Goal: Task Accomplishment & Management: Complete application form

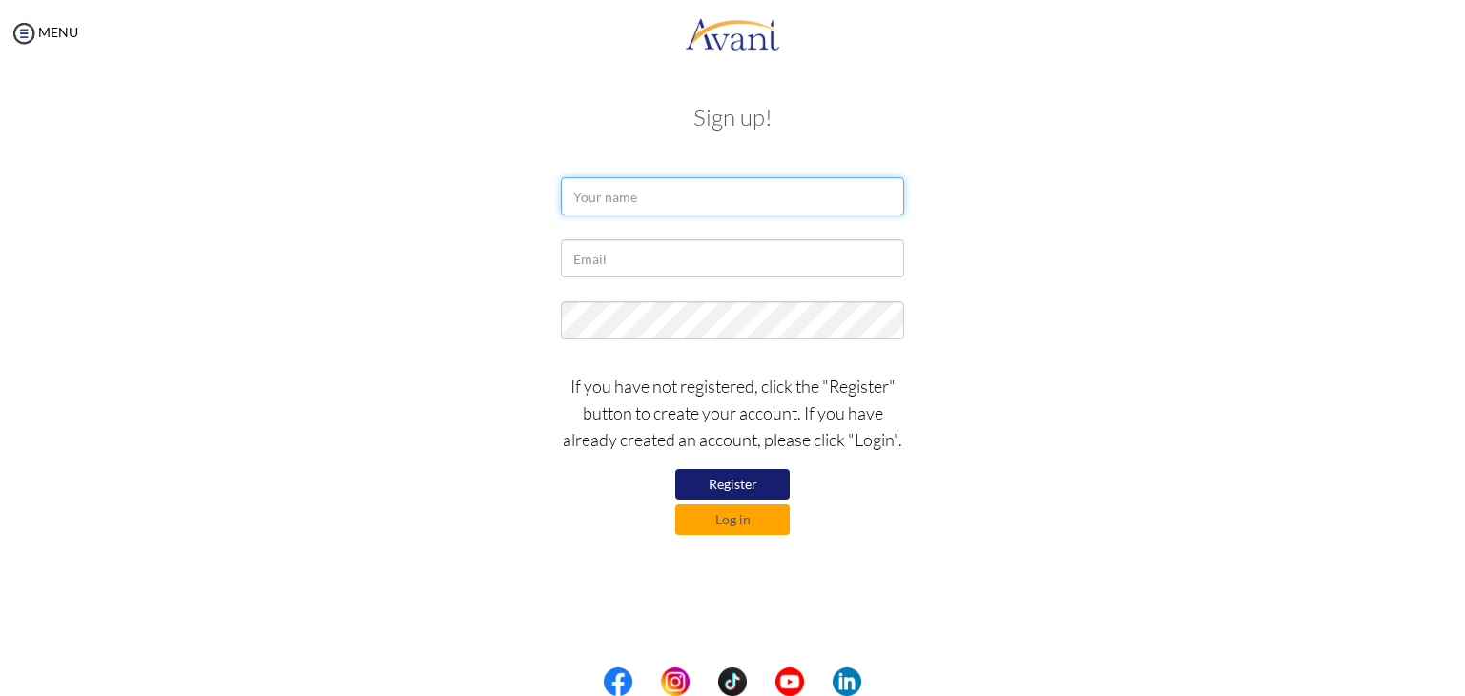
click at [625, 197] on input "text" at bounding box center [732, 196] width 343 height 38
click at [626, 199] on input "ceccilia amonoo Dantsil" at bounding box center [732, 196] width 343 height 38
click at [591, 196] on input "ceccilia Amonoo Dantsil" at bounding box center [732, 196] width 343 height 38
click at [580, 196] on input "cecilia Amonoo Dantsil" at bounding box center [732, 196] width 343 height 38
type input "Cecilia Amonoo Dantsil"
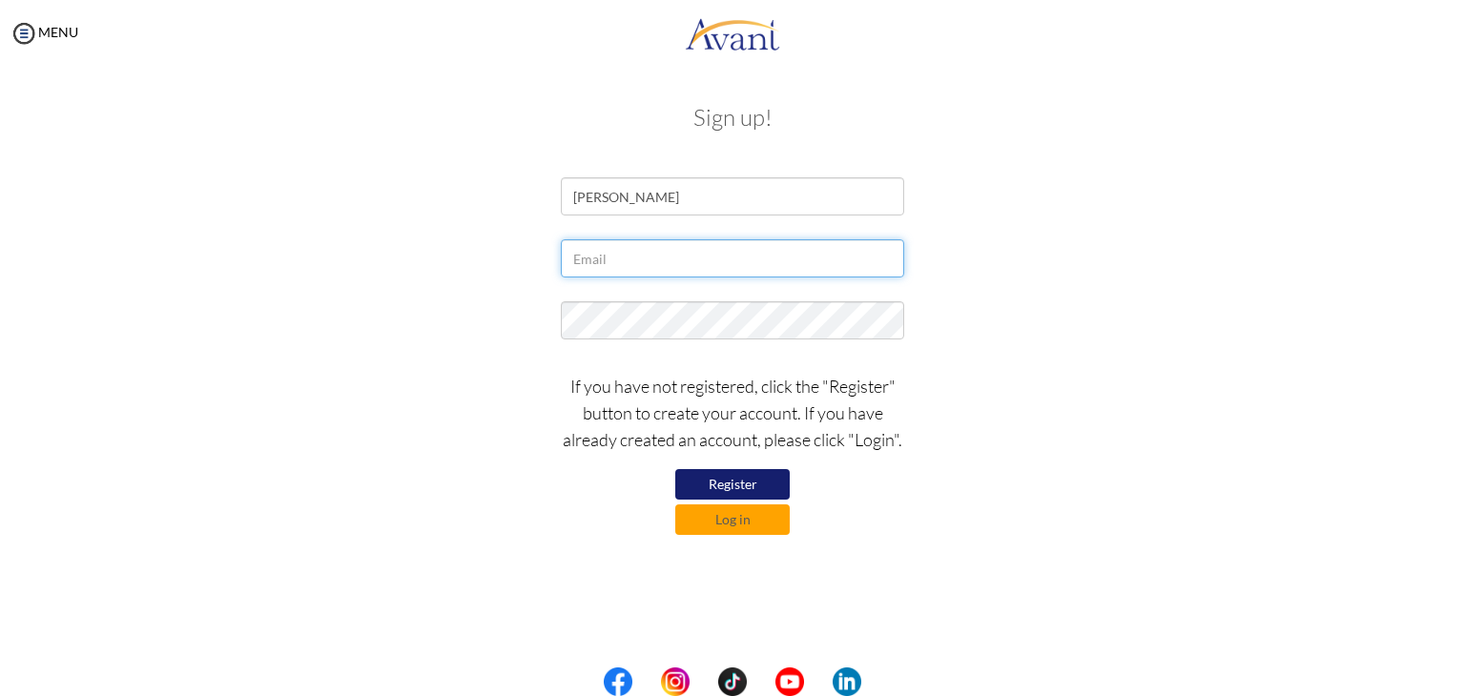
click at [633, 257] on input "text" at bounding box center [732, 258] width 343 height 38
type input "[EMAIL_ADDRESS][DOMAIN_NAME]"
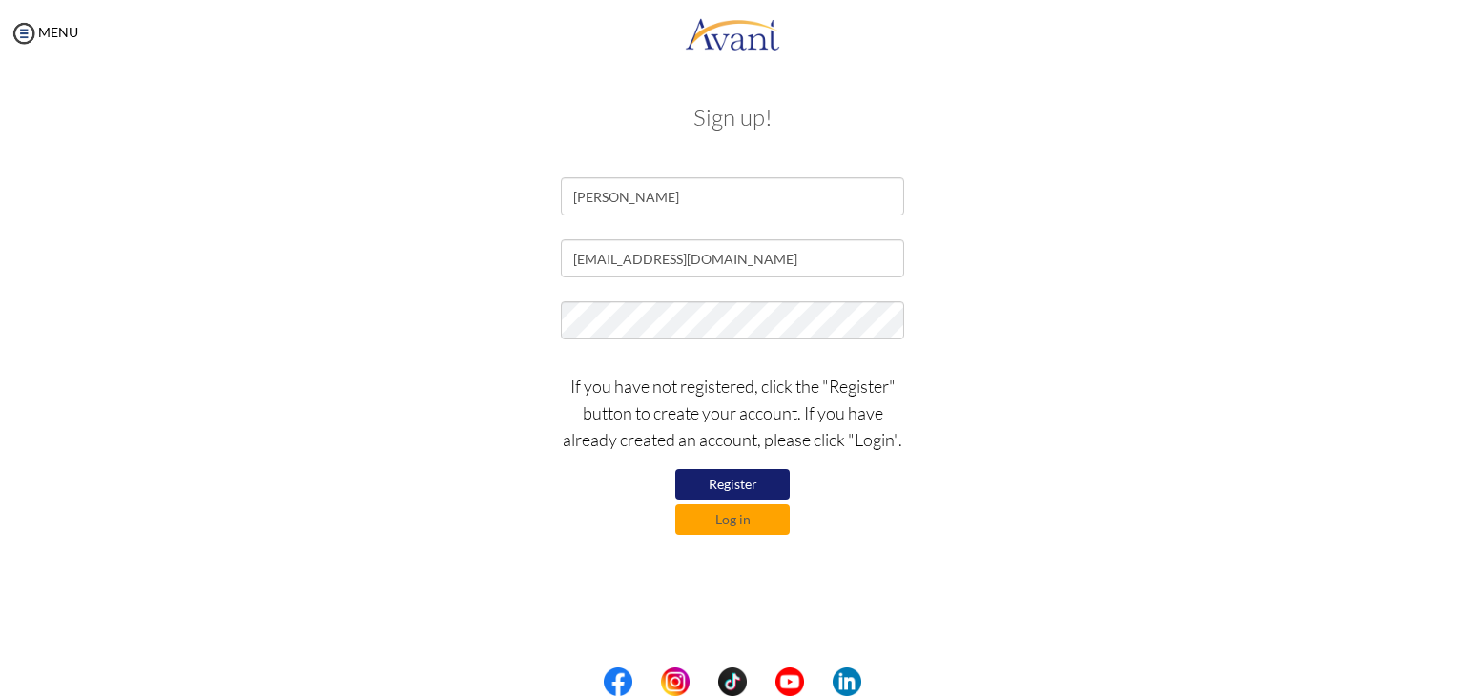
click at [747, 490] on button "Register" at bounding box center [732, 484] width 114 height 31
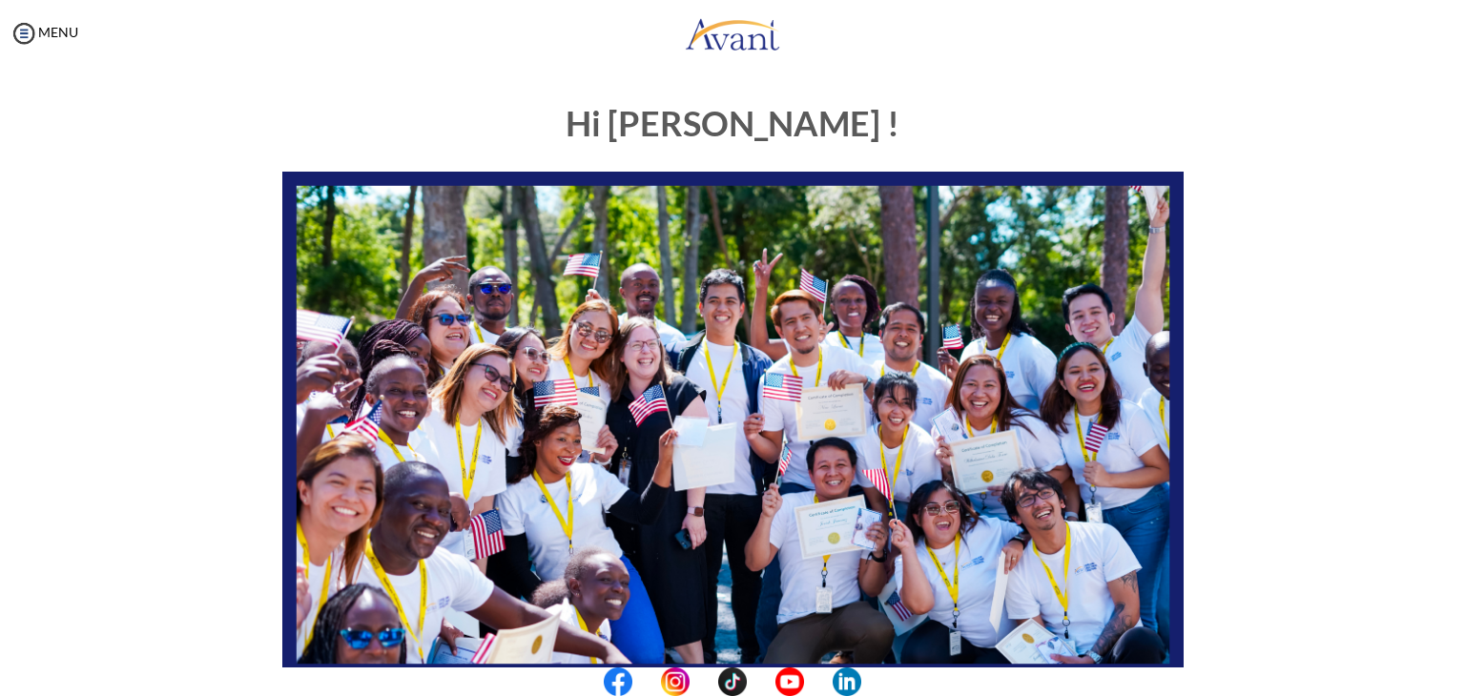
click at [1314, 375] on div "Hi Cecilia ! START HERE: Avant Video Library My Process My Resources About Avan…" at bounding box center [732, 597] width 1427 height 1022
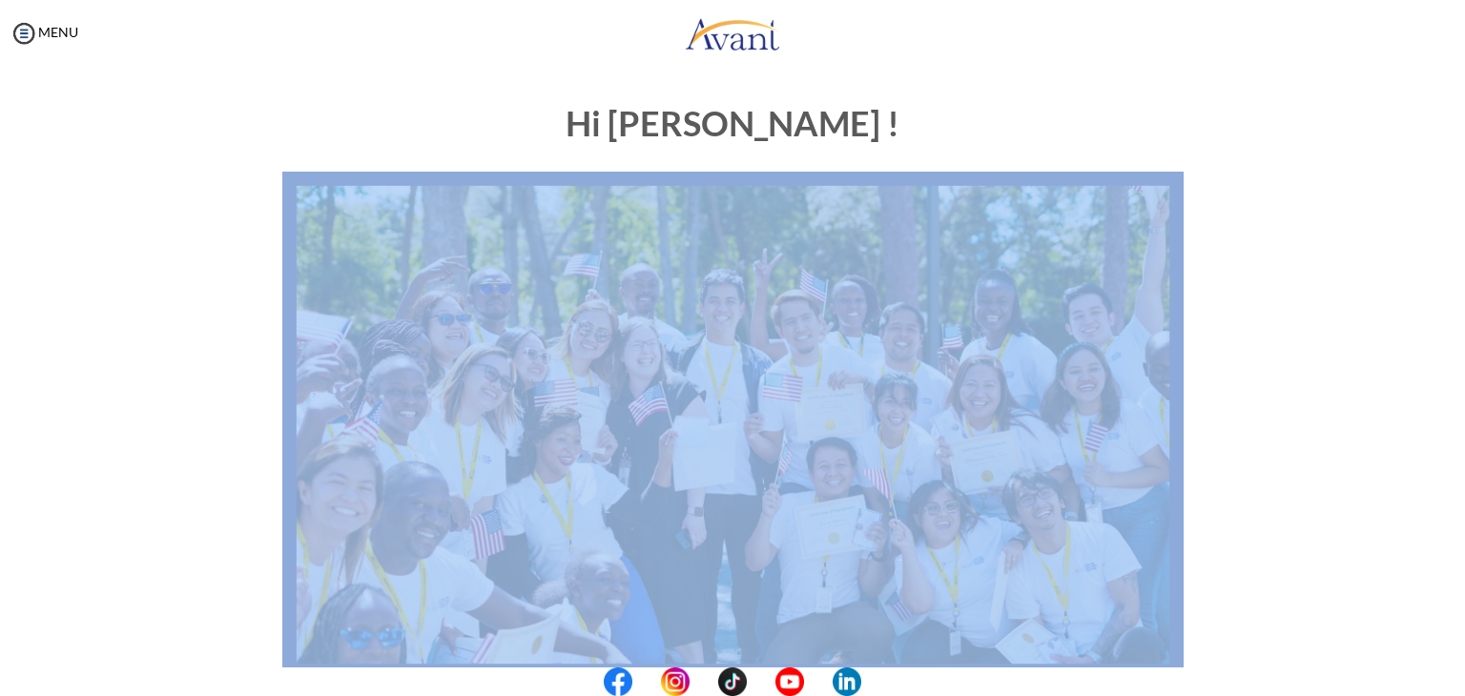
click at [1314, 375] on div "Hi Cecilia ! START HERE: Avant Video Library My Process My Resources About Avan…" at bounding box center [732, 597] width 1427 height 1022
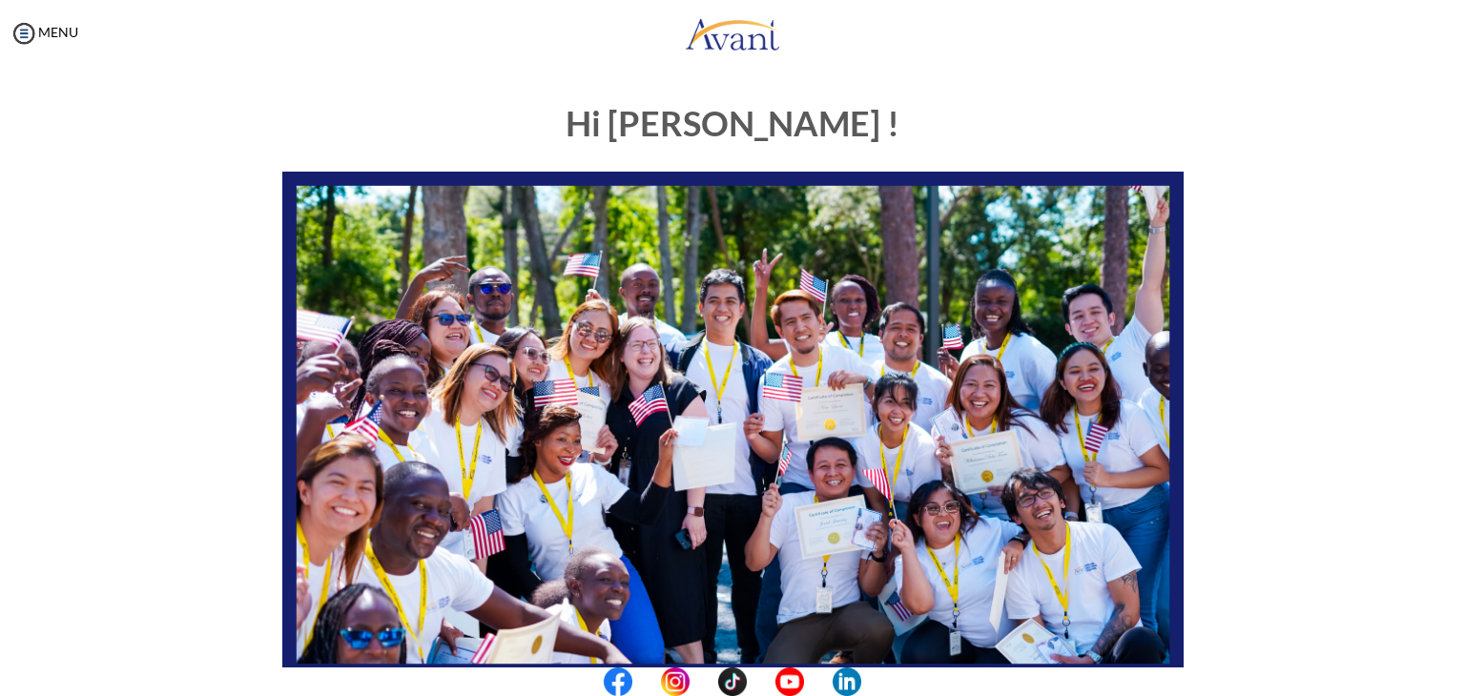
click at [1456, 682] on center at bounding box center [732, 682] width 1465 height 29
click at [1454, 670] on center at bounding box center [732, 682] width 1465 height 29
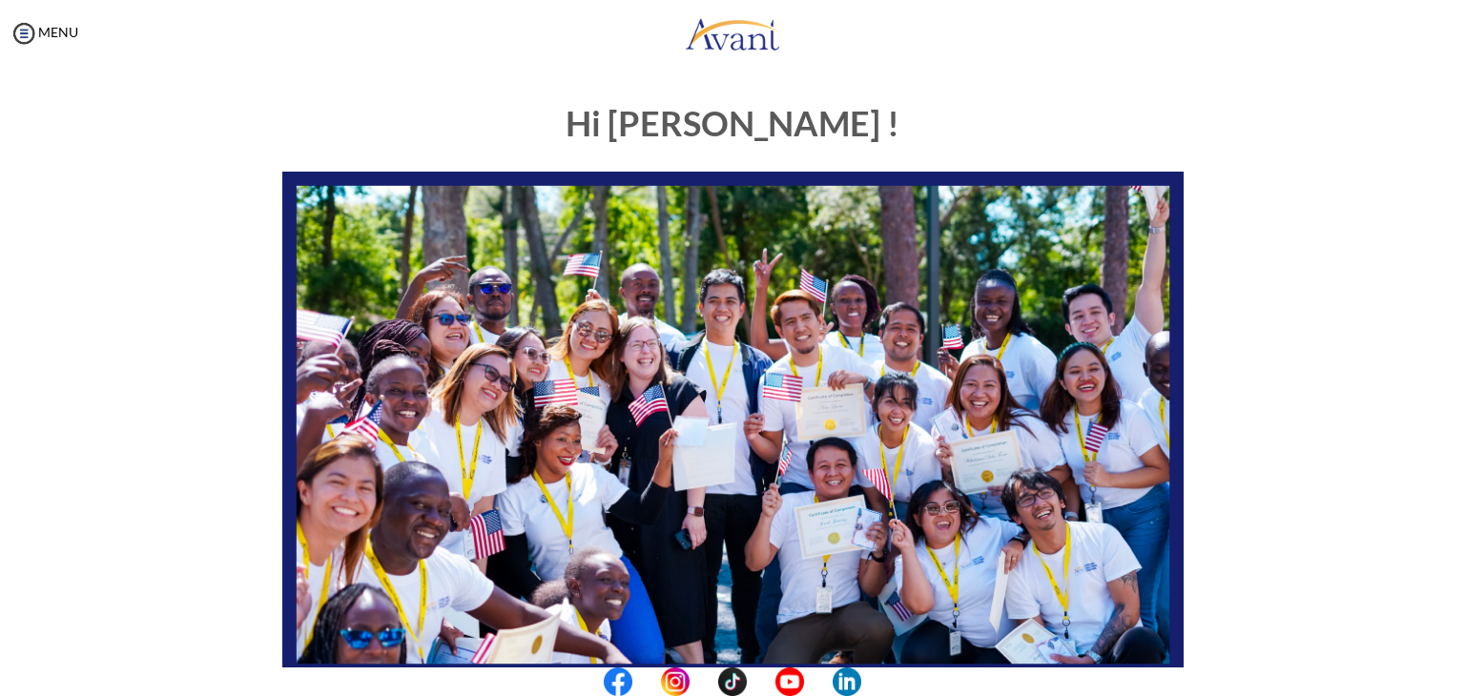
click at [1454, 670] on center at bounding box center [732, 682] width 1465 height 29
click at [1445, 653] on div "My Status What is the next step? We would like you to watch the introductory vi…" at bounding box center [732, 415] width 1465 height 696
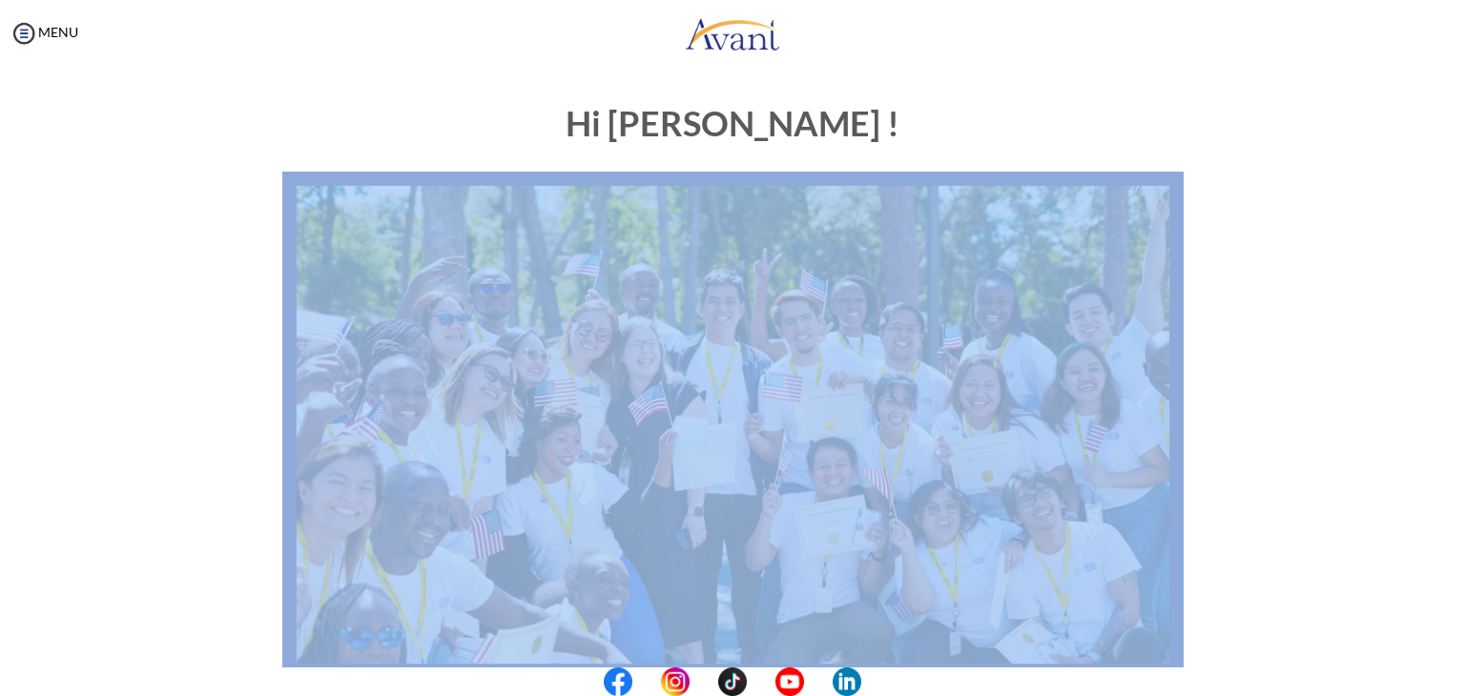
click at [1445, 653] on div "My Status What is the next step? We would like you to watch the introductory vi…" at bounding box center [732, 415] width 1465 height 696
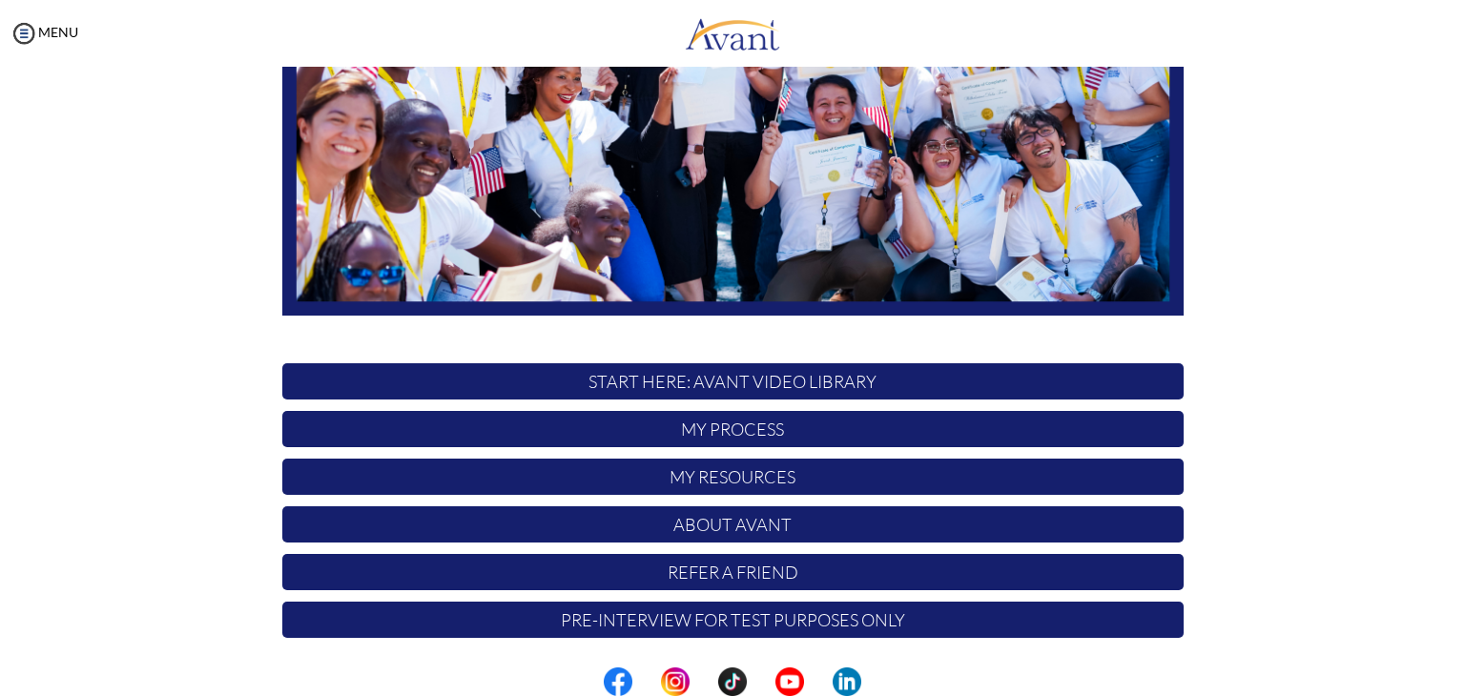
click at [920, 375] on p "START HERE: Avant Video Library" at bounding box center [732, 381] width 901 height 36
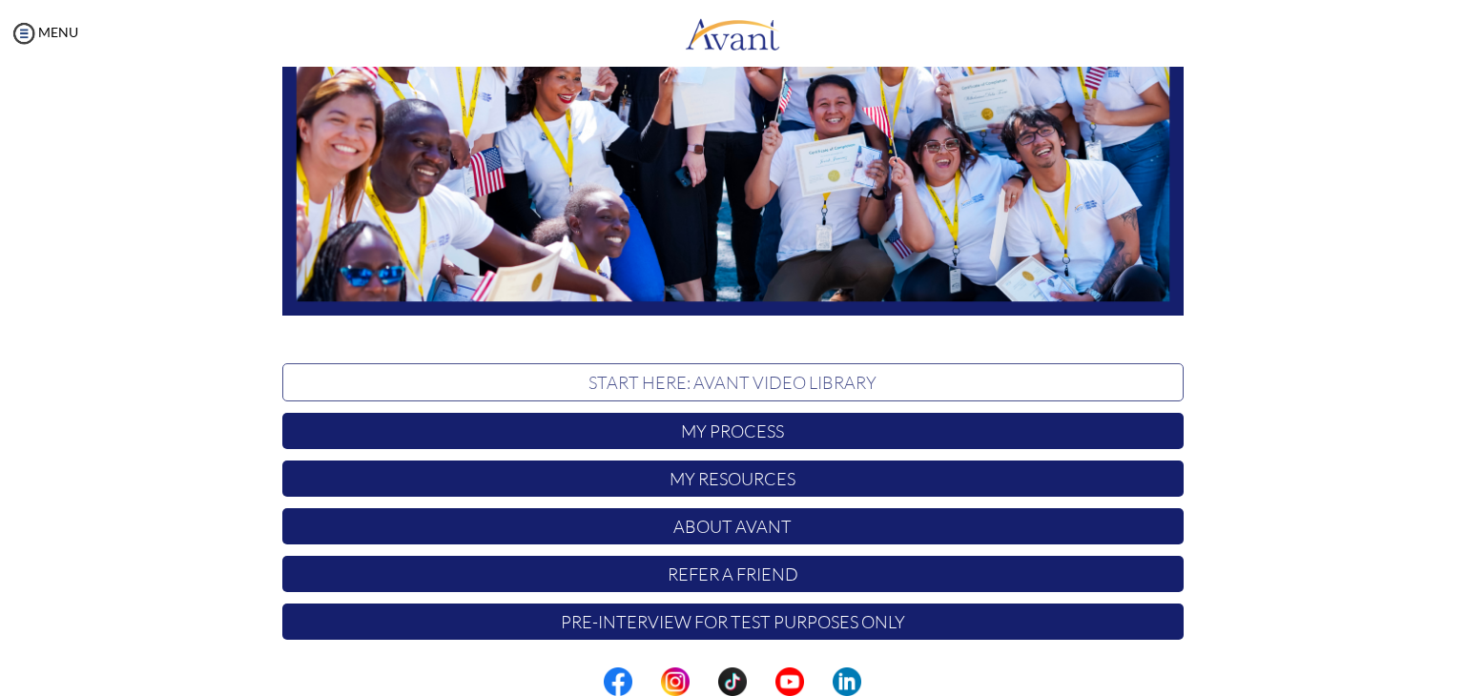
click at [920, 375] on p "START HERE: Avant Video Library" at bounding box center [732, 382] width 901 height 38
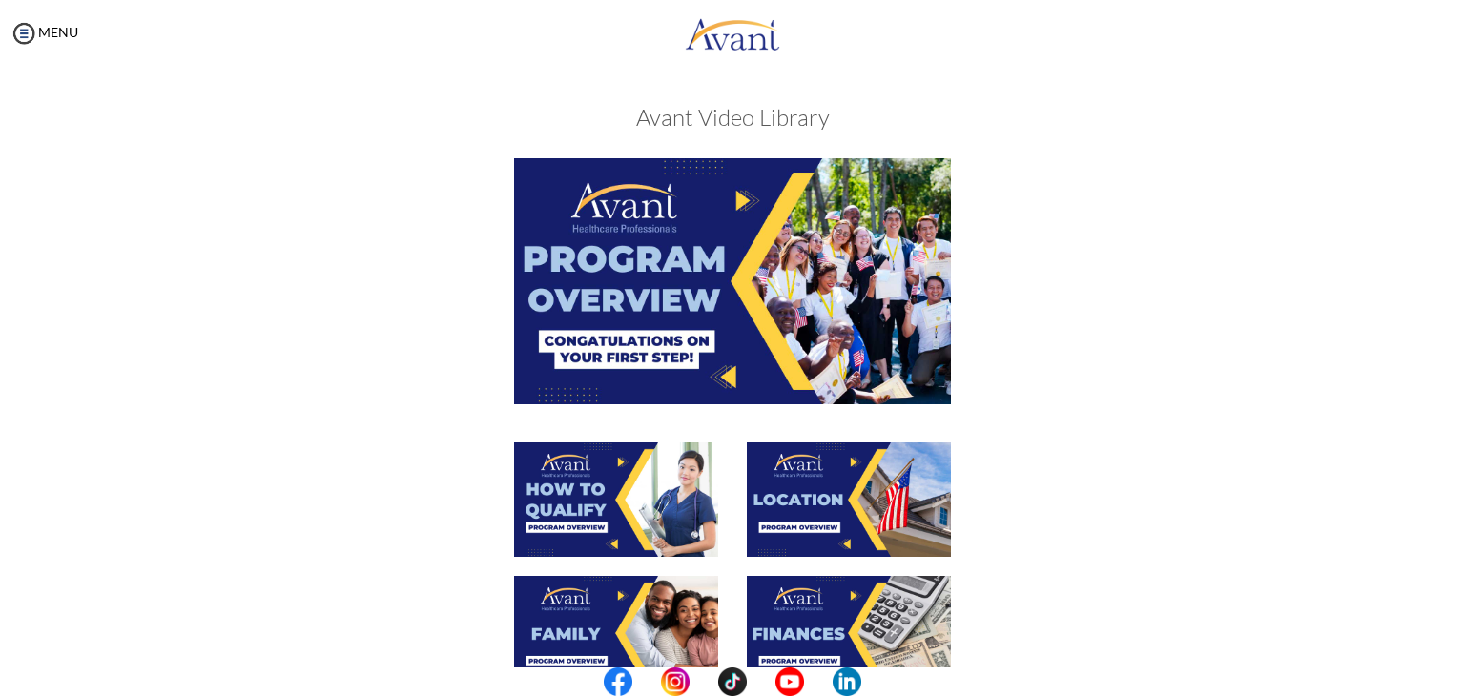
click at [741, 295] on img at bounding box center [732, 280] width 437 height 245
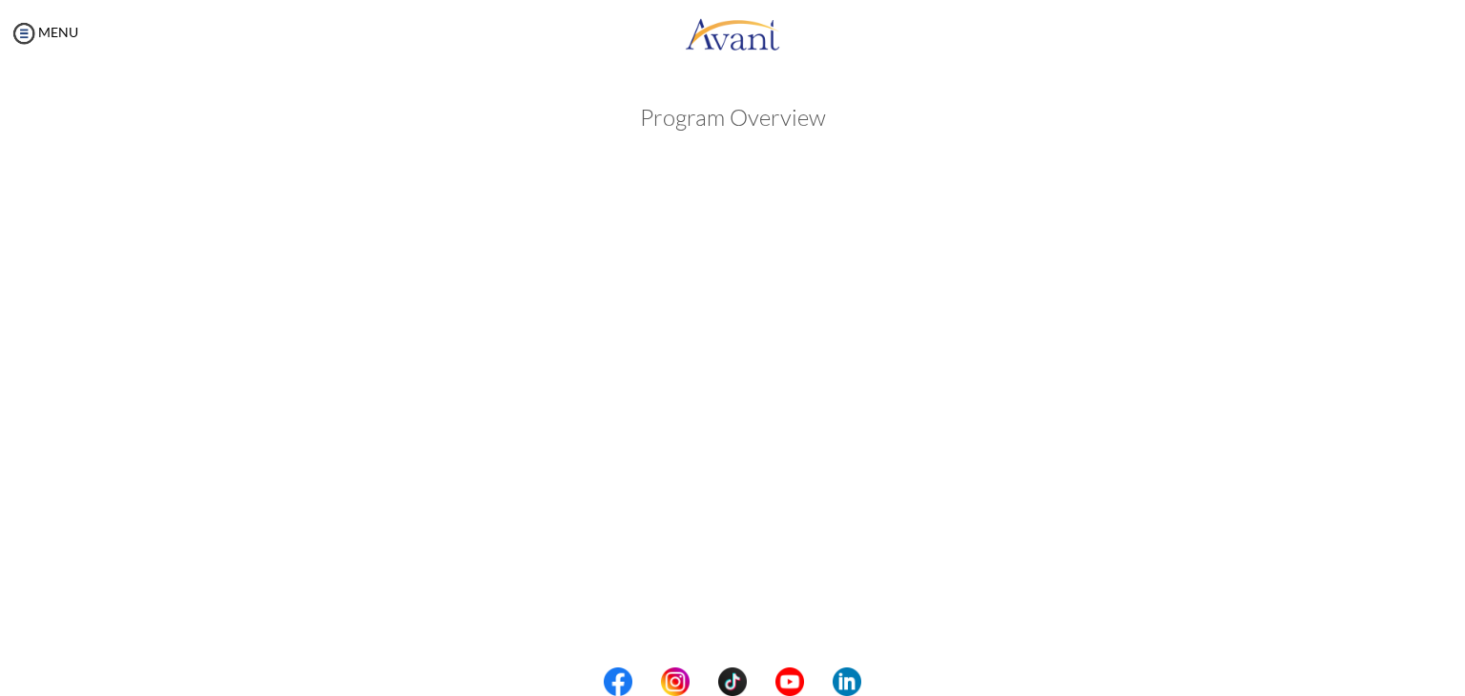
scroll to position [241, 0]
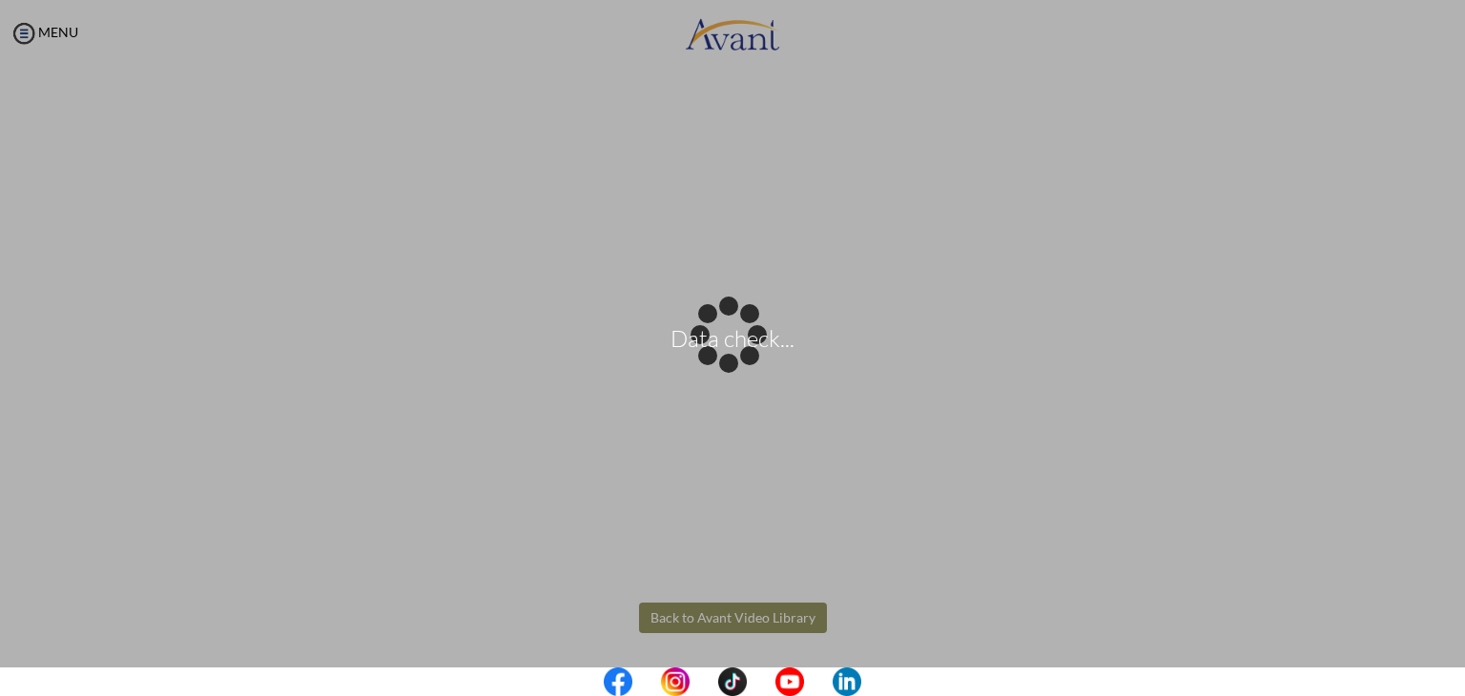
click at [719, 615] on body "Data check... Maintenance break. Please come back in 2 hours. MENU My Status Wh…" at bounding box center [732, 348] width 1465 height 696
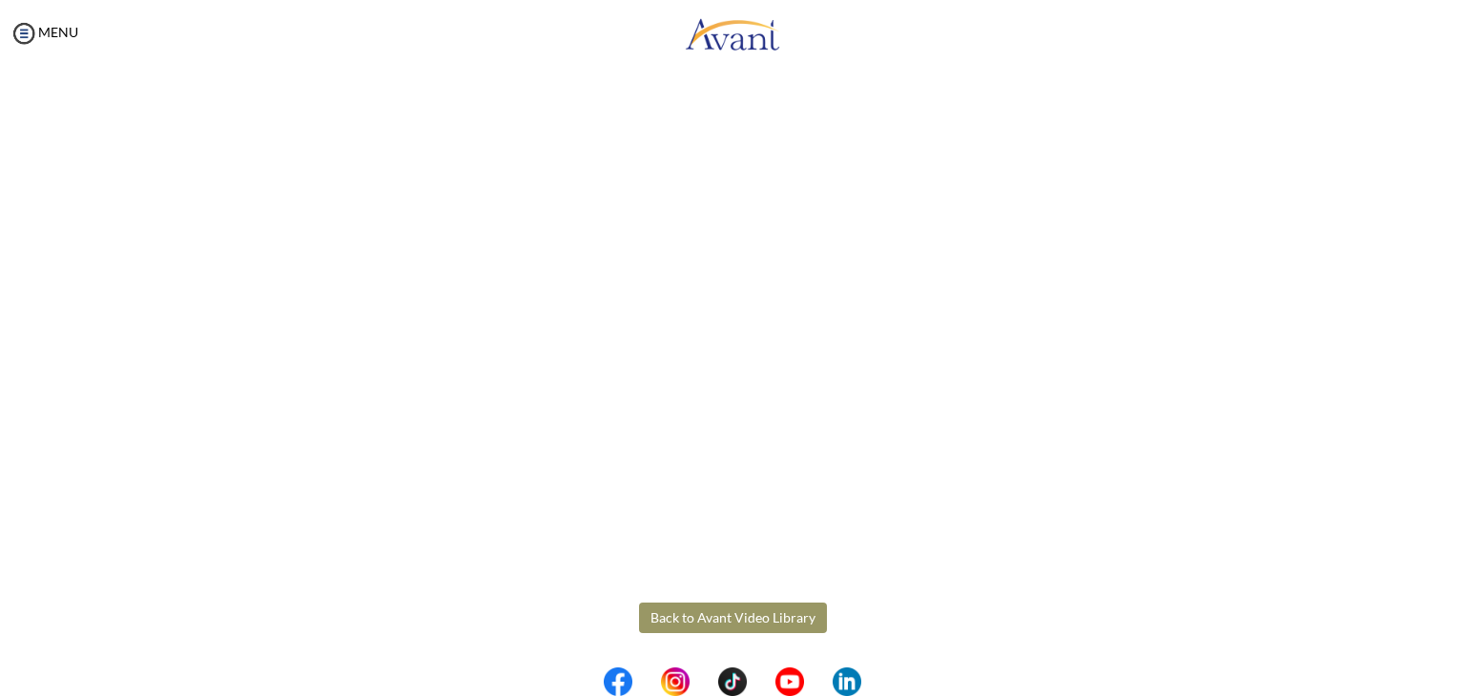
click at [719, 615] on button "Back to Avant Video Library" at bounding box center [733, 618] width 188 height 31
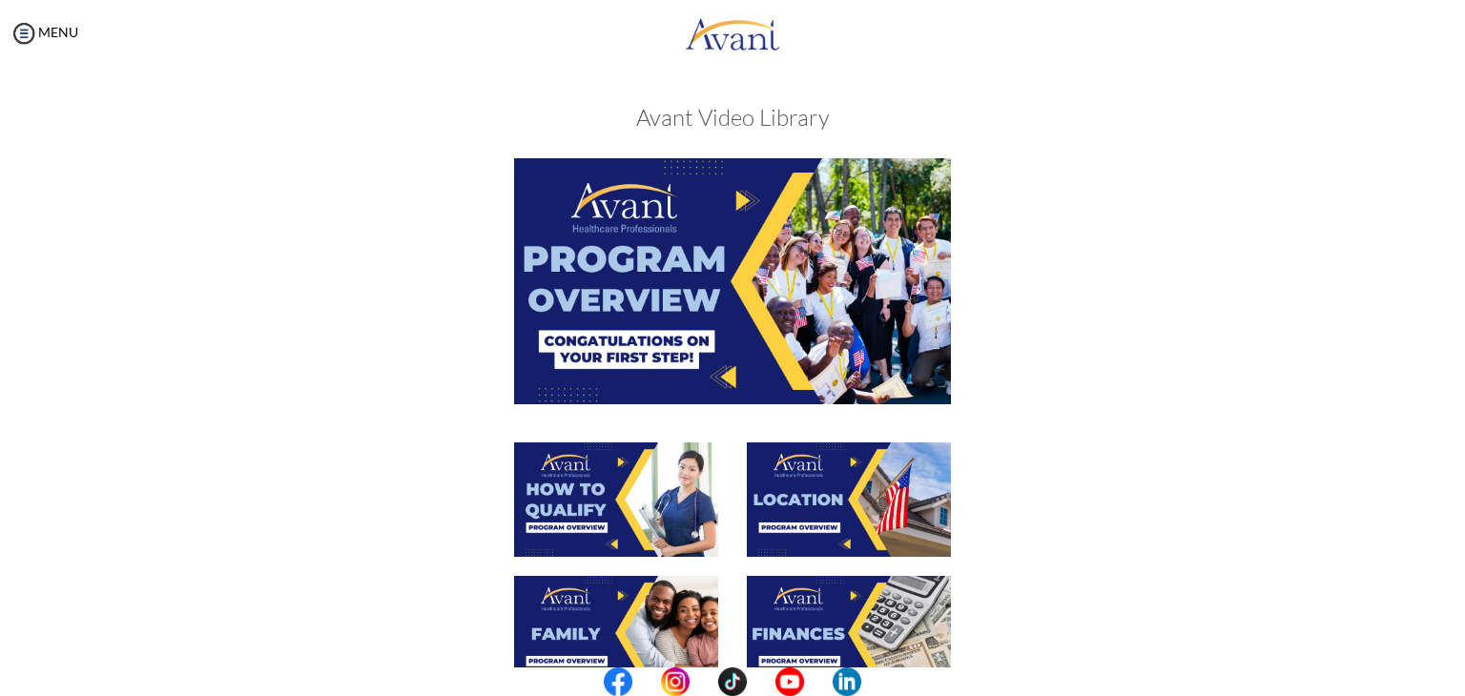
click at [719, 615] on div at bounding box center [616, 643] width 233 height 134
click at [847, 306] on img at bounding box center [732, 280] width 437 height 245
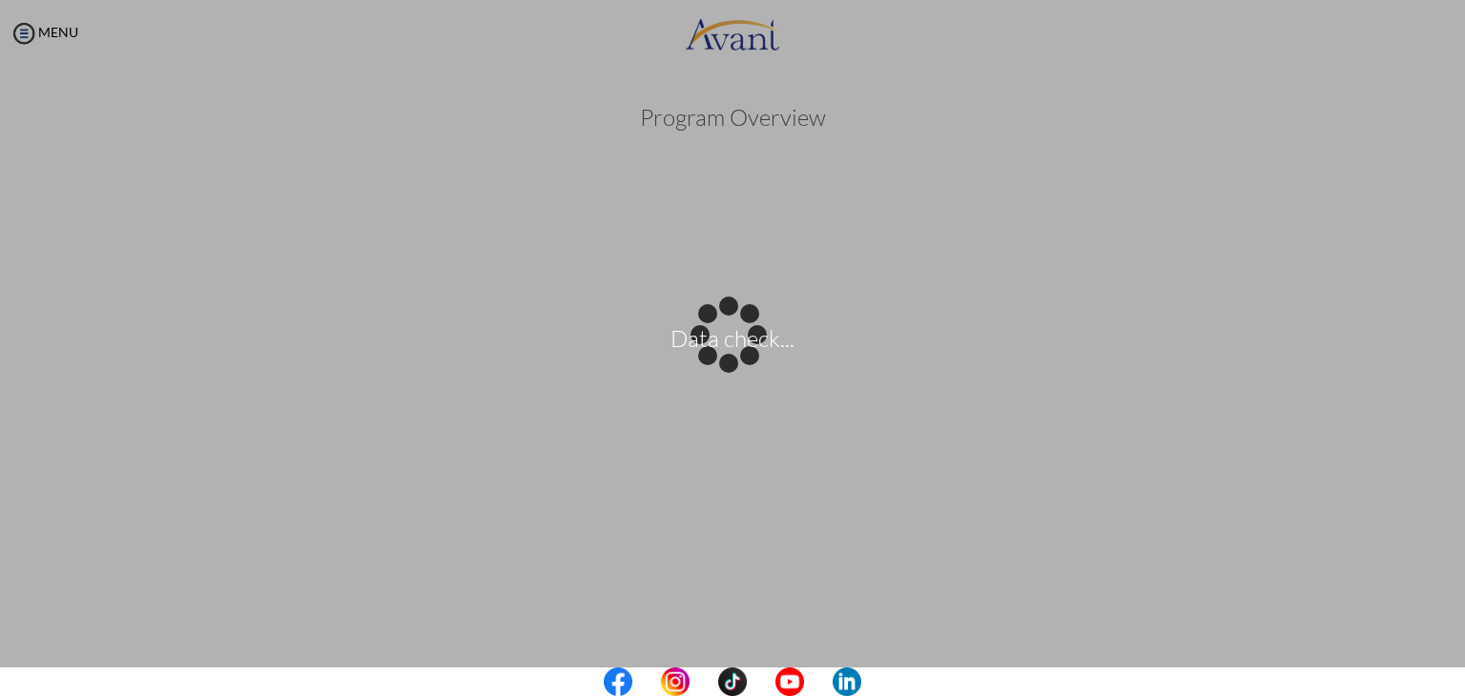
click at [1456, 683] on center at bounding box center [732, 682] width 1465 height 29
click at [727, 361] on div "Data check..." at bounding box center [732, 348] width 27 height 27
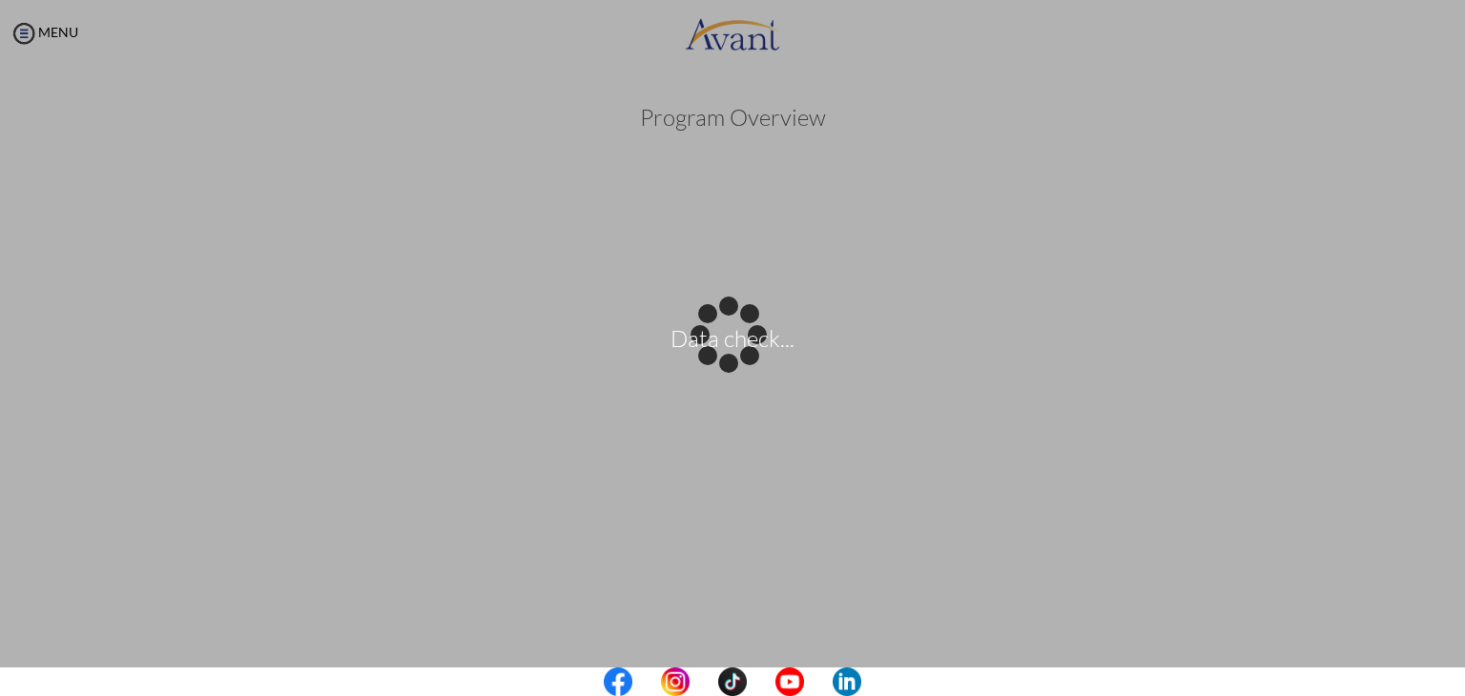
click at [746, 361] on div "Data check..." at bounding box center [732, 348] width 27 height 27
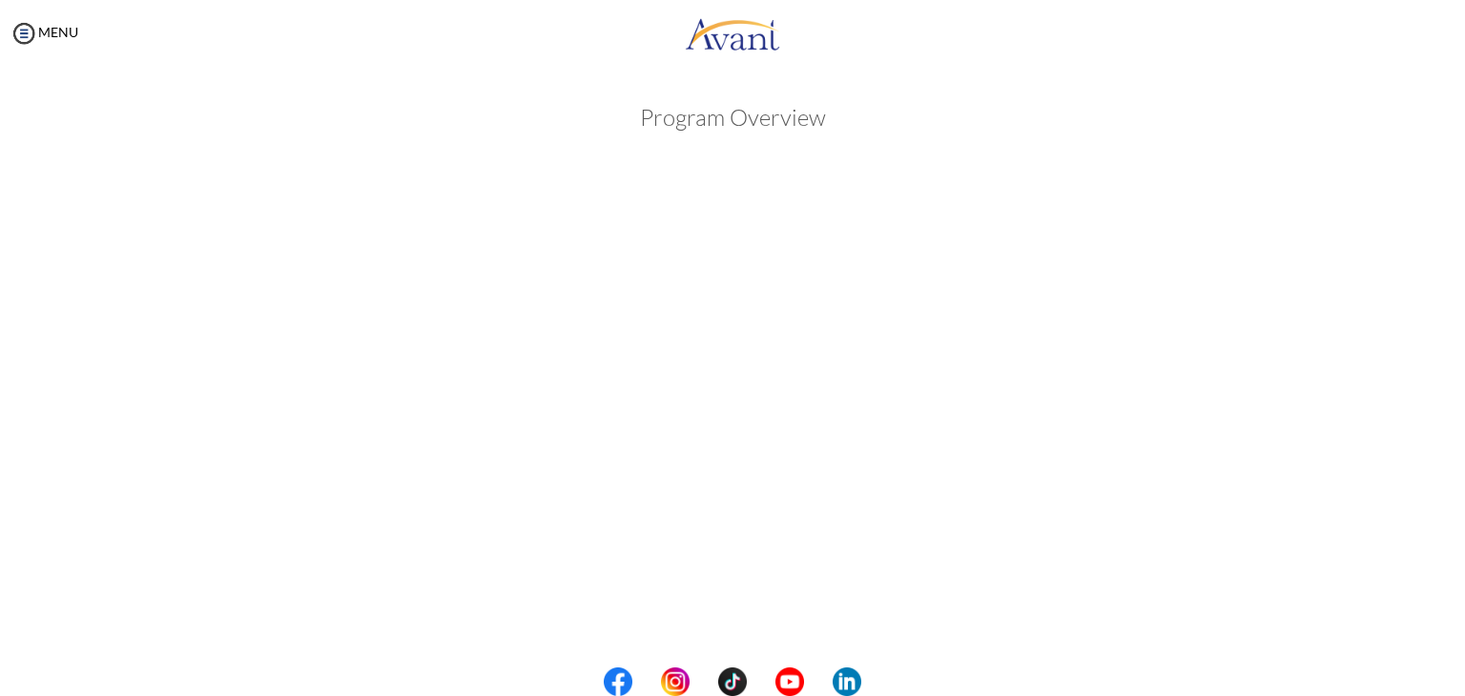
click at [1445, 668] on center at bounding box center [732, 682] width 1465 height 29
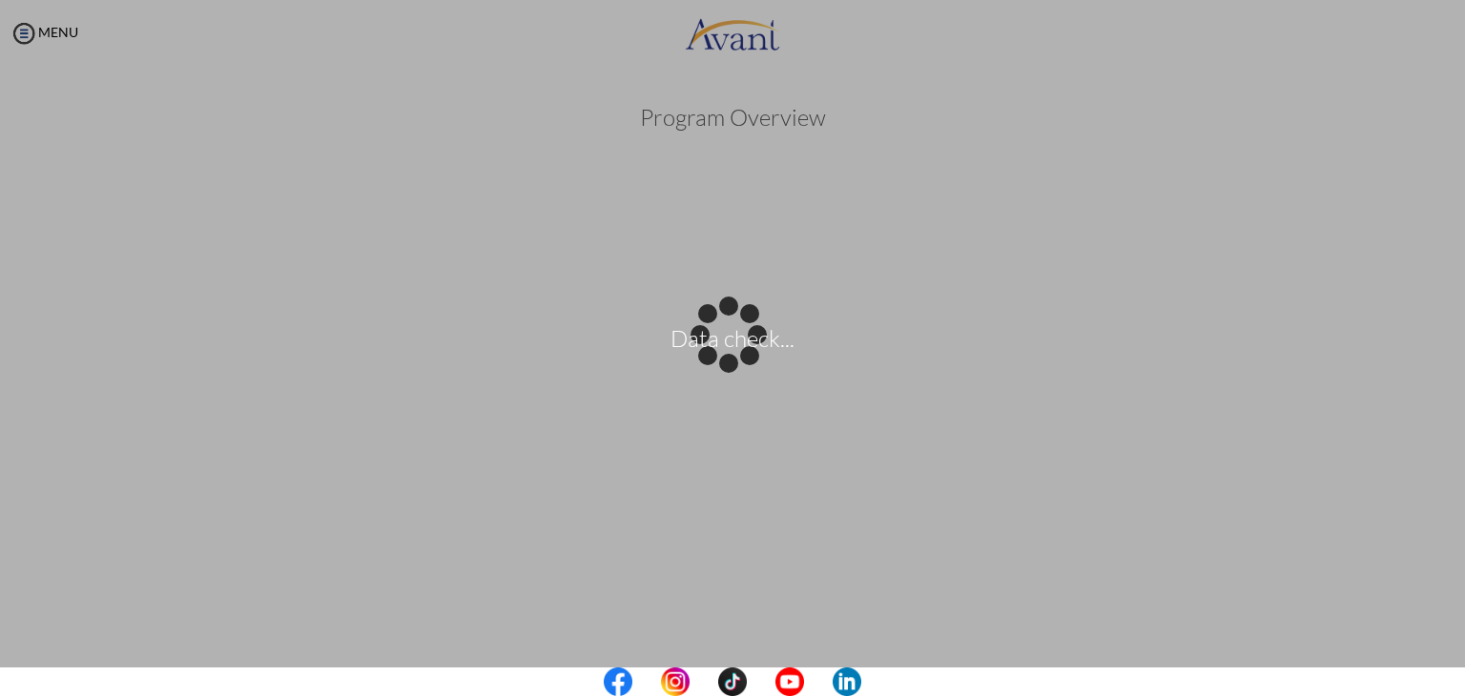
click at [1445, 668] on center at bounding box center [732, 682] width 1465 height 29
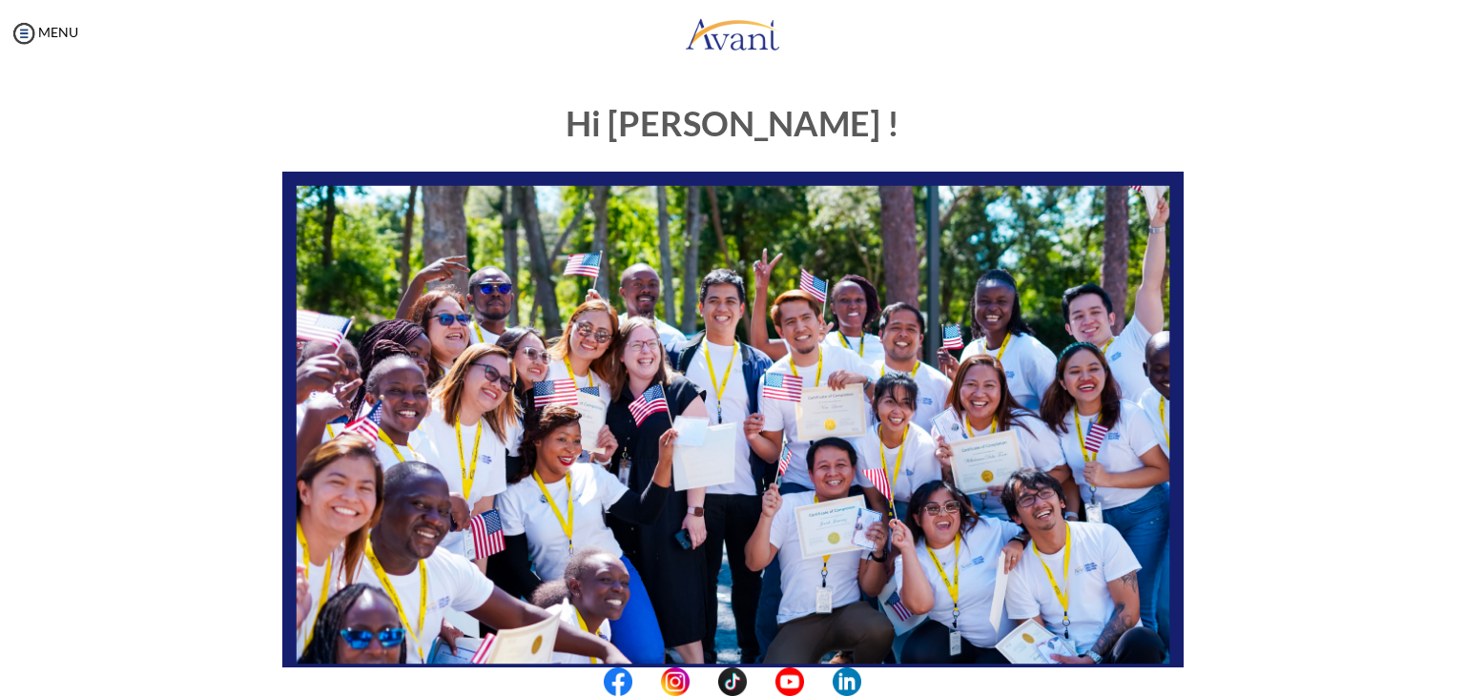
click at [435, 420] on img at bounding box center [732, 425] width 901 height 507
click at [769, 589] on img at bounding box center [732, 425] width 901 height 507
click at [721, 372] on img at bounding box center [732, 425] width 901 height 507
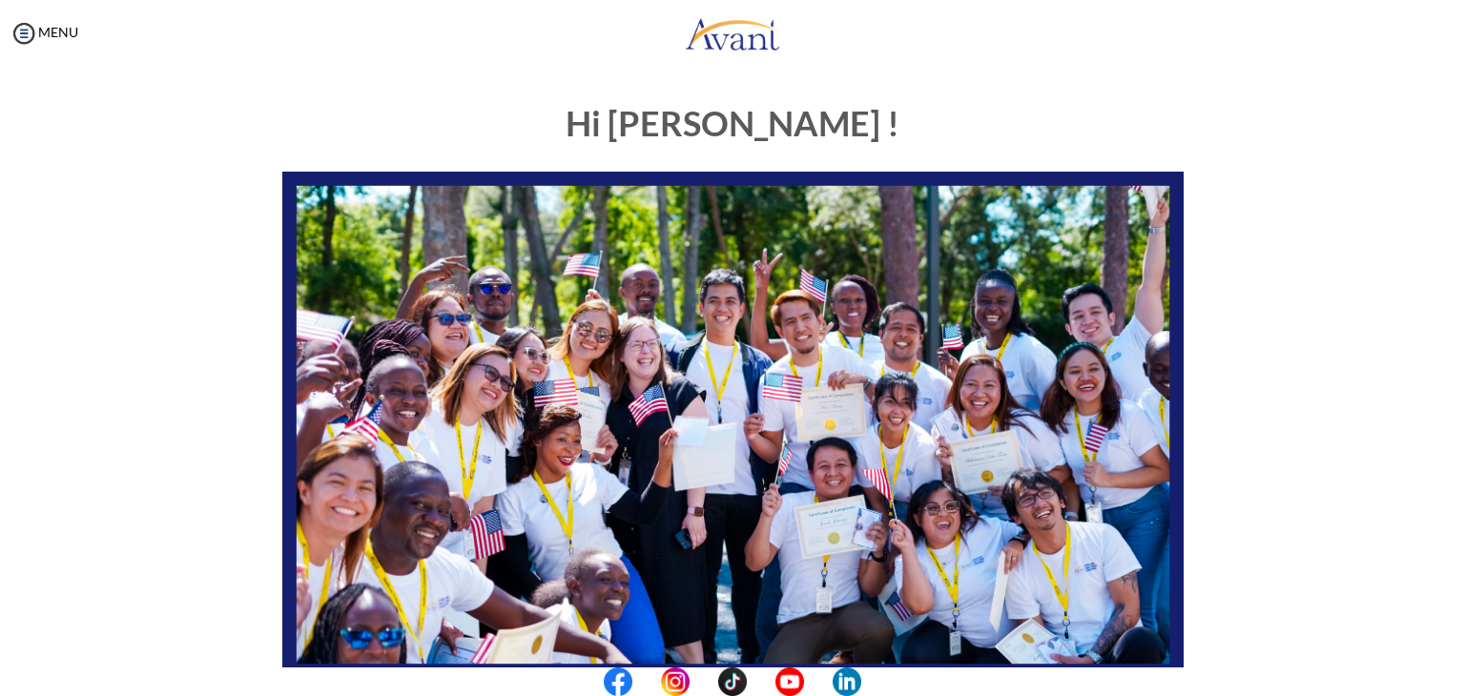
click at [744, 493] on img at bounding box center [732, 425] width 901 height 507
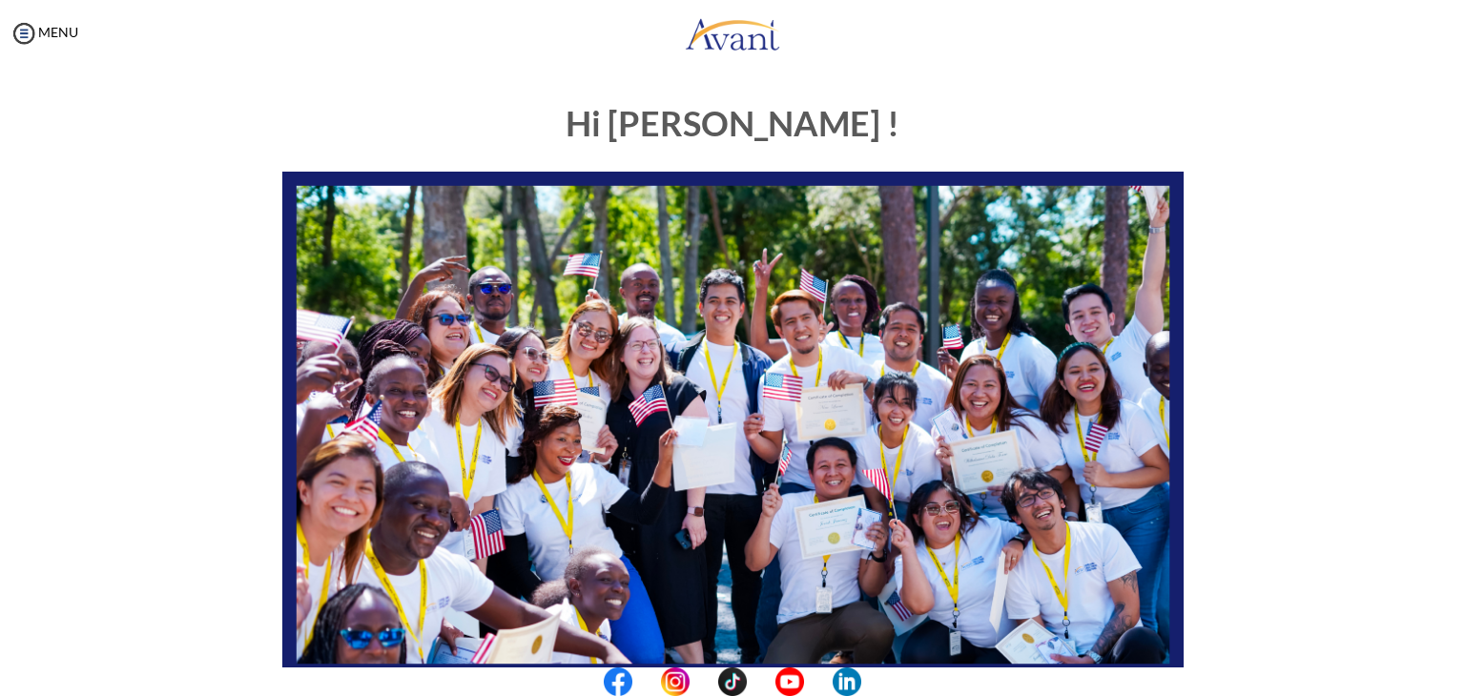
click at [1456, 672] on center at bounding box center [732, 682] width 1465 height 29
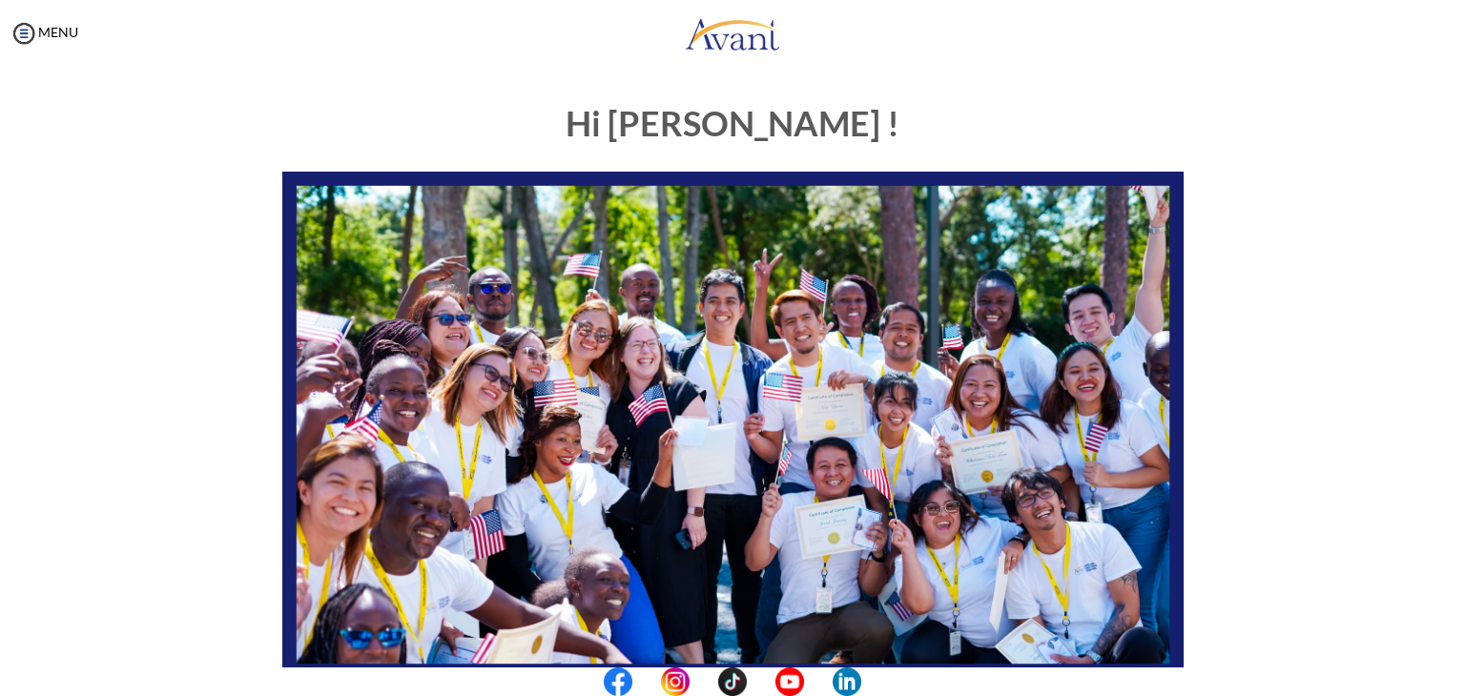
click at [641, 362] on img at bounding box center [732, 425] width 901 height 507
click at [744, 400] on img at bounding box center [732, 425] width 901 height 507
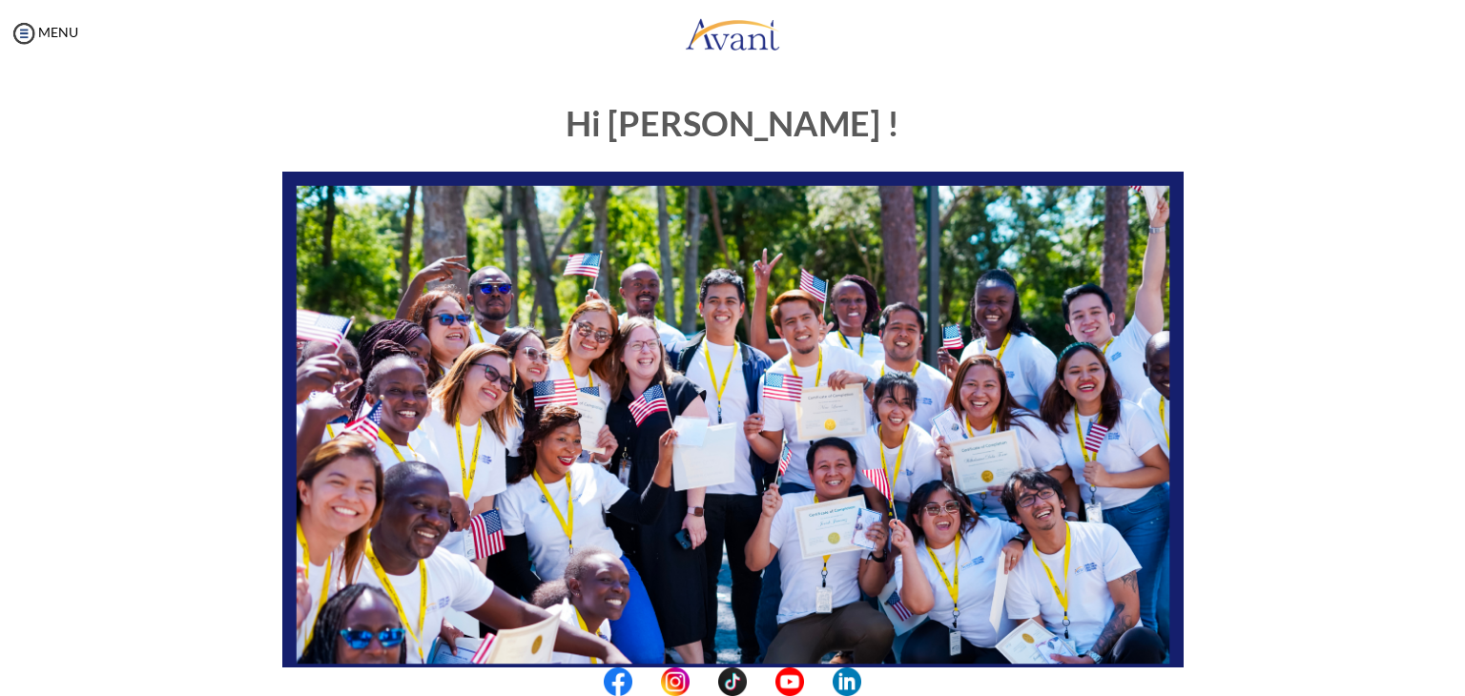
click at [744, 400] on img at bounding box center [732, 425] width 901 height 507
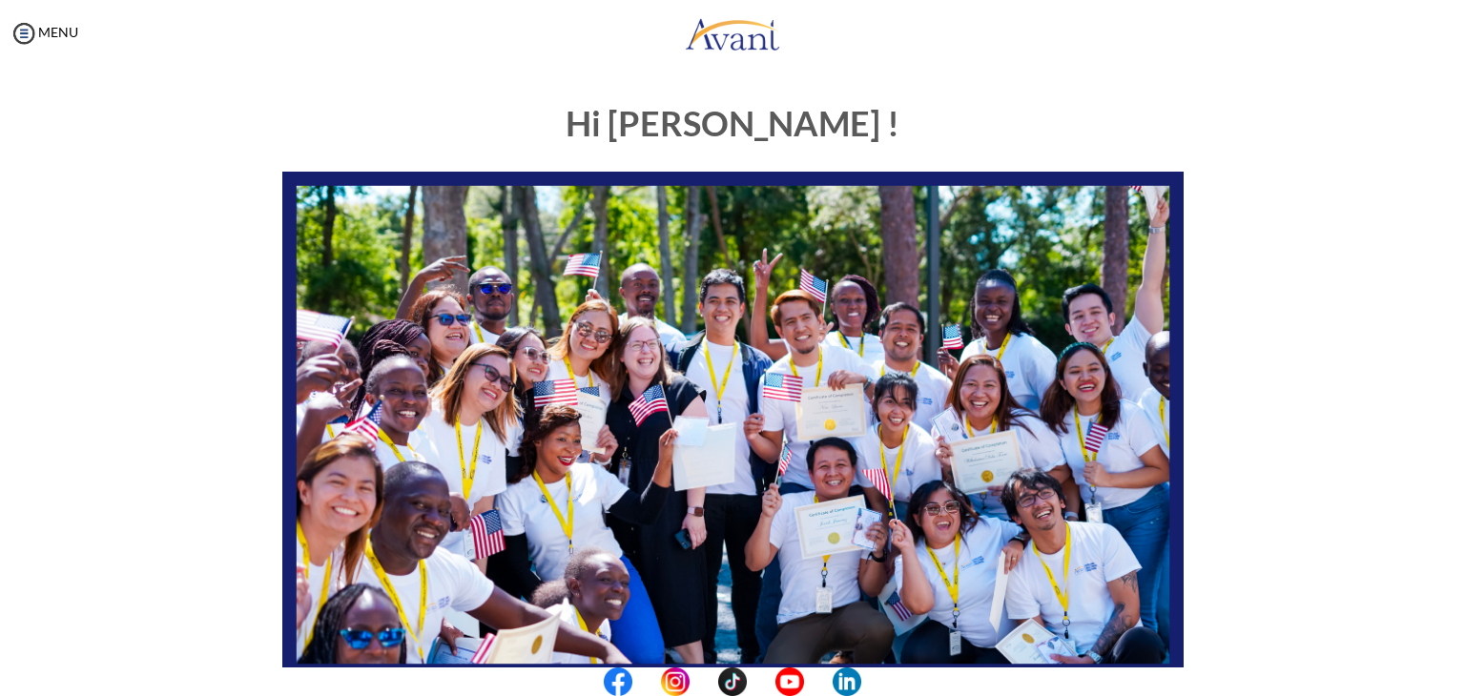
click at [744, 400] on img at bounding box center [732, 425] width 901 height 507
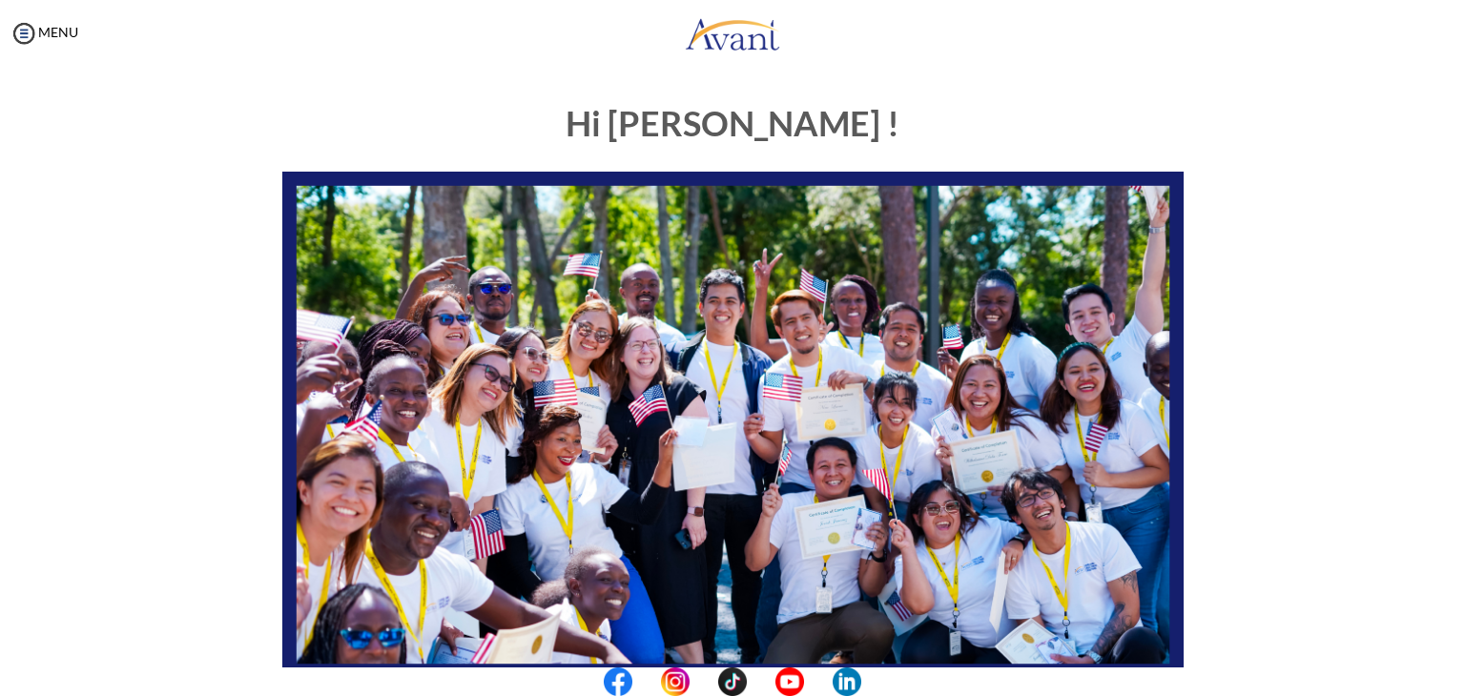
click at [744, 400] on img at bounding box center [732, 425] width 901 height 507
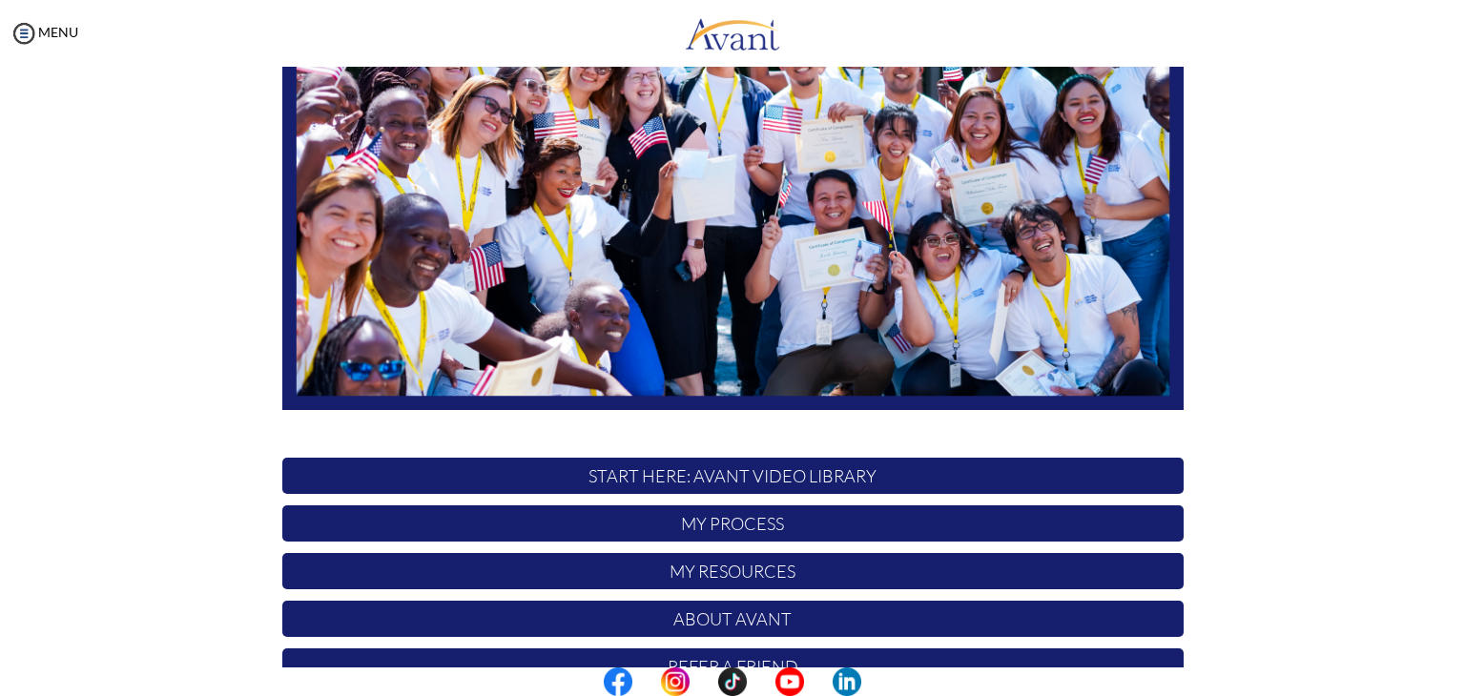
scroll to position [362, 0]
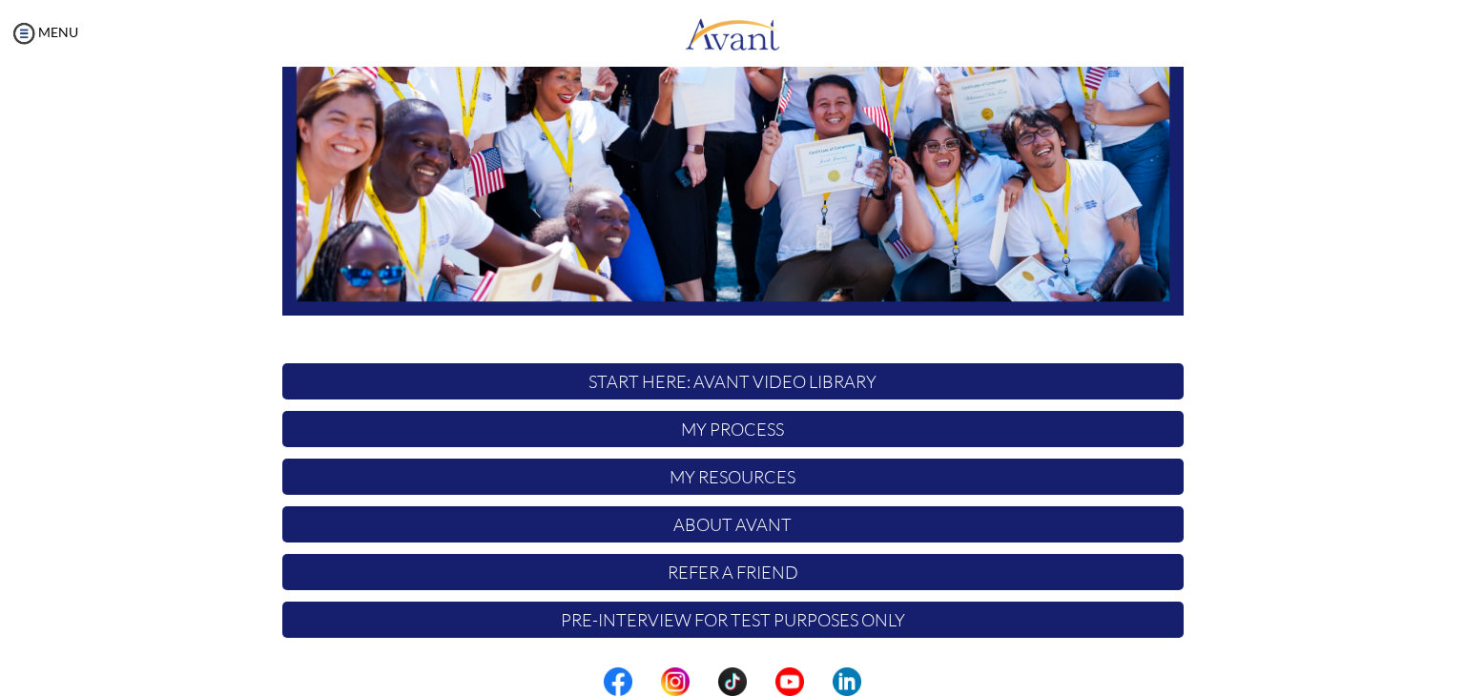
click at [768, 380] on p "START HERE: Avant Video Library" at bounding box center [732, 381] width 901 height 36
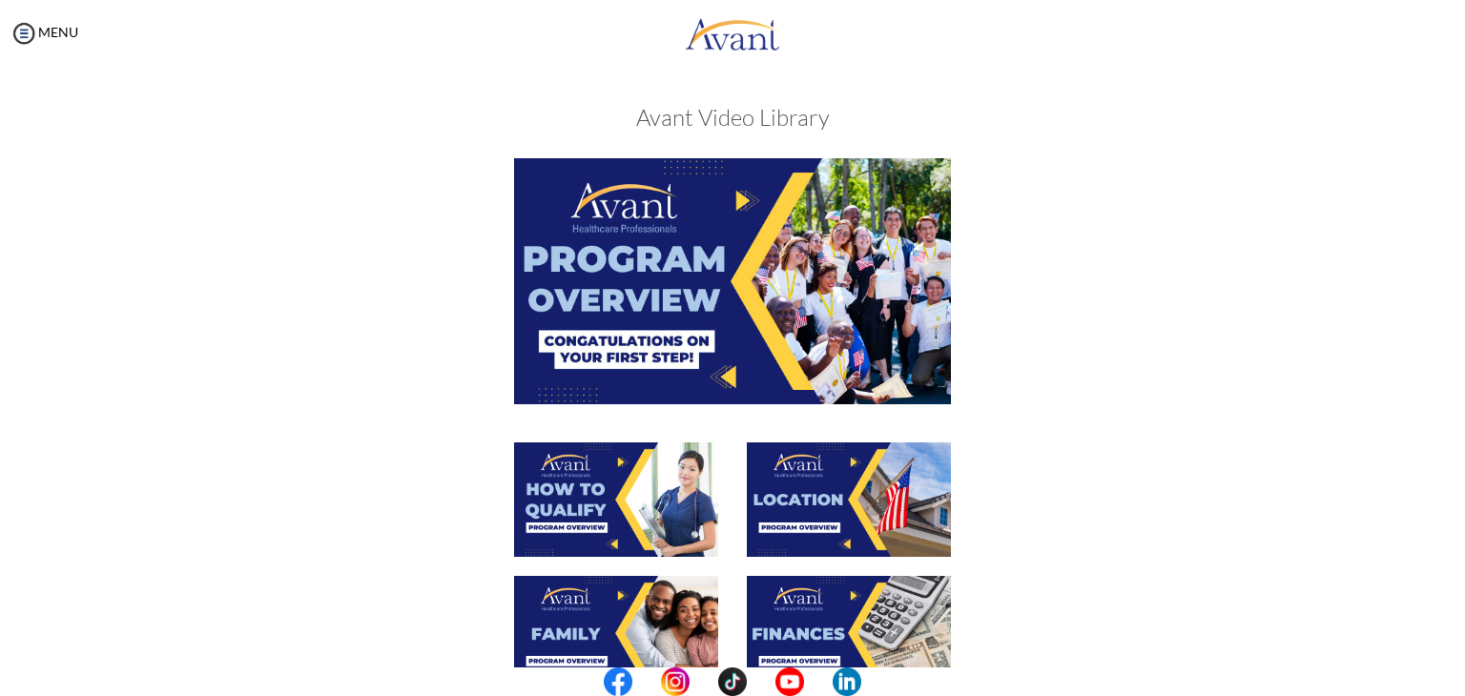
click at [768, 380] on img at bounding box center [732, 280] width 437 height 245
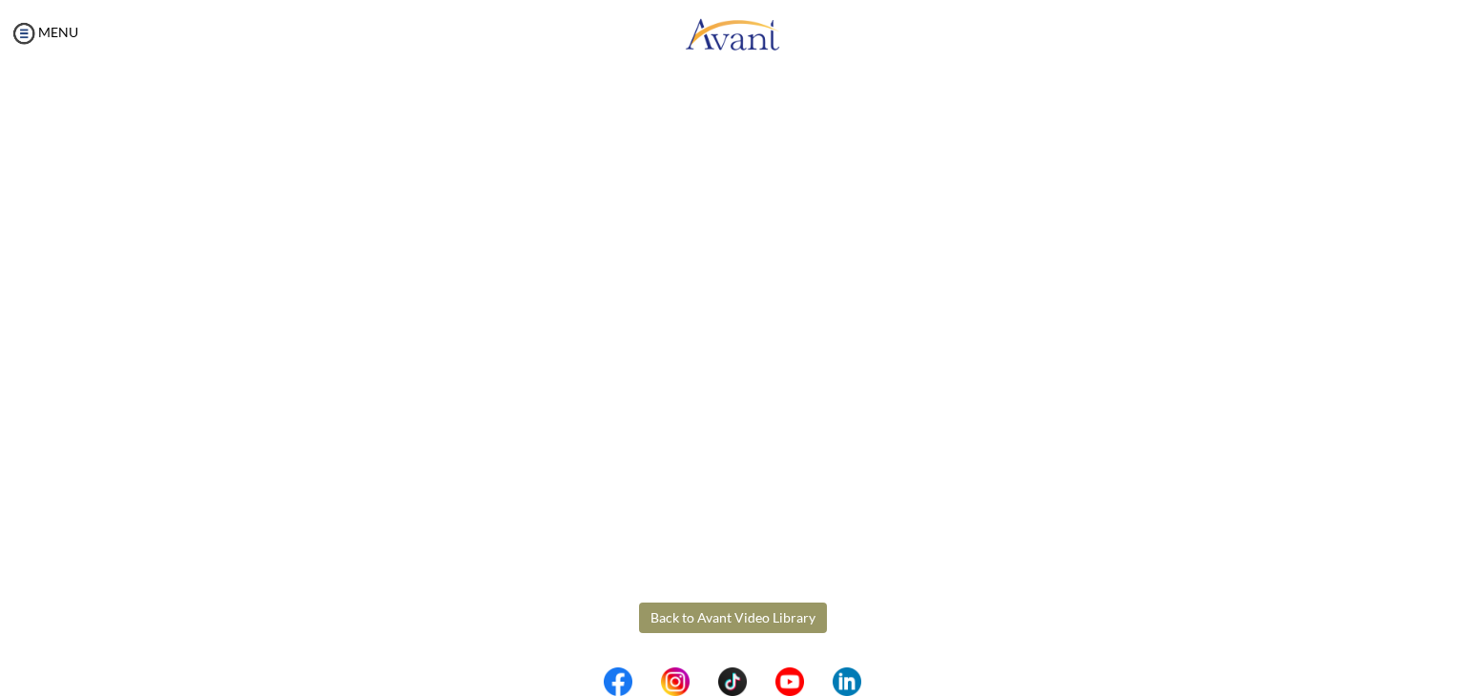
scroll to position [240, 0]
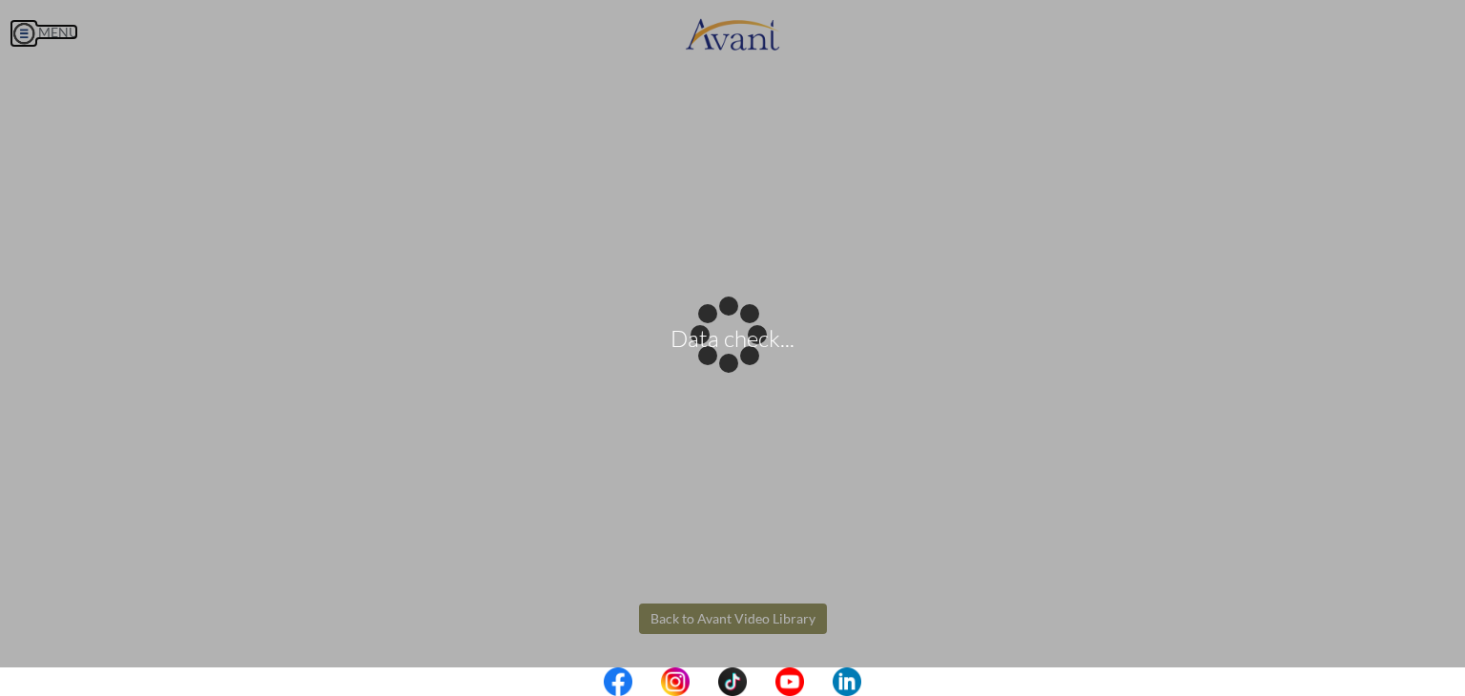
click at [18, 37] on body "Data check... Maintenance break. Please come back in 2 hours. MENU My Status Wh…" at bounding box center [732, 348] width 1465 height 696
click at [733, 630] on body "Data check... Maintenance break. Please come back in 2 hours. MENU My Status Wh…" at bounding box center [732, 348] width 1465 height 696
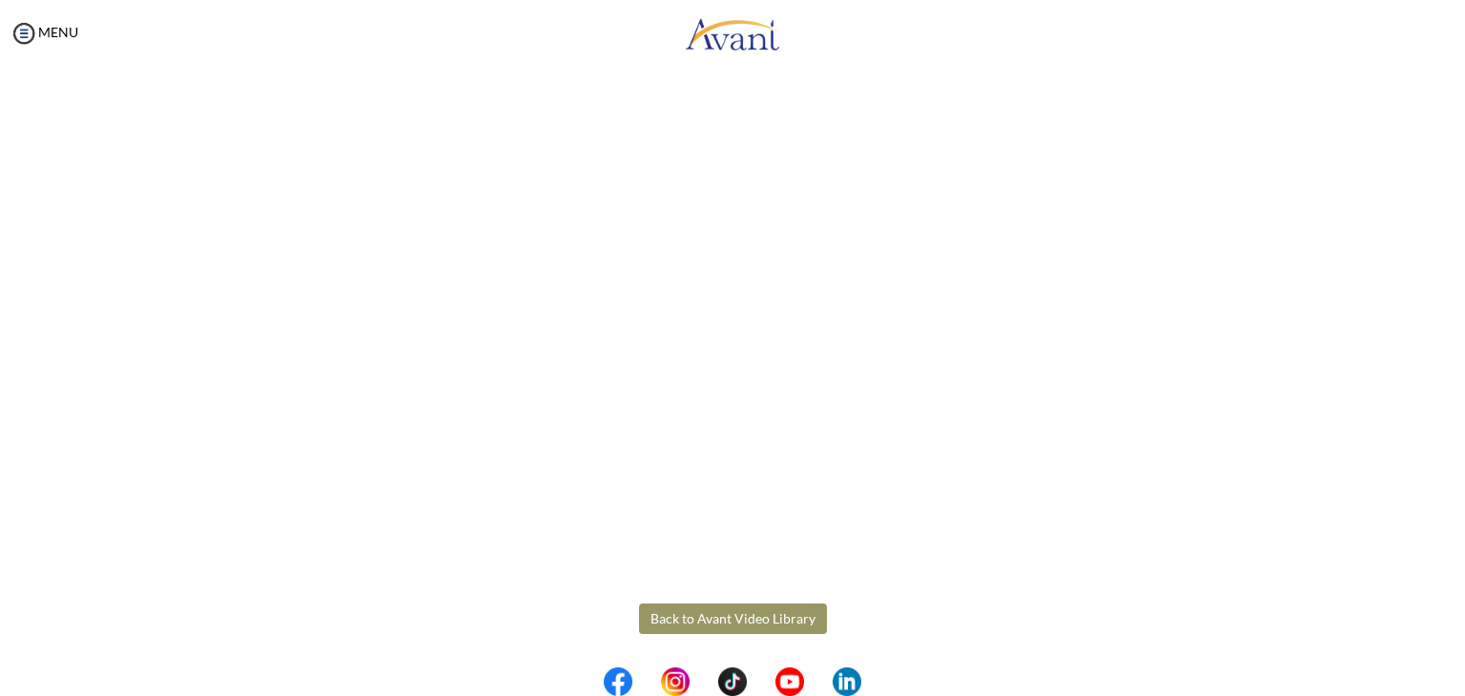
click at [713, 615] on button "Back to Avant Video Library" at bounding box center [733, 619] width 188 height 31
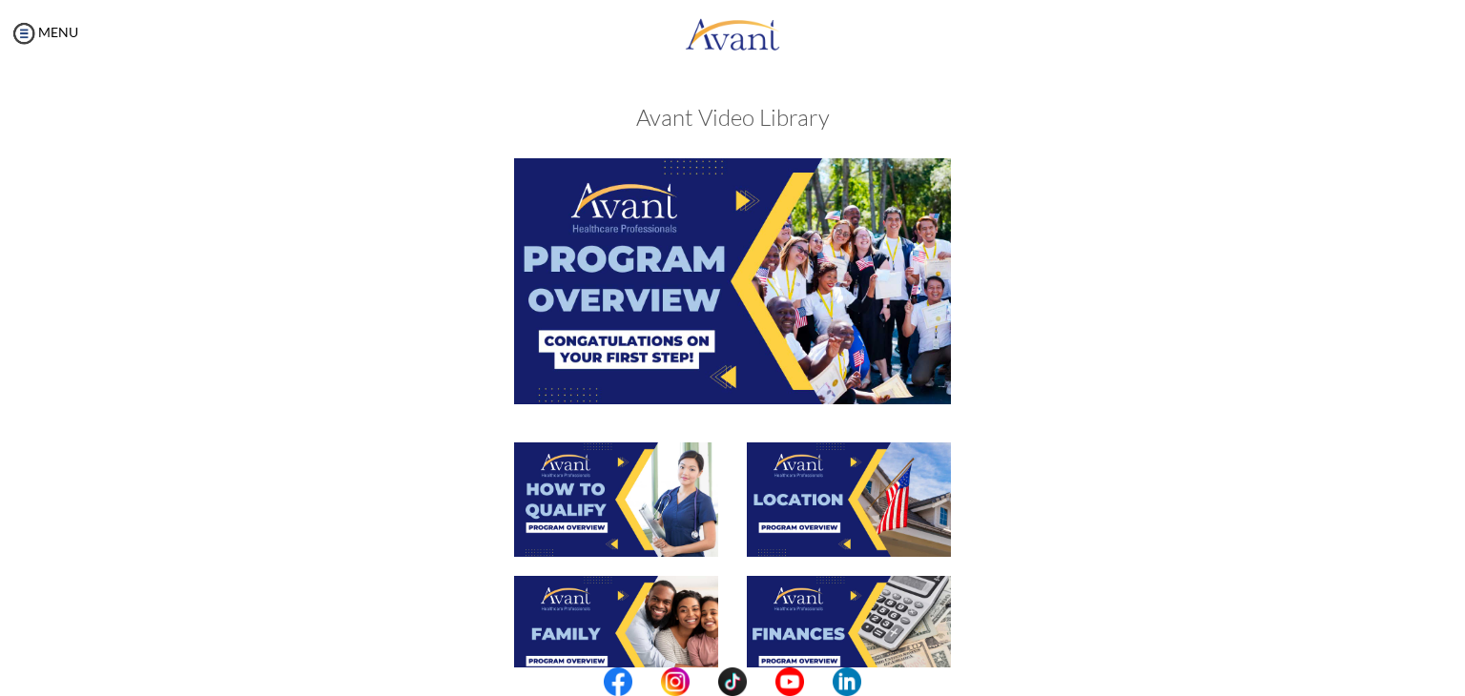
click at [618, 532] on img at bounding box center [616, 500] width 204 height 114
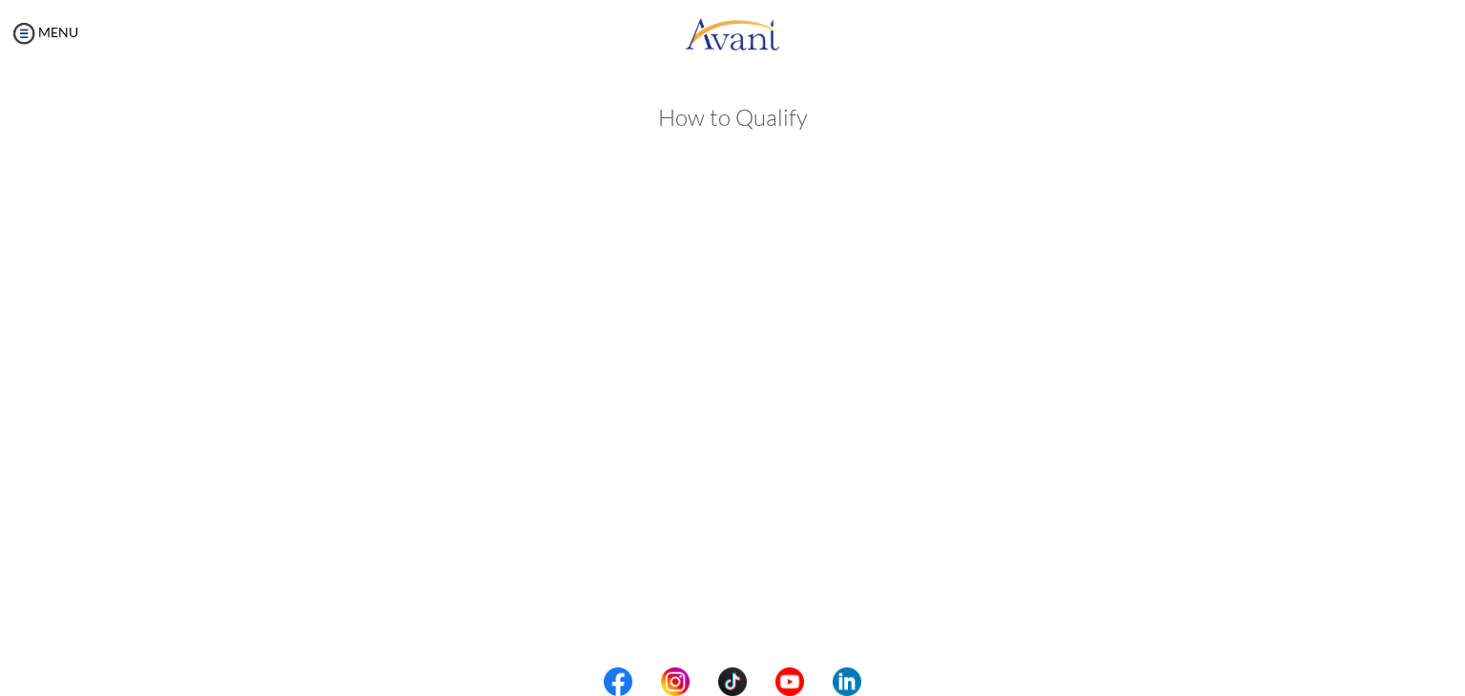
click at [1456, 683] on center at bounding box center [732, 682] width 1465 height 29
click at [38, 32] on body "Maintenance break. Please come back in 2 hours. MENU My Status What is the next…" at bounding box center [732, 348] width 1465 height 696
click at [38, 32] on link "MENU" at bounding box center [44, 32] width 69 height 16
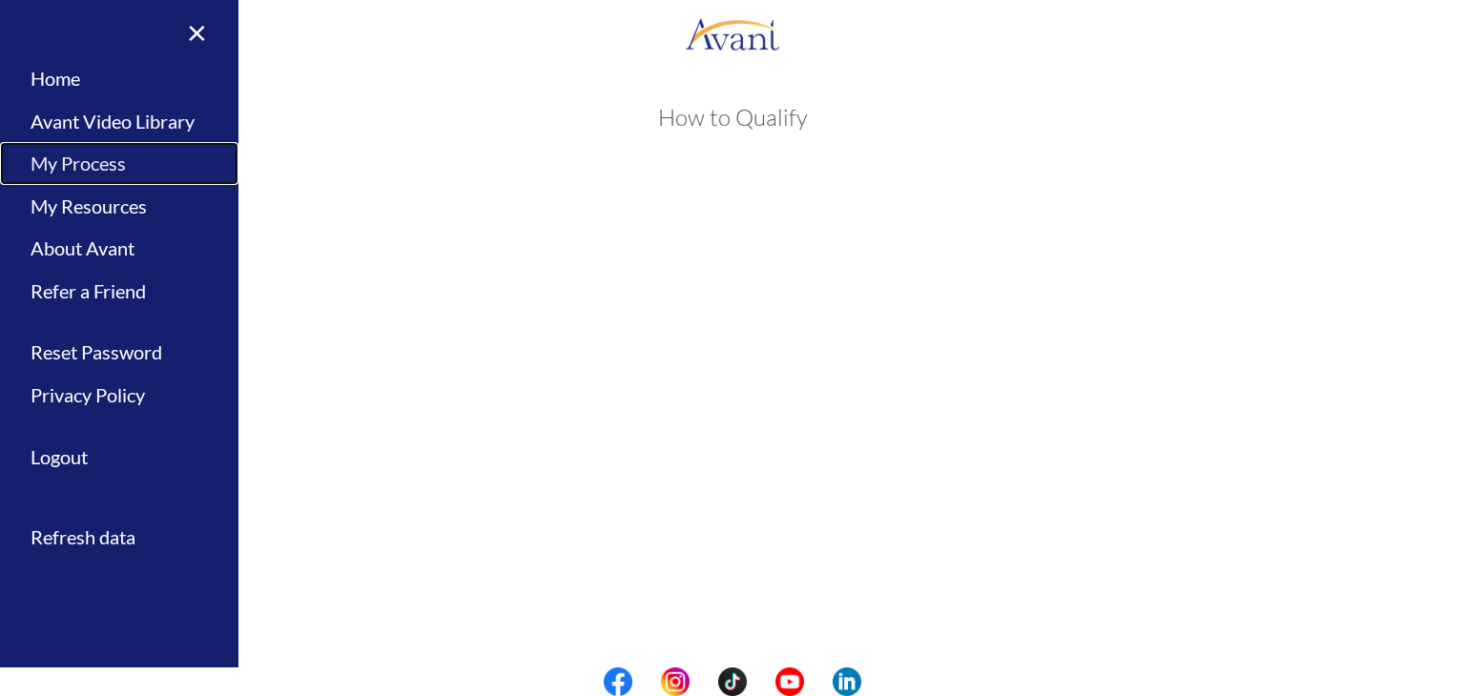
click at [93, 164] on link "My Process" at bounding box center [119, 163] width 238 height 43
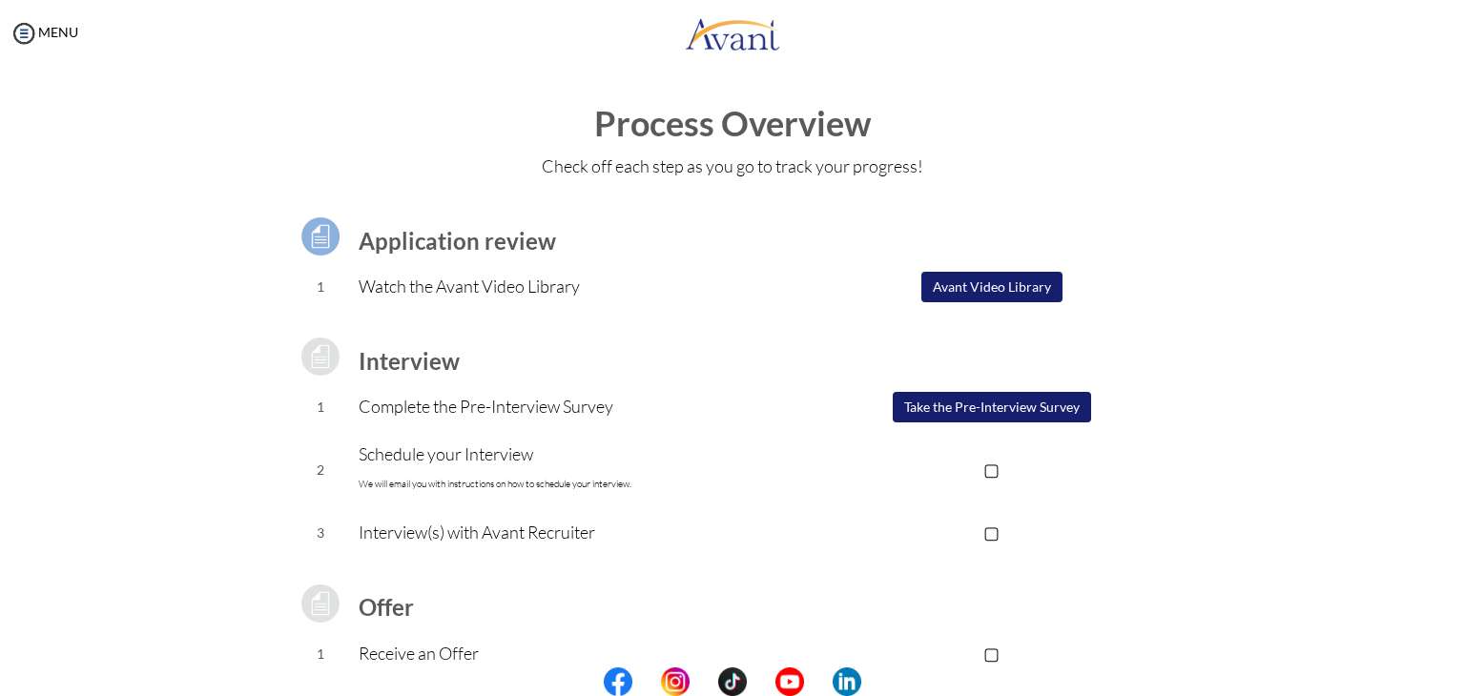
click at [989, 288] on button "Avant Video Library" at bounding box center [991, 287] width 141 height 31
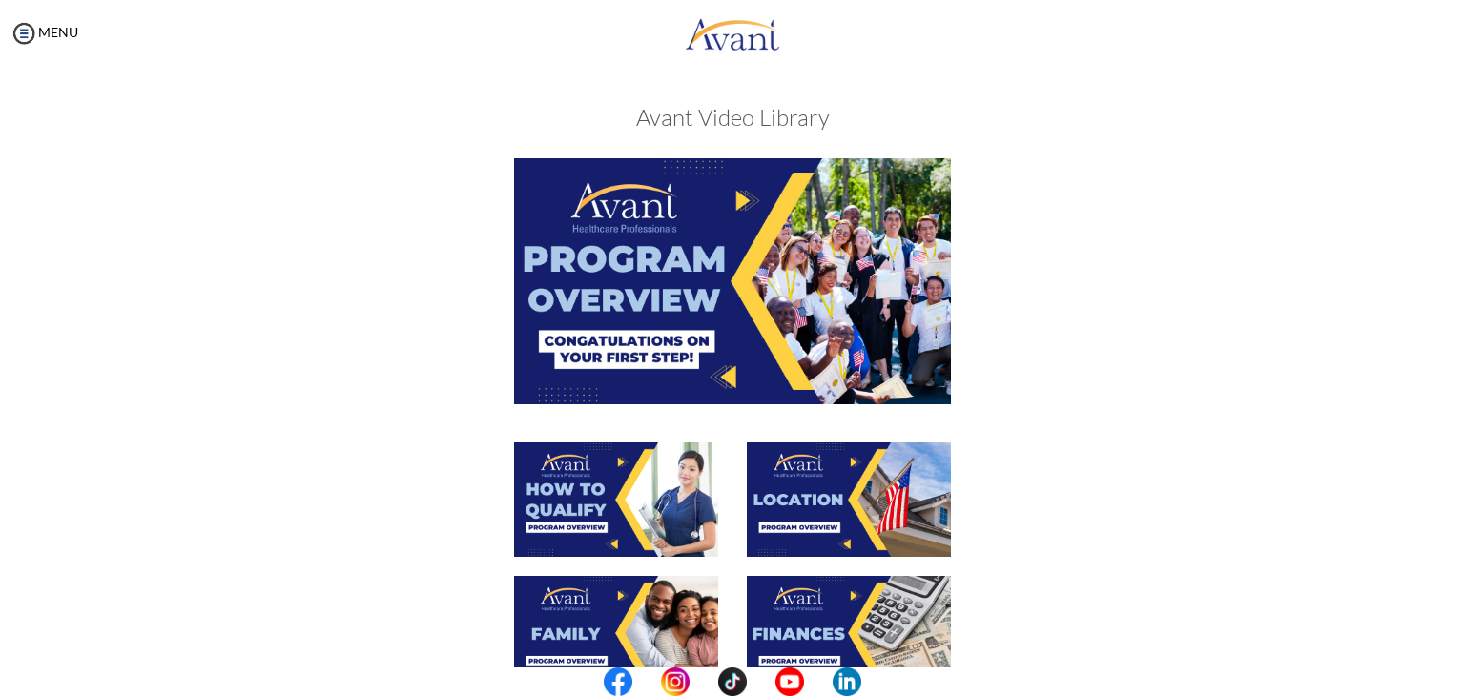
click at [839, 551] on img at bounding box center [849, 500] width 204 height 114
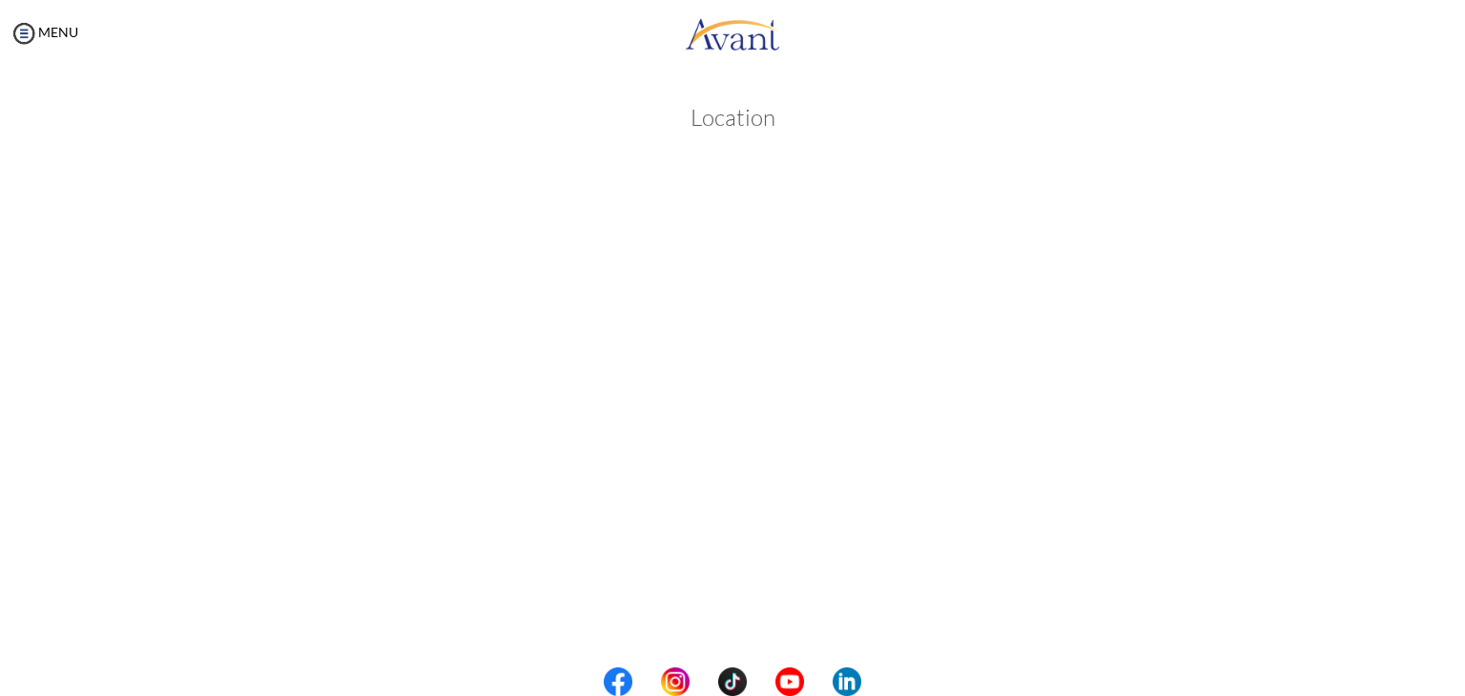
click at [26, 51] on body "Maintenance break. Please come back in 2 hours. MENU My Status What is the next…" at bounding box center [732, 348] width 1465 height 696
click at [23, 31] on img at bounding box center [24, 33] width 29 height 29
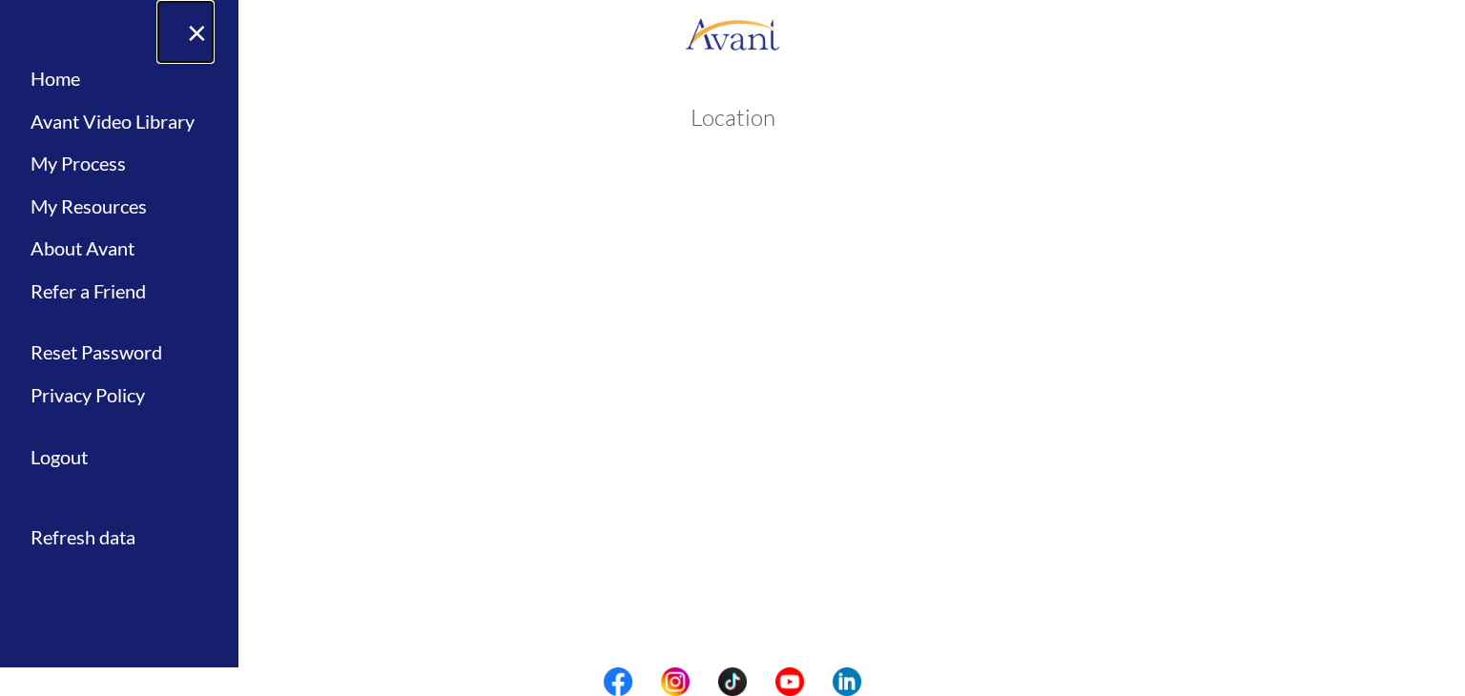
click at [23, 31] on div "× Home Avant Video Library My Process My Resources About Avant Refer a Friend R…" at bounding box center [119, 348] width 238 height 696
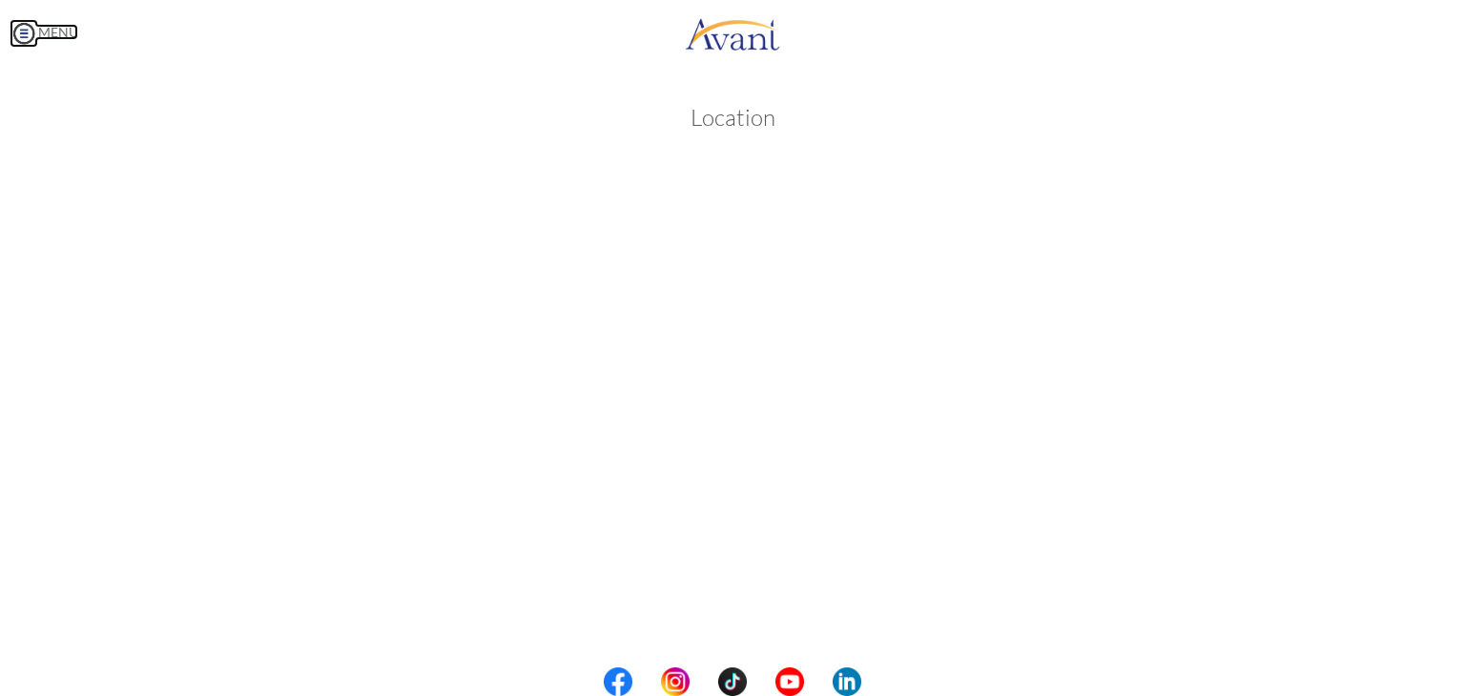
click at [23, 31] on img at bounding box center [24, 33] width 29 height 29
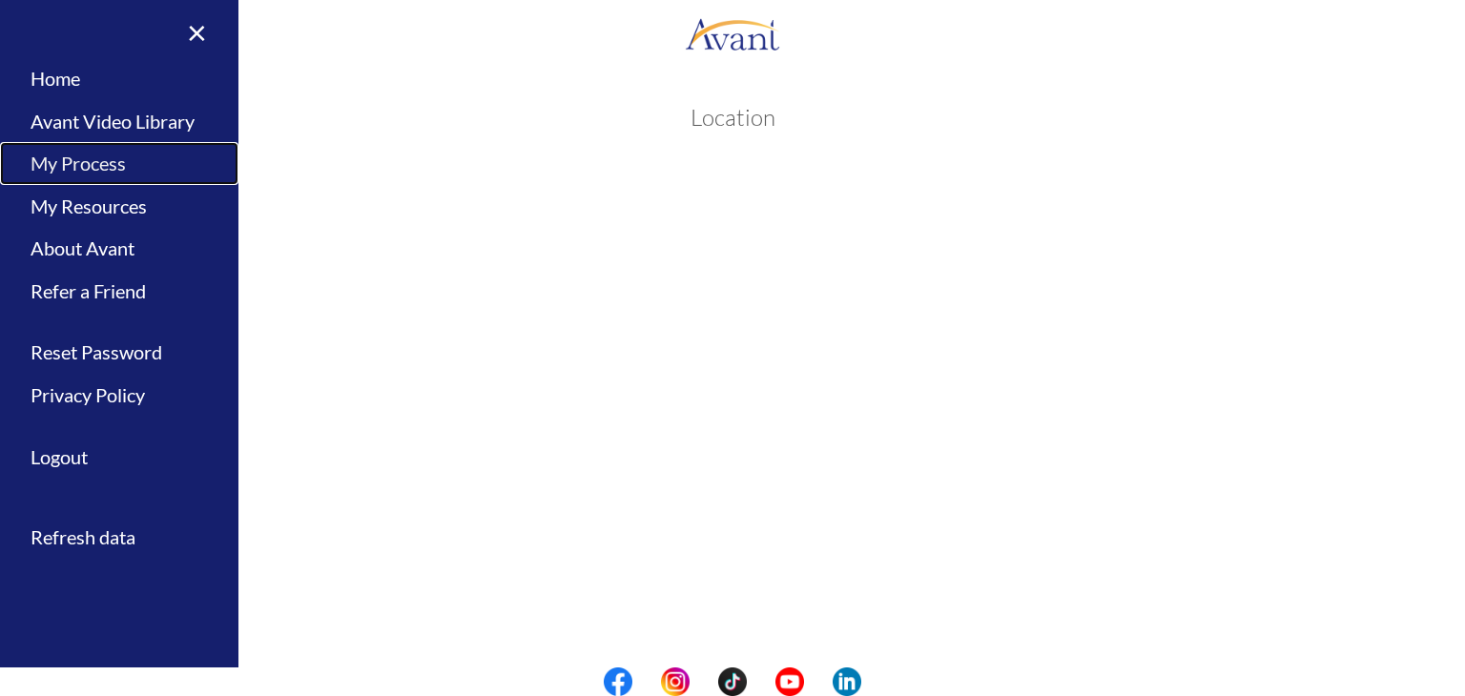
click at [80, 167] on link "My Process" at bounding box center [119, 163] width 238 height 43
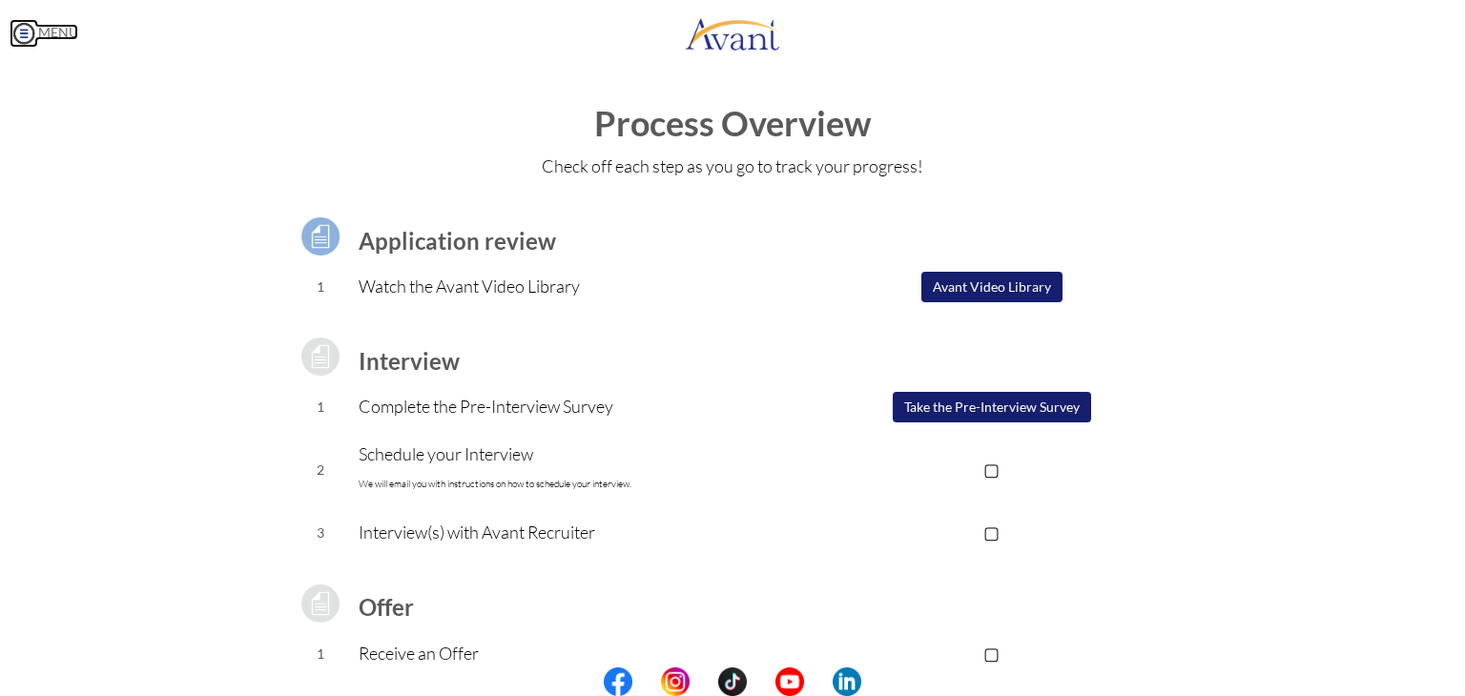
click at [20, 43] on img at bounding box center [24, 33] width 29 height 29
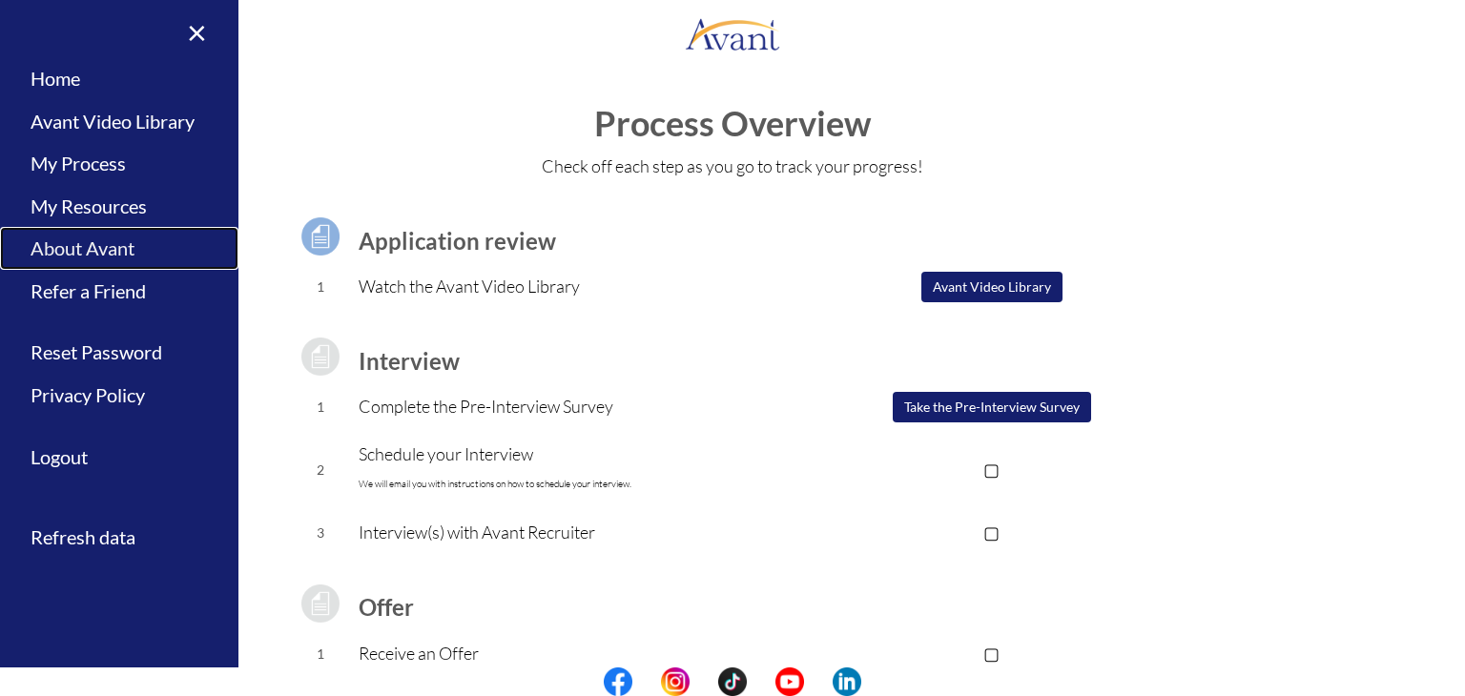
click at [90, 245] on link "About Avant" at bounding box center [119, 248] width 238 height 43
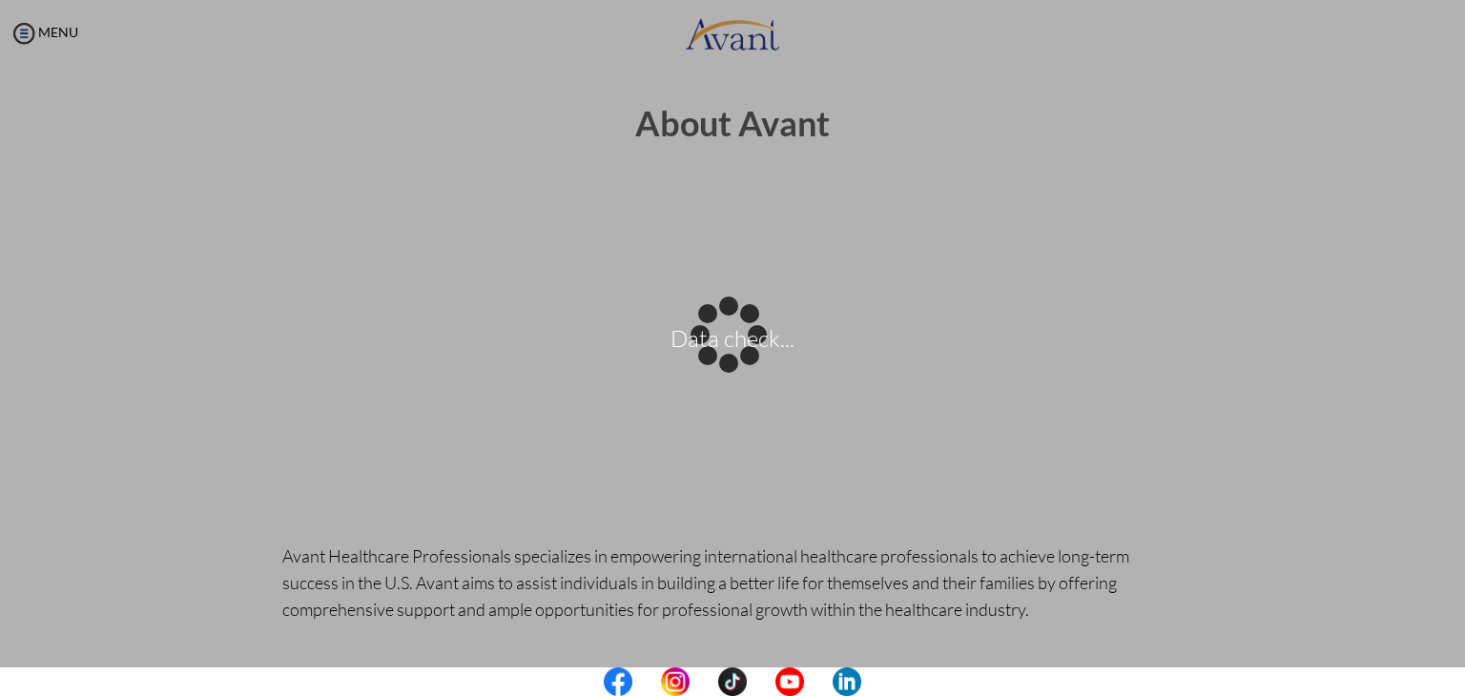
click at [1459, 672] on center at bounding box center [732, 682] width 1465 height 29
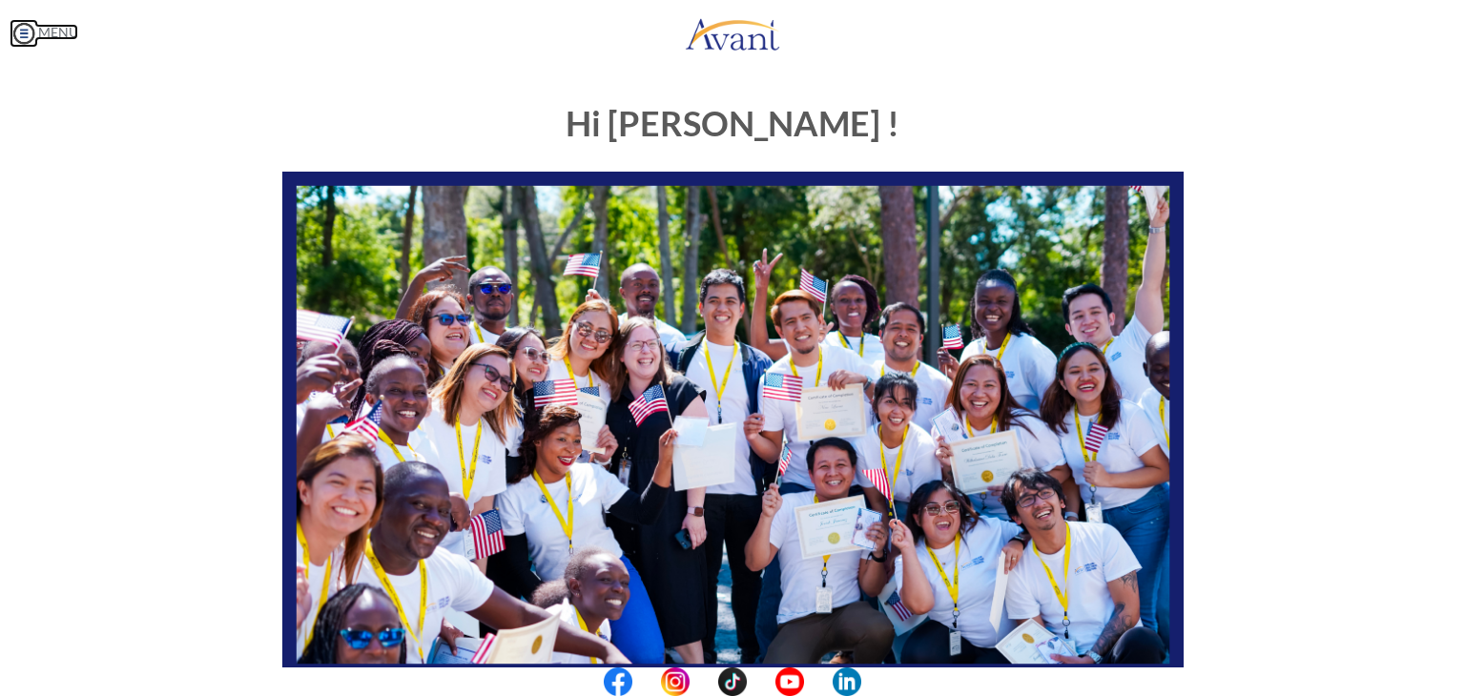
click at [23, 29] on img at bounding box center [24, 33] width 29 height 29
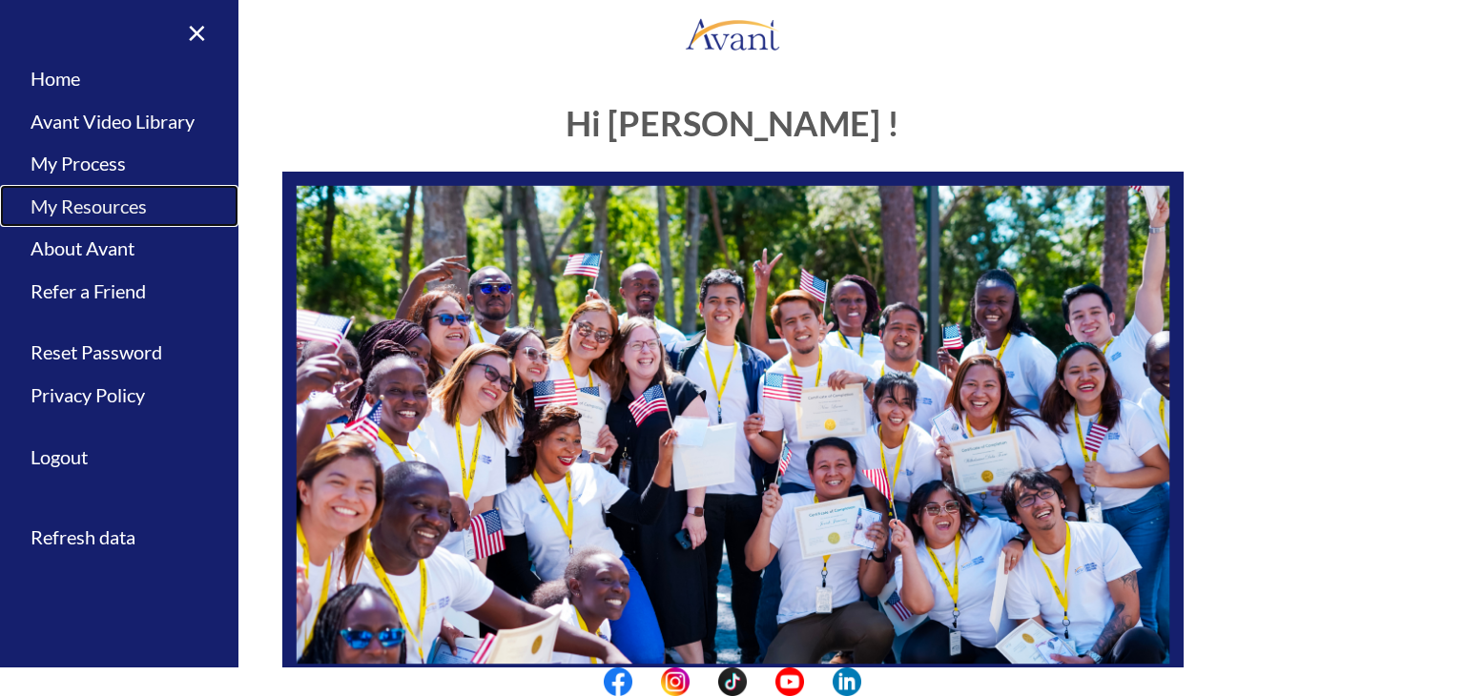
click at [138, 197] on link "My Resources" at bounding box center [119, 206] width 238 height 43
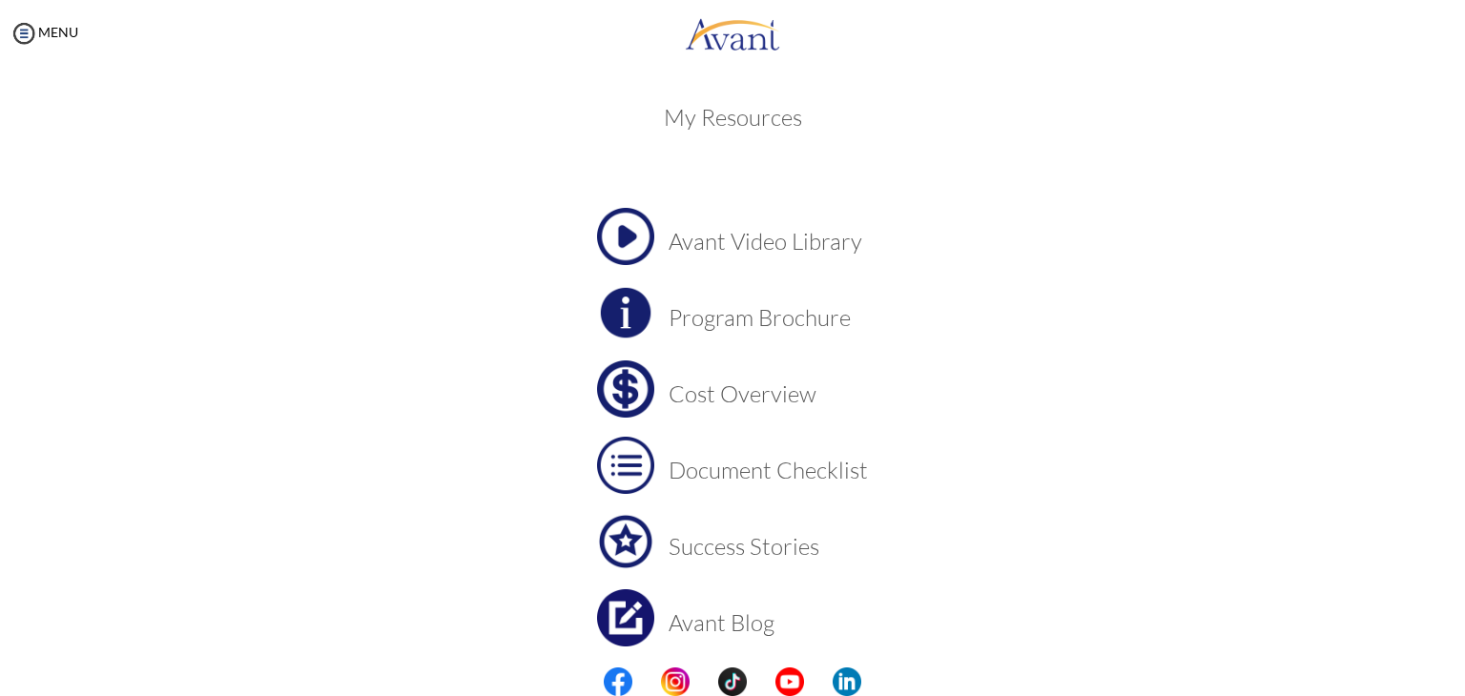
click at [778, 399] on h3 "Cost Overview" at bounding box center [768, 394] width 199 height 25
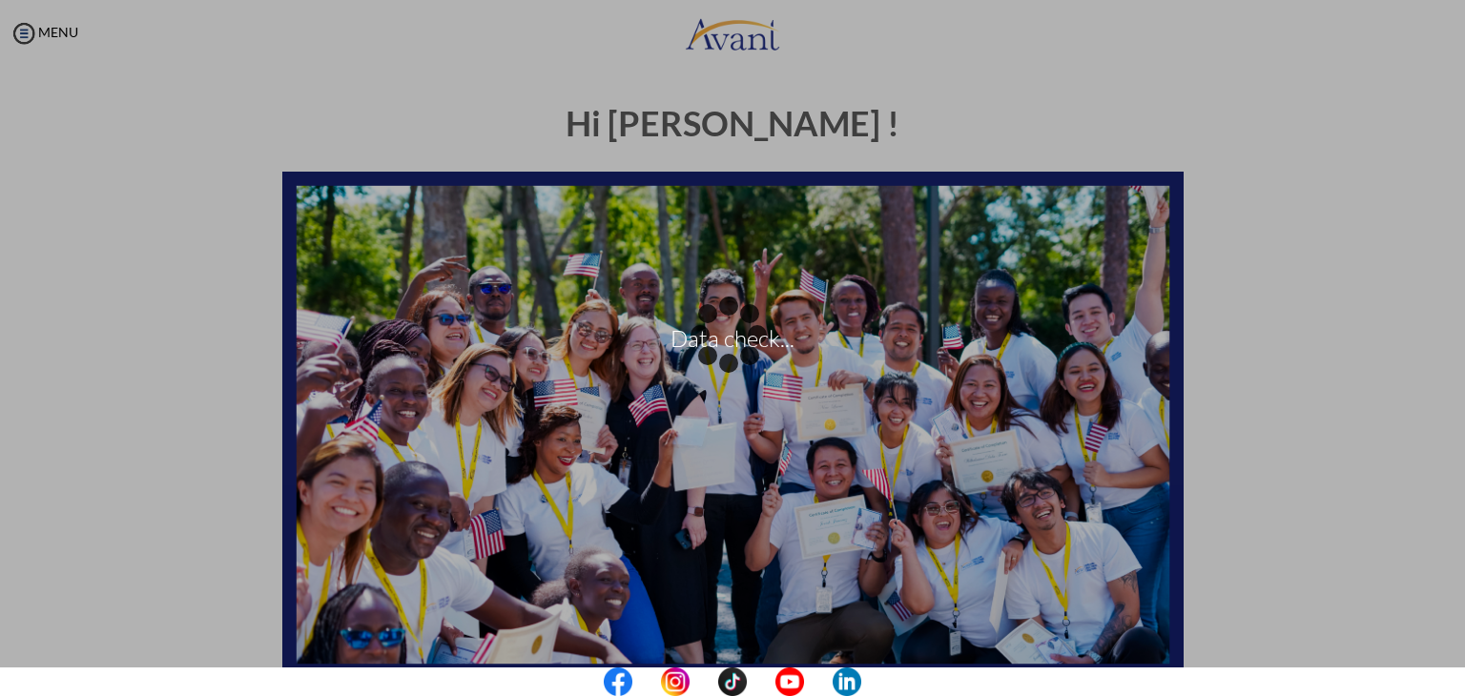
click at [719, 361] on div "Data check..." at bounding box center [732, 348] width 27 height 27
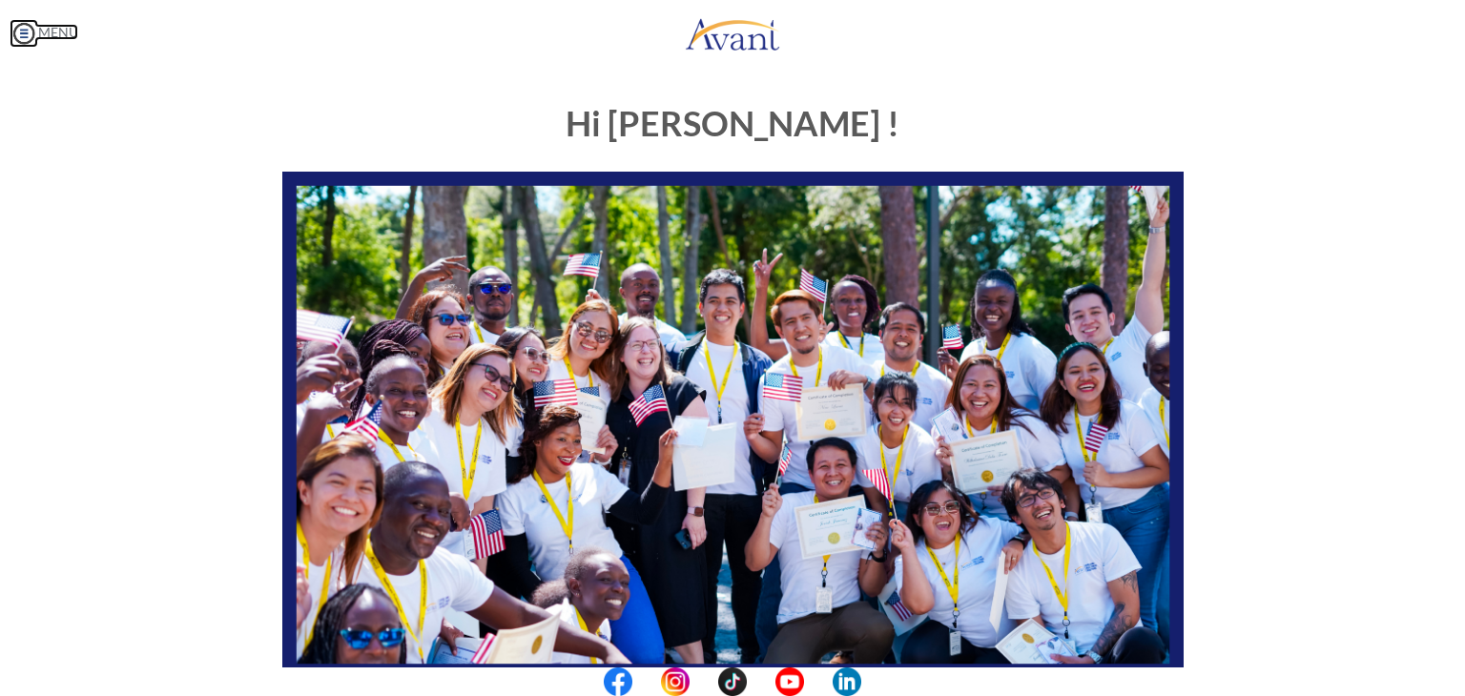
click at [20, 28] on img at bounding box center [24, 33] width 29 height 29
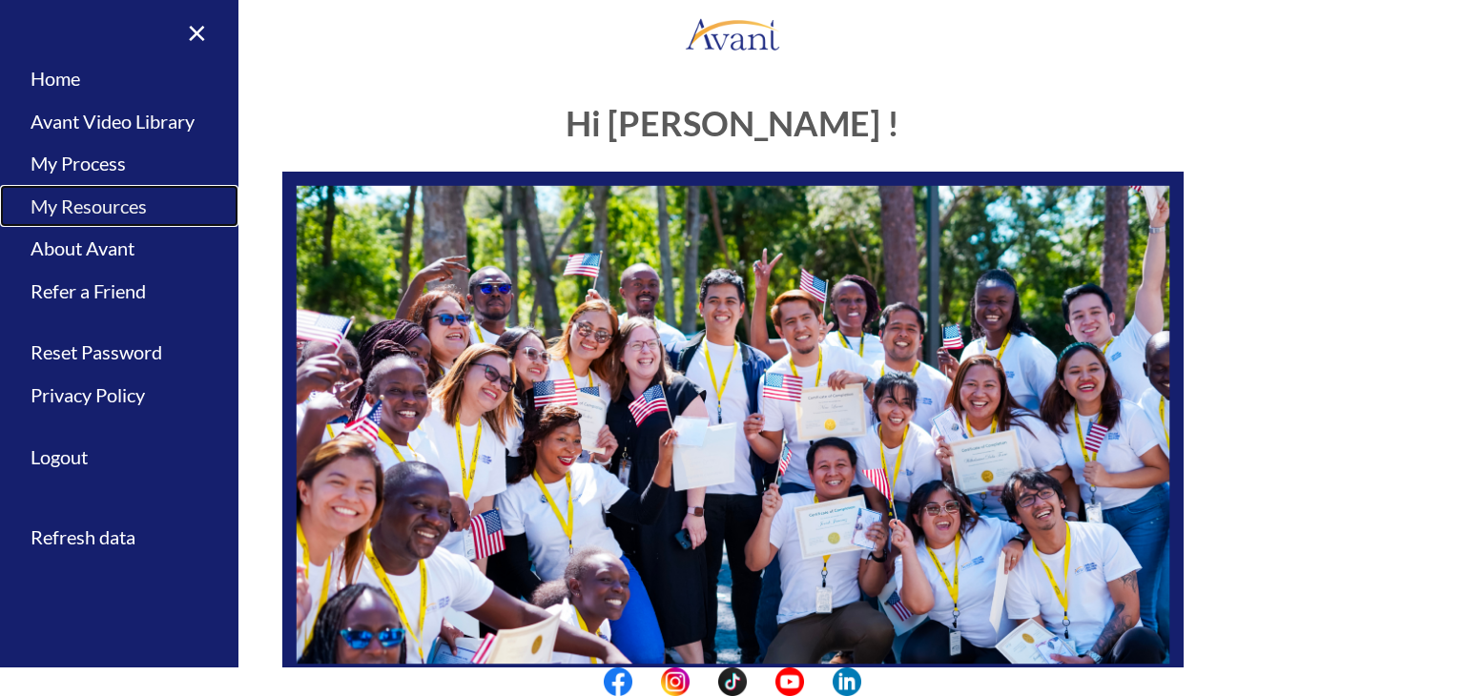
click at [110, 210] on link "My Resources" at bounding box center [119, 206] width 238 height 43
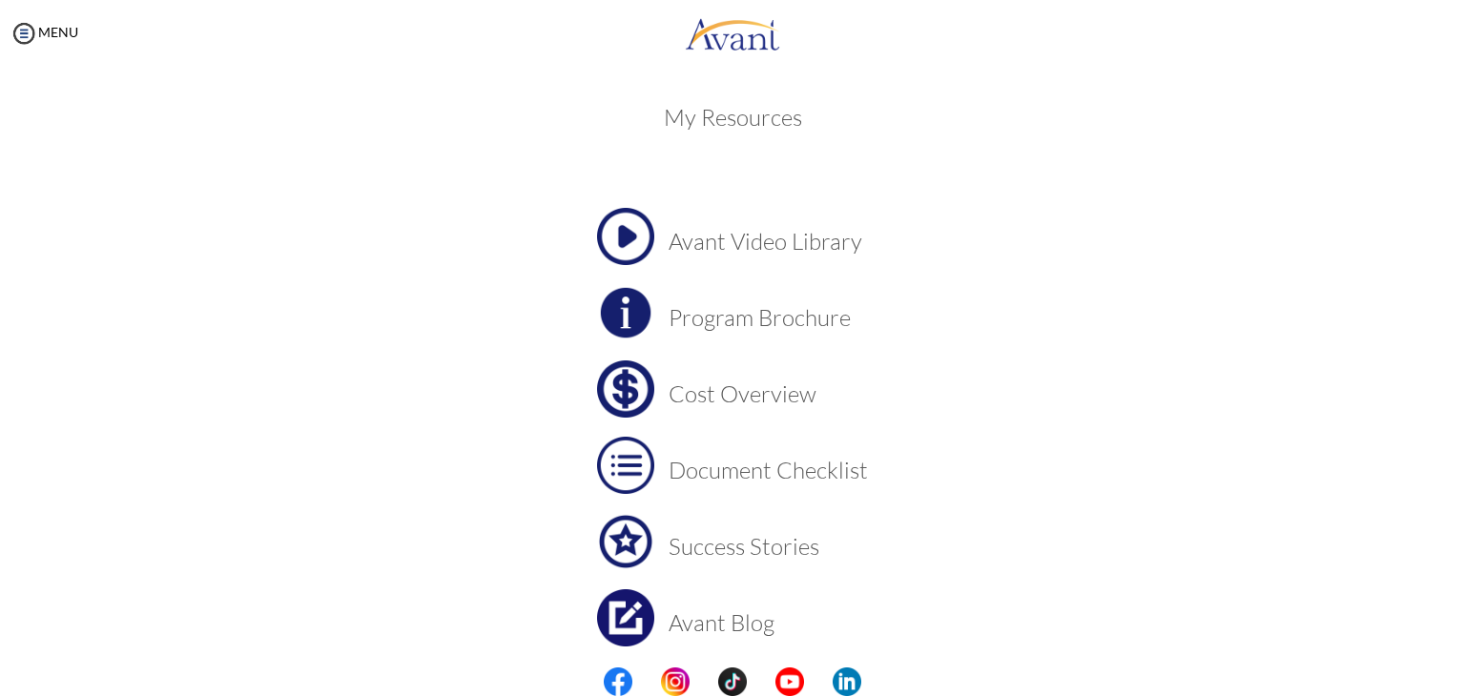
click at [702, 397] on h3 "Cost Overview" at bounding box center [768, 394] width 199 height 25
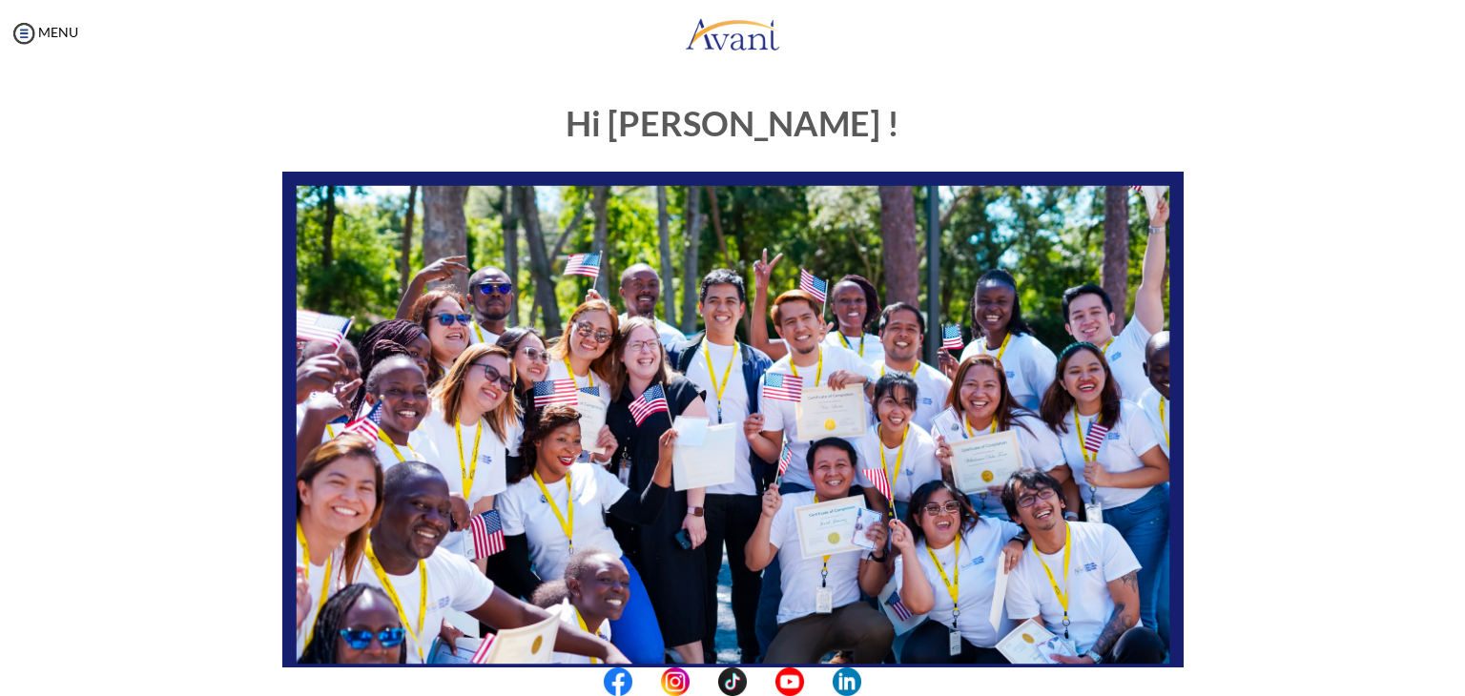
click at [751, 444] on img at bounding box center [732, 425] width 901 height 507
click at [657, 376] on img at bounding box center [732, 425] width 901 height 507
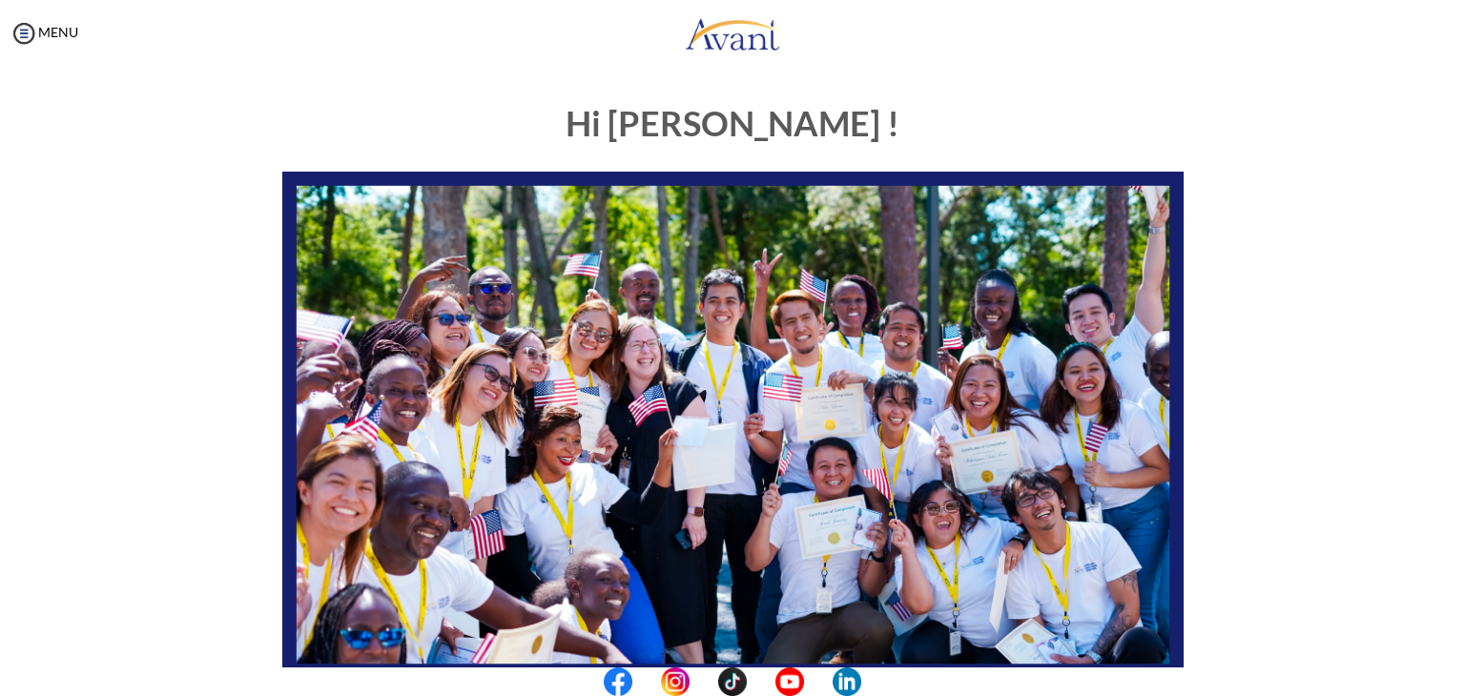
click at [657, 376] on img at bounding box center [732, 425] width 901 height 507
click at [57, 29] on link "MENU" at bounding box center [44, 32] width 69 height 16
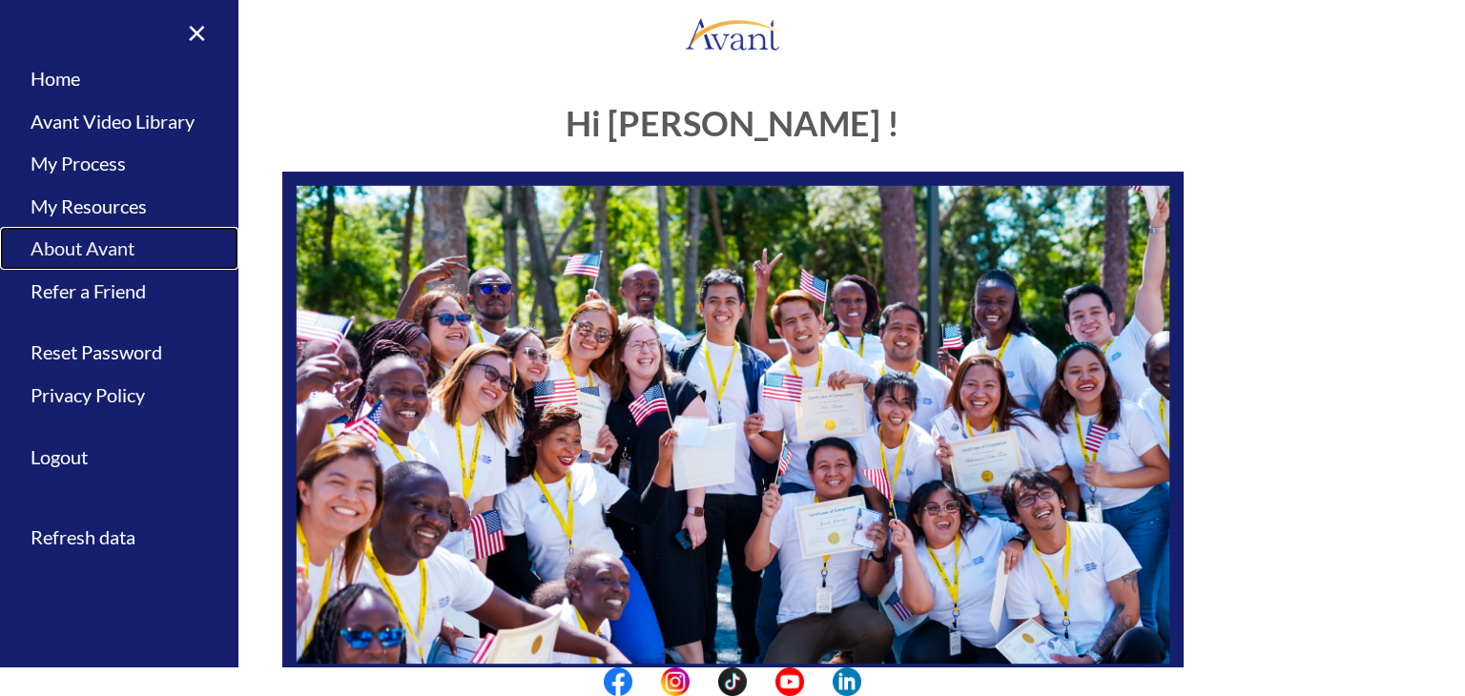
click at [120, 252] on link "About Avant" at bounding box center [119, 248] width 238 height 43
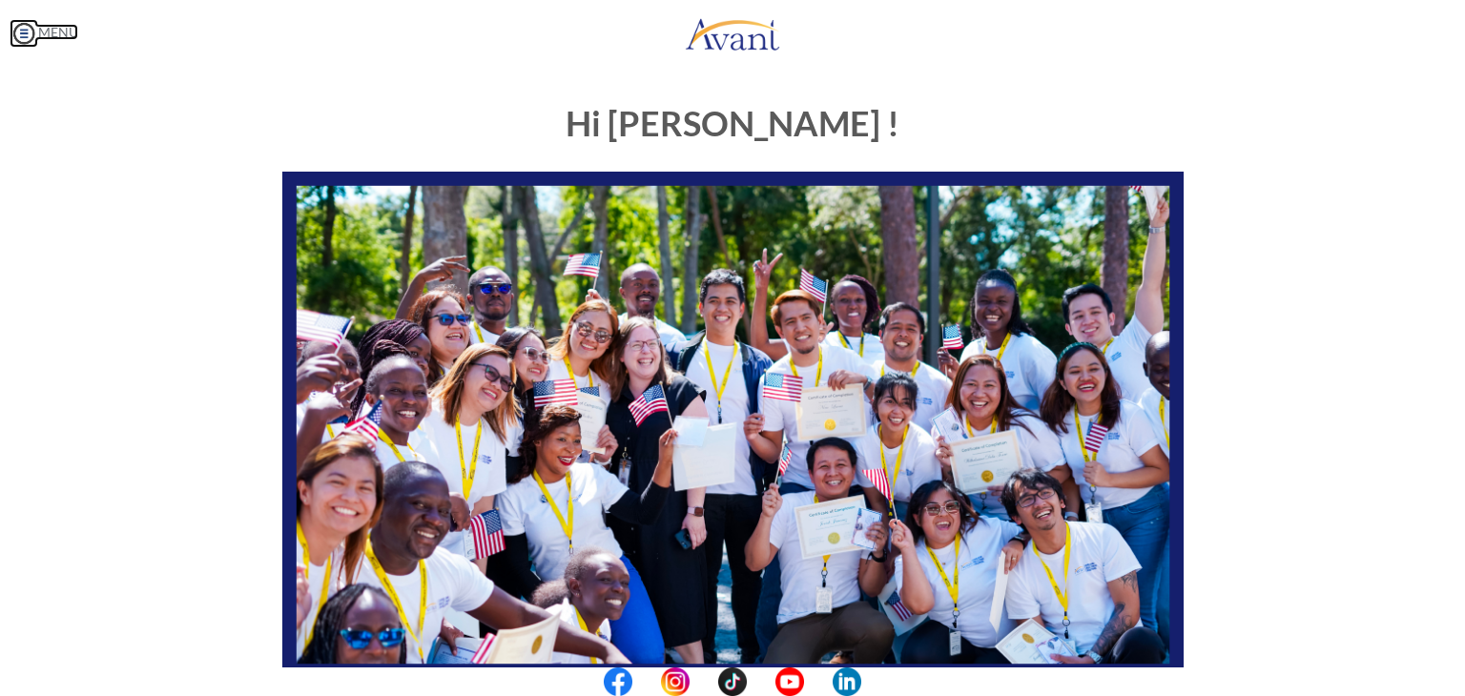
click at [25, 36] on img at bounding box center [24, 33] width 29 height 29
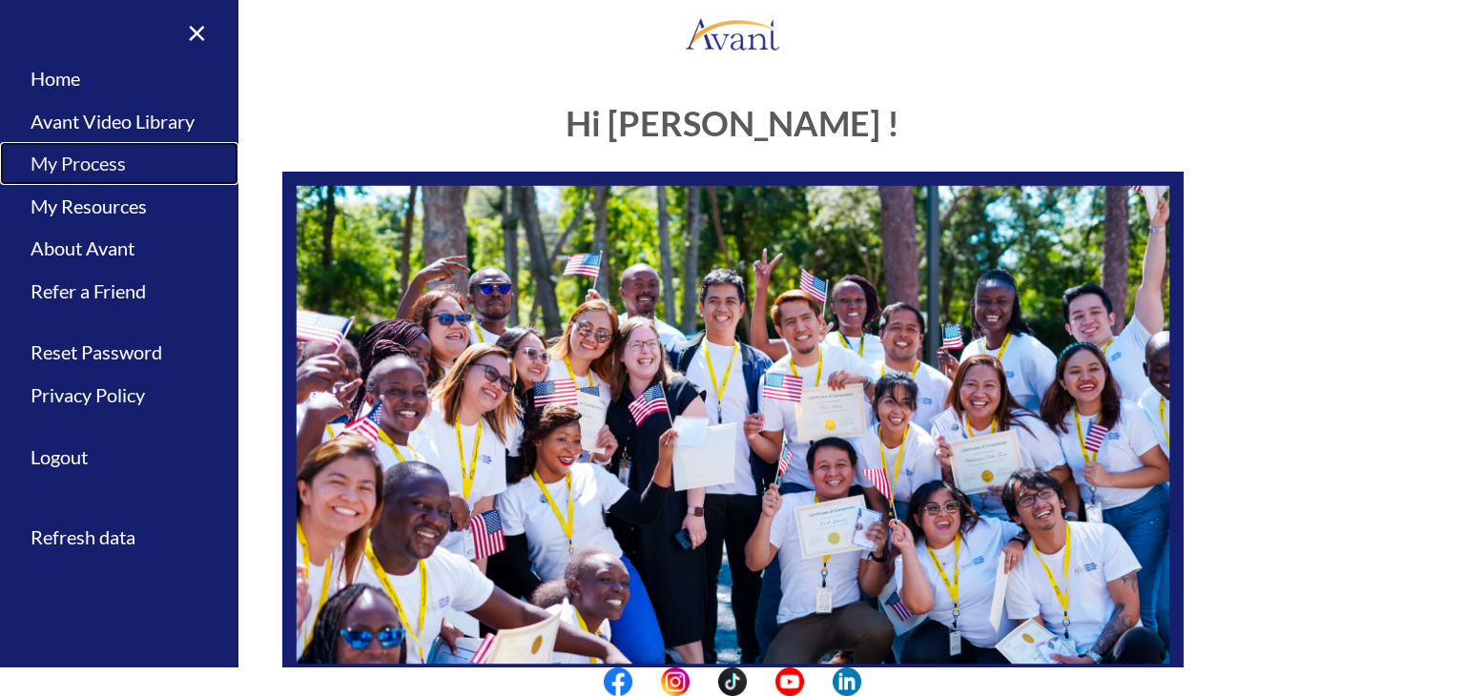
click at [92, 165] on link "My Process" at bounding box center [119, 163] width 238 height 43
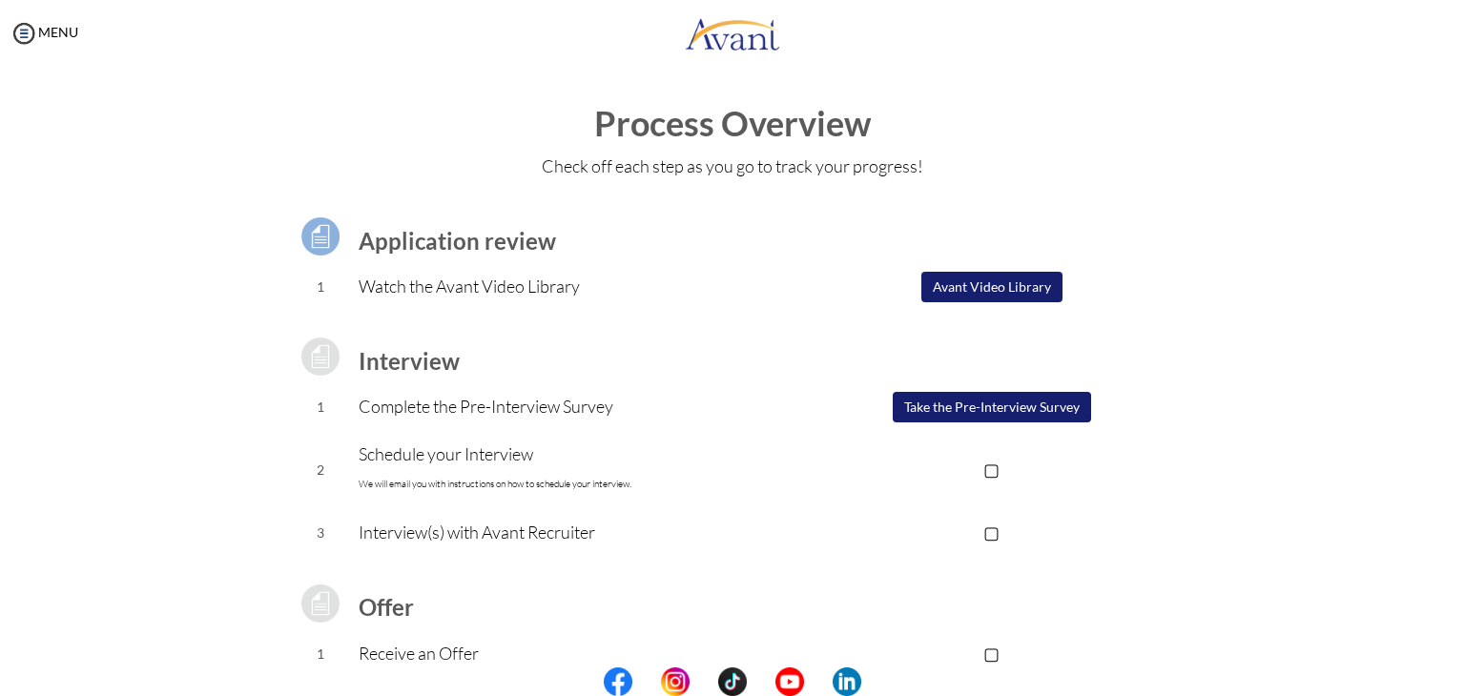
click at [948, 419] on button "Take the Pre-Interview Survey" at bounding box center [992, 407] width 198 height 31
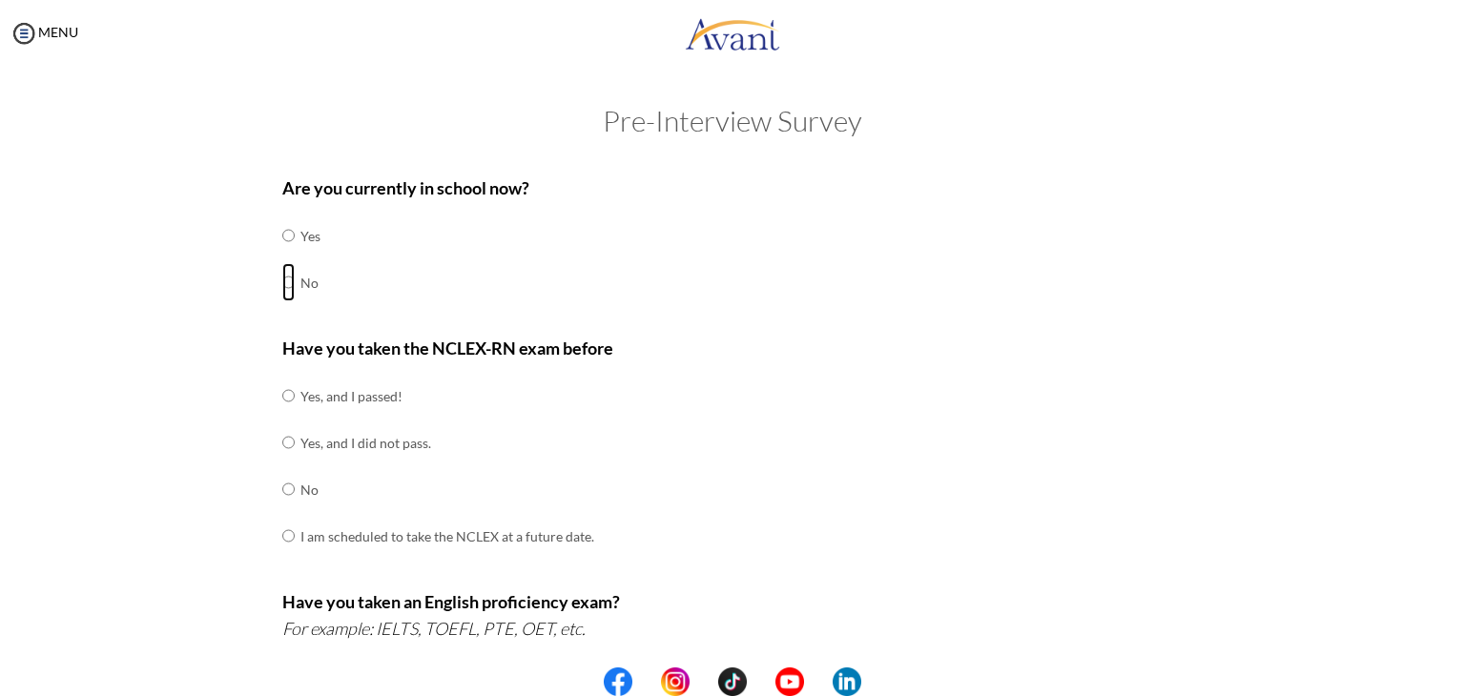
click at [282, 280] on input "radio" at bounding box center [288, 282] width 12 height 38
radio input "true"
click at [282, 492] on input "radio" at bounding box center [288, 489] width 12 height 38
radio input "true"
click at [1445, 677] on center at bounding box center [732, 682] width 1465 height 29
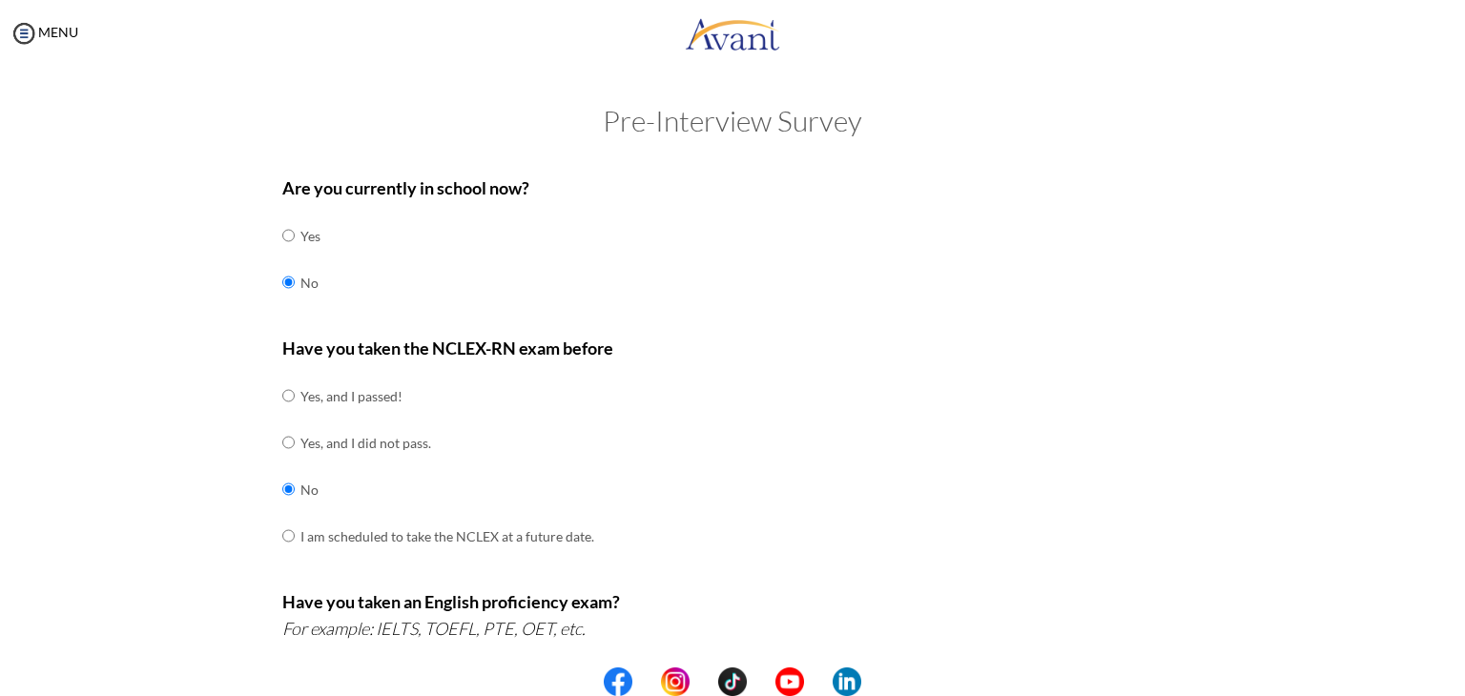
click at [1445, 677] on center at bounding box center [732, 682] width 1465 height 29
click at [1168, 501] on div "Have you taken the NCLEX-RN exam before Yes, and I passed! Yes, and I did not p…" at bounding box center [732, 457] width 901 height 244
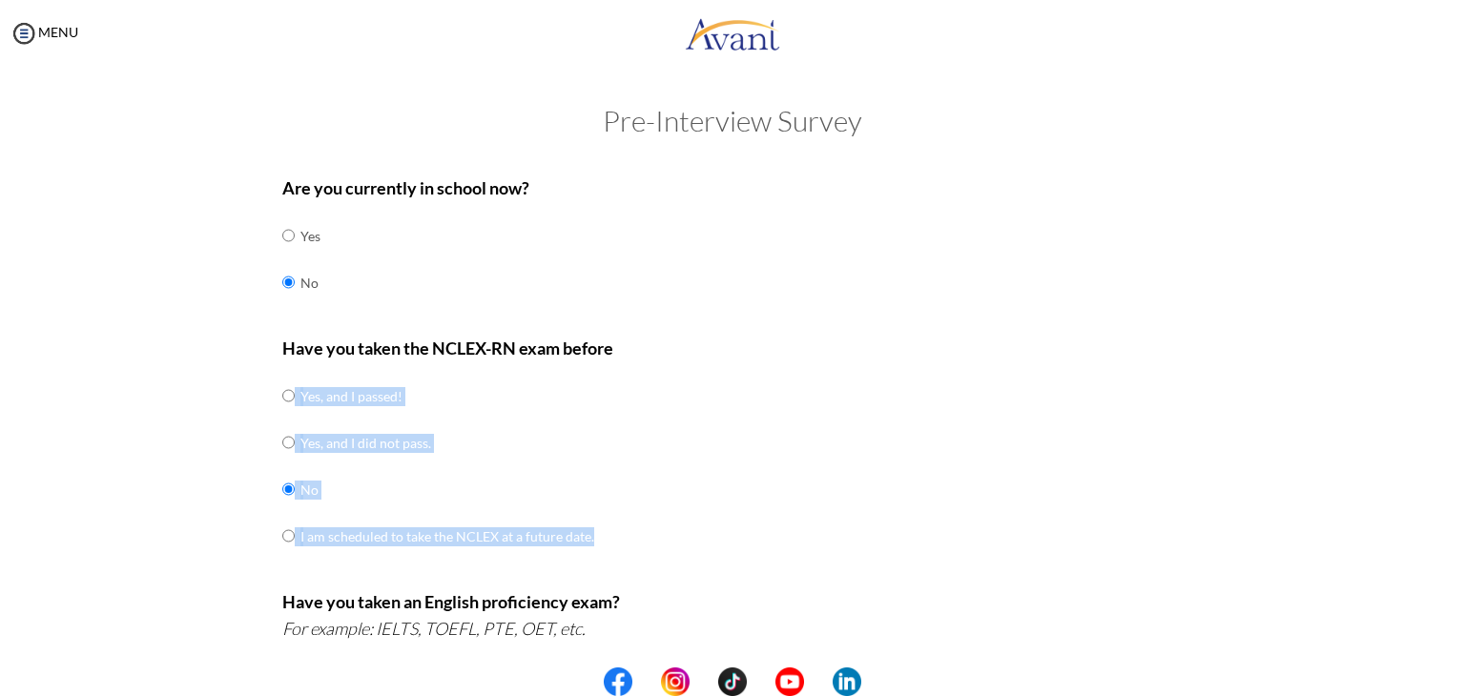
click at [1168, 501] on div "Have you taken the NCLEX-RN exam before Yes, and I passed! Yes, and I did not p…" at bounding box center [732, 457] width 901 height 244
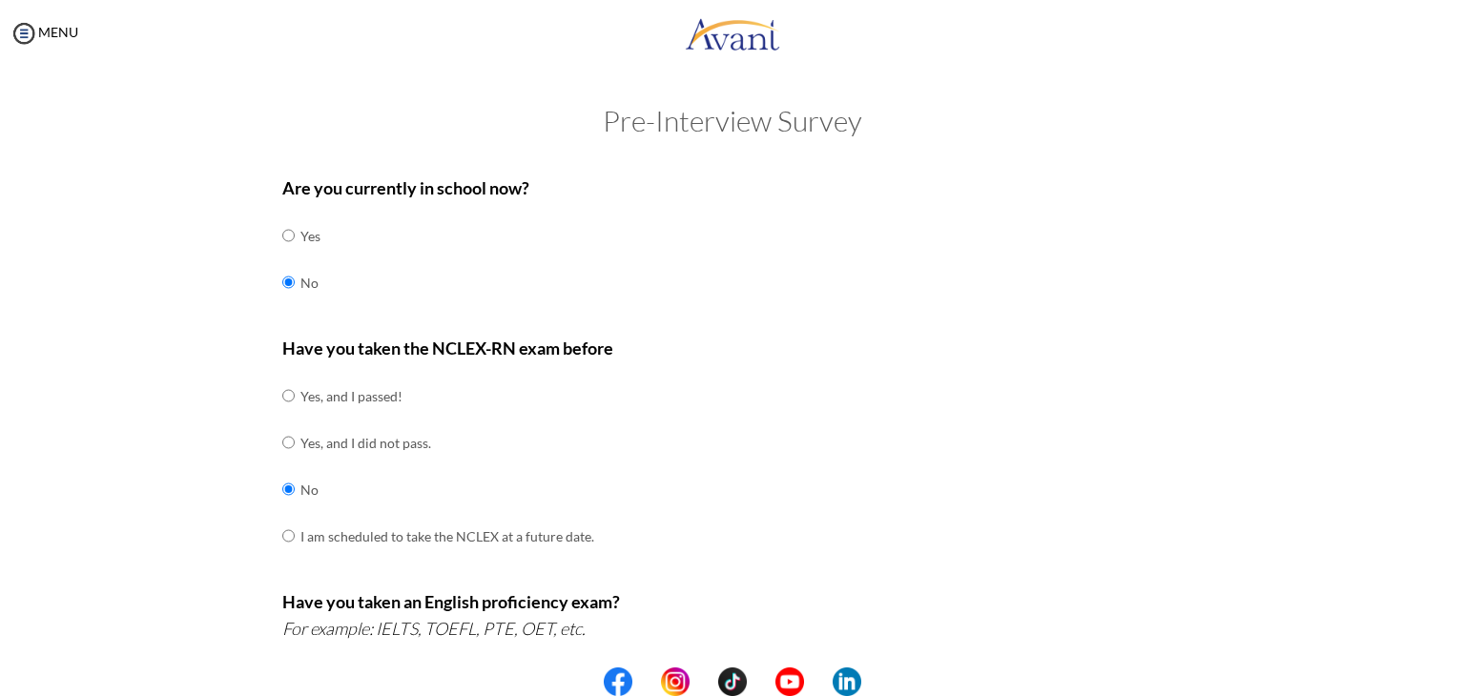
click at [1168, 501] on div "Have you taken the NCLEX-RN exam before Yes, and I passed! Yes, and I did not p…" at bounding box center [732, 457] width 901 height 244
drag, startPoint x: 1168, startPoint y: 501, endPoint x: 1205, endPoint y: 591, distance: 97.6
click at [1205, 591] on div "Are you currently in school now? Yes No Have you taken the NCLEX-RN exam before…" at bounding box center [733, 669] width 1116 height 1008
click at [1458, 677] on center at bounding box center [732, 682] width 1465 height 29
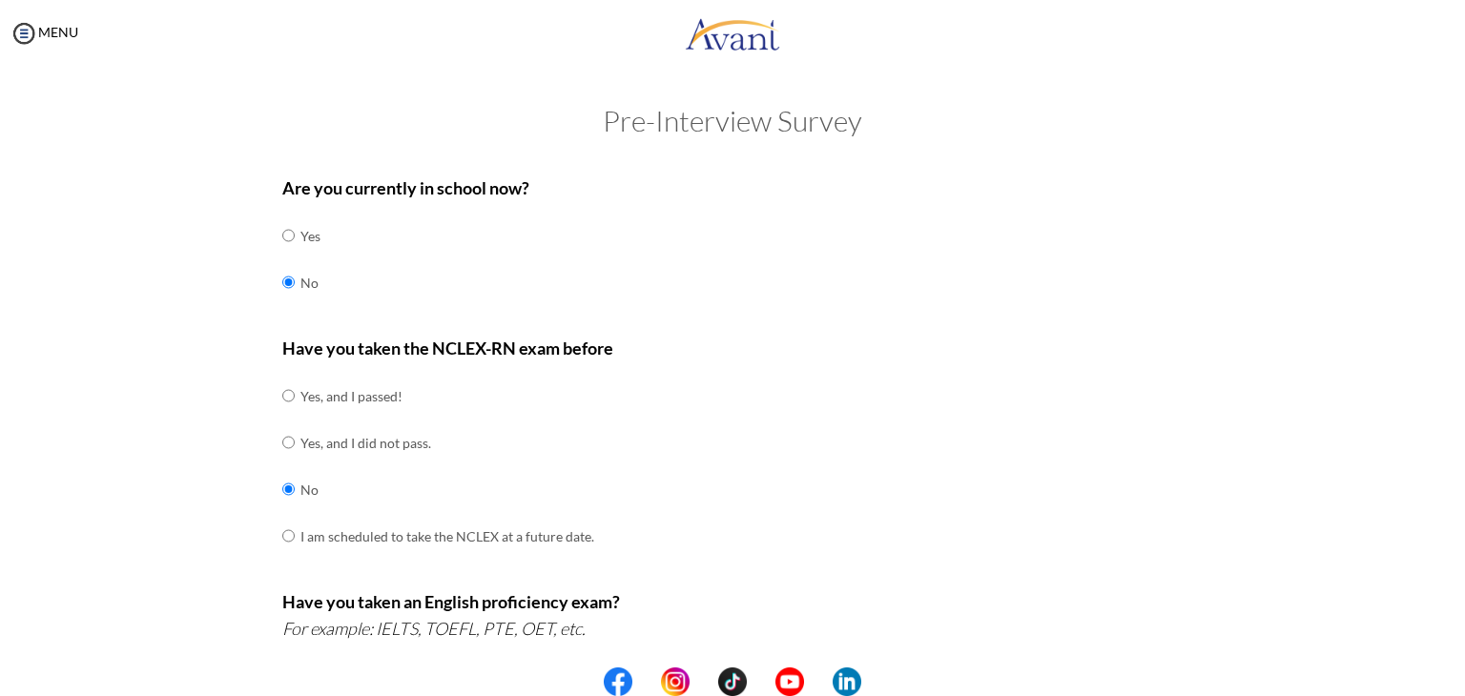
click at [1458, 677] on center at bounding box center [732, 682] width 1465 height 29
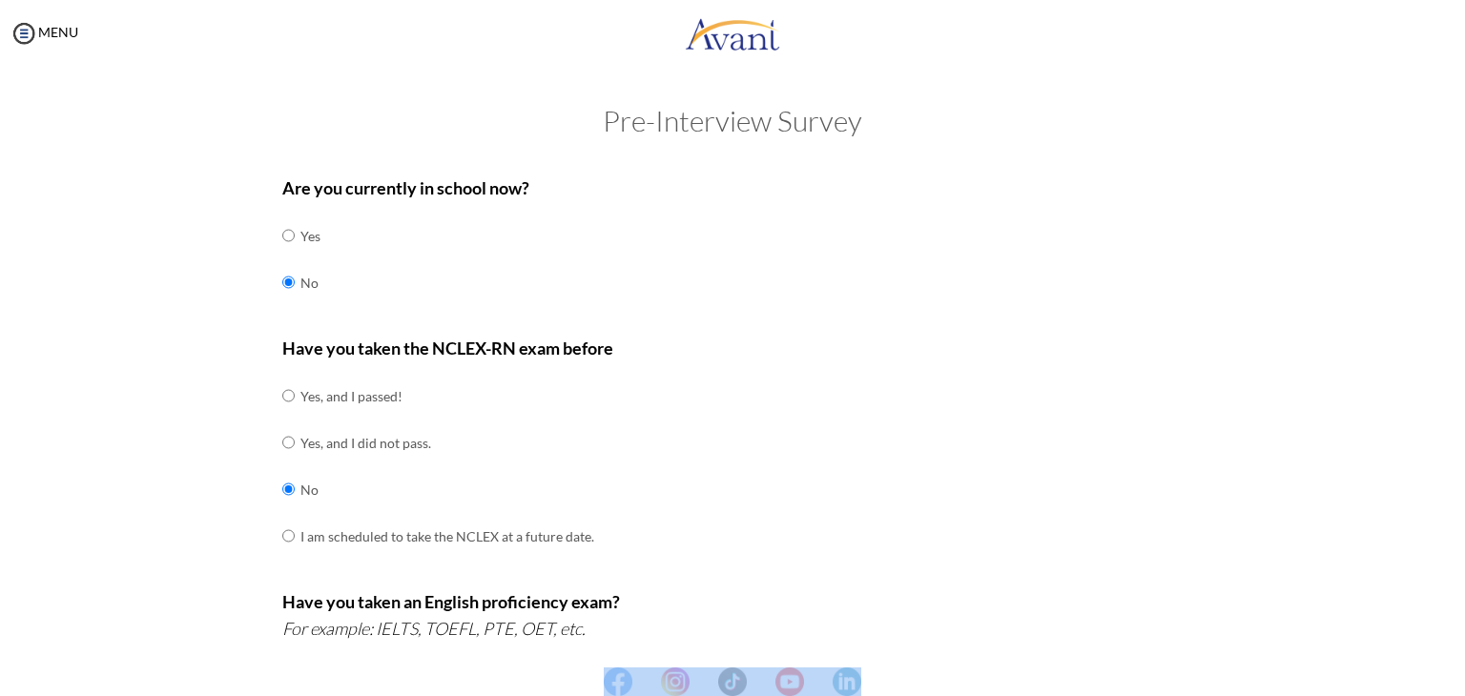
click at [1458, 677] on center at bounding box center [732, 682] width 1465 height 29
click at [30, 31] on img at bounding box center [24, 33] width 29 height 29
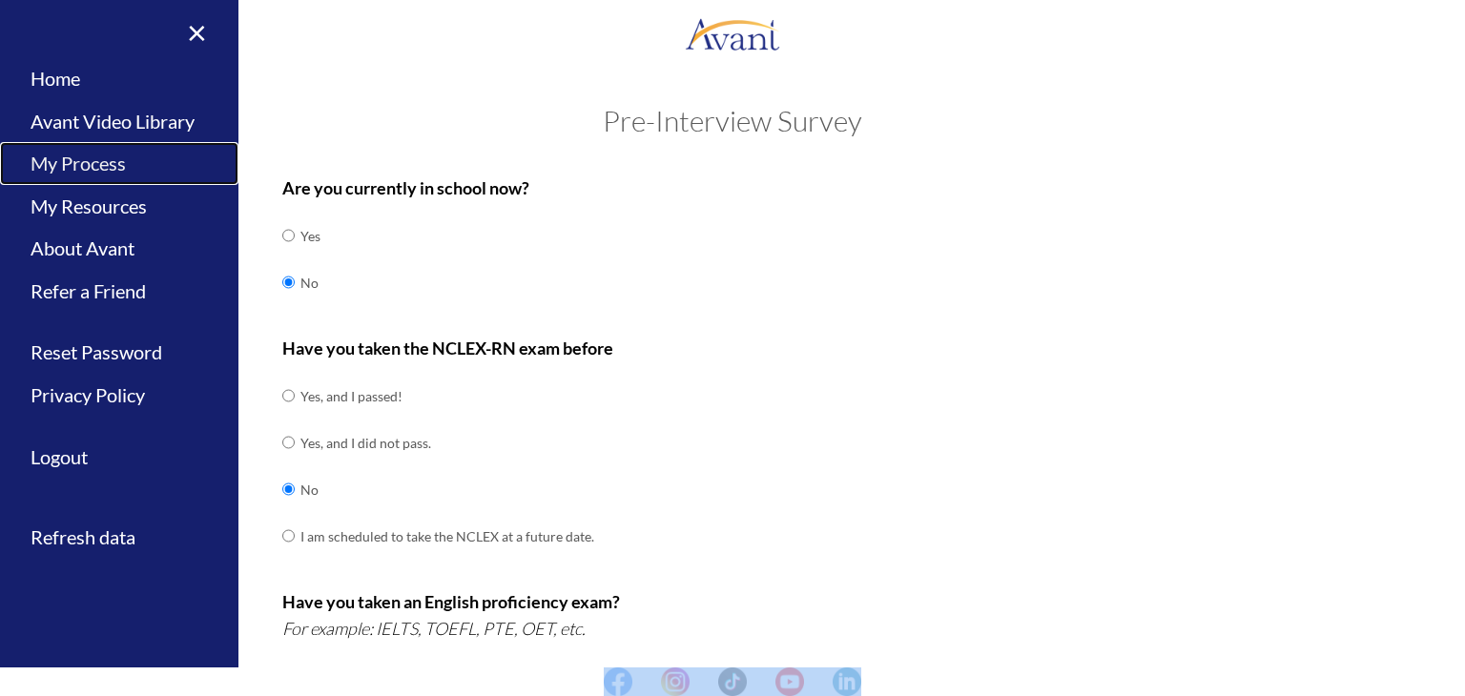
click at [110, 169] on link "My Process" at bounding box center [119, 163] width 238 height 43
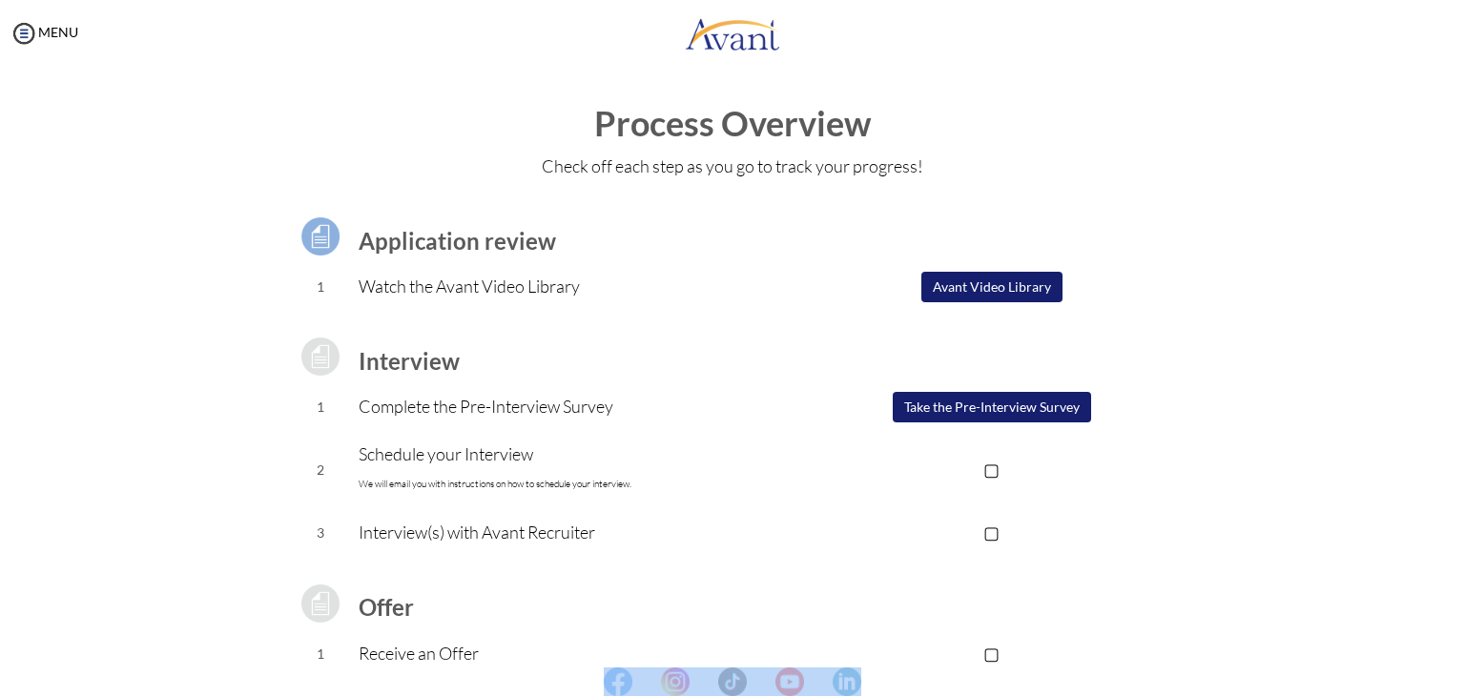
click at [1002, 404] on button "Take the Pre-Interview Survey" at bounding box center [992, 407] width 198 height 31
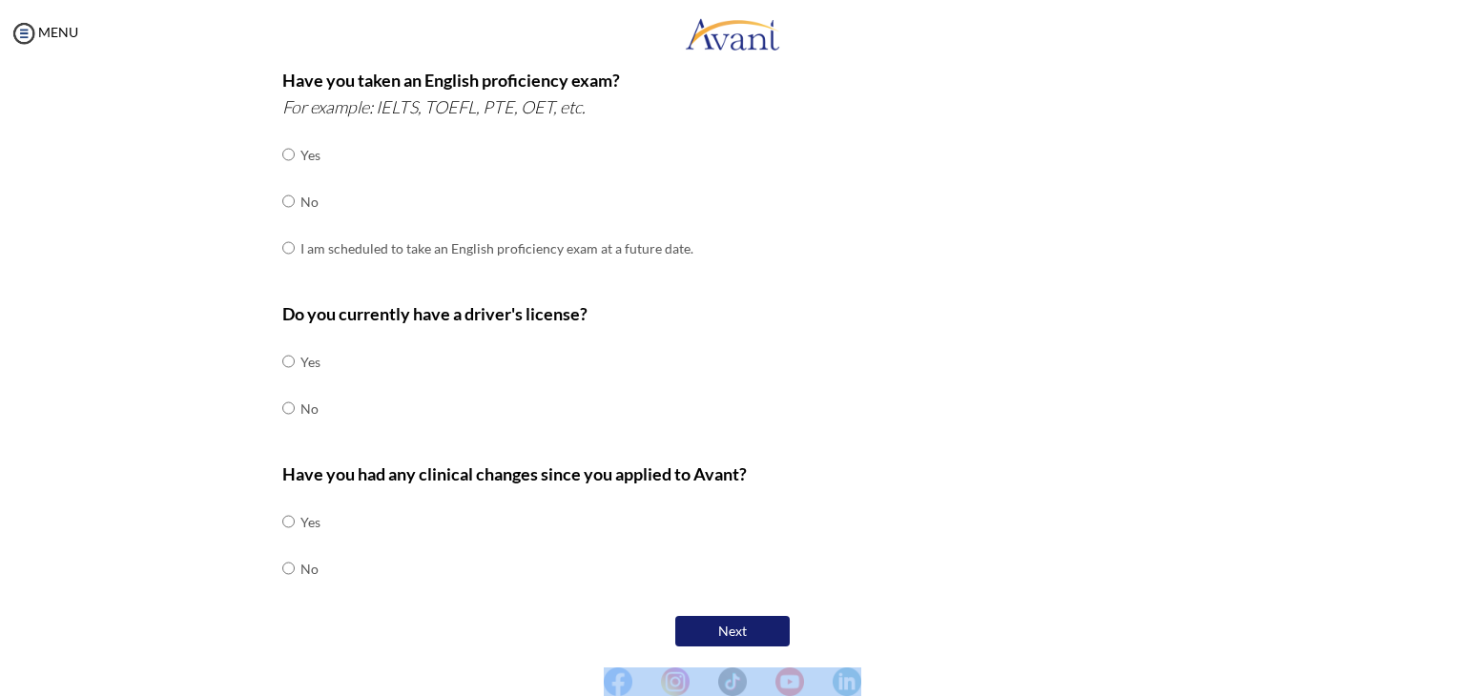
scroll to position [521, 0]
drag, startPoint x: 553, startPoint y: 184, endPoint x: 279, endPoint y: 201, distance: 274.3
click at [282, 201] on tr "No" at bounding box center [487, 202] width 411 height 47
click at [282, 201] on input "radio" at bounding box center [288, 202] width 12 height 38
radio input "true"
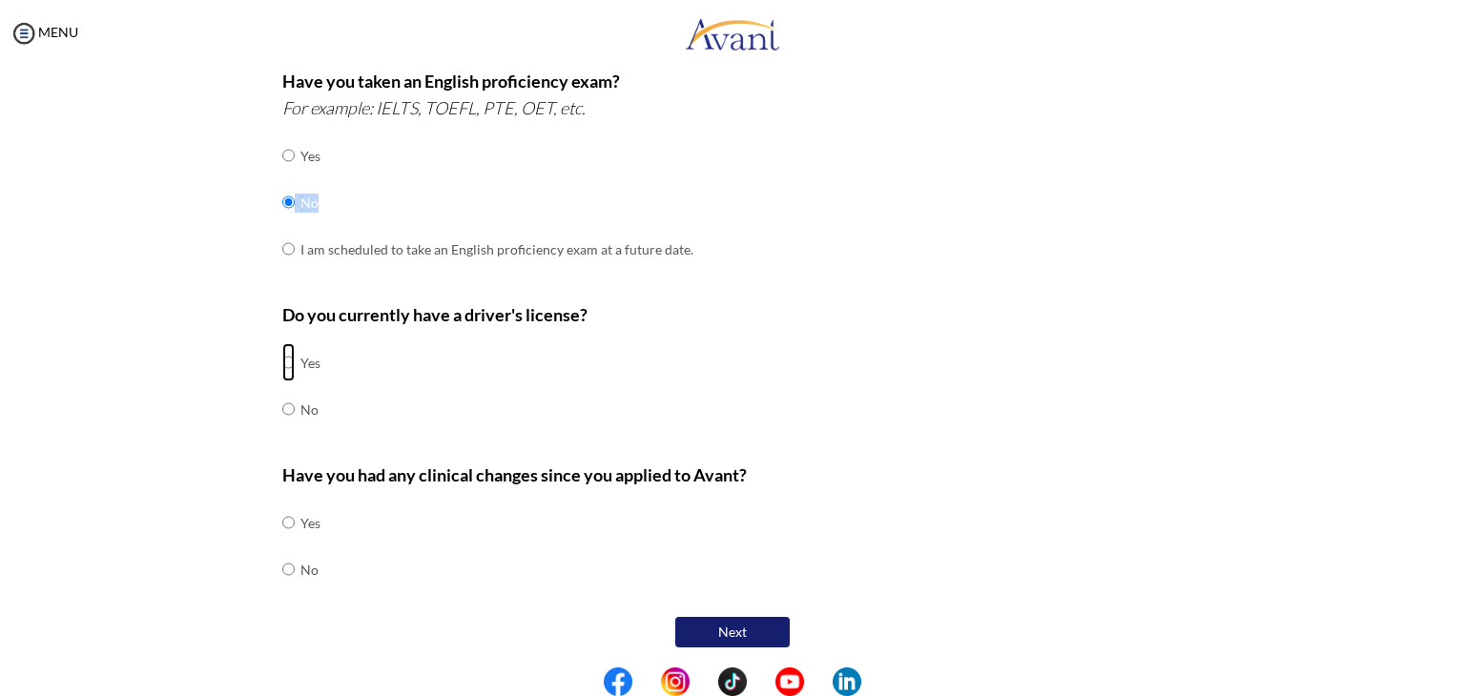
click at [282, 360] on input "radio" at bounding box center [288, 362] width 12 height 38
radio input "true"
click at [282, 569] on input "radio" at bounding box center [288, 569] width 12 height 38
radio input "true"
click at [721, 625] on button "Next" at bounding box center [732, 632] width 114 height 31
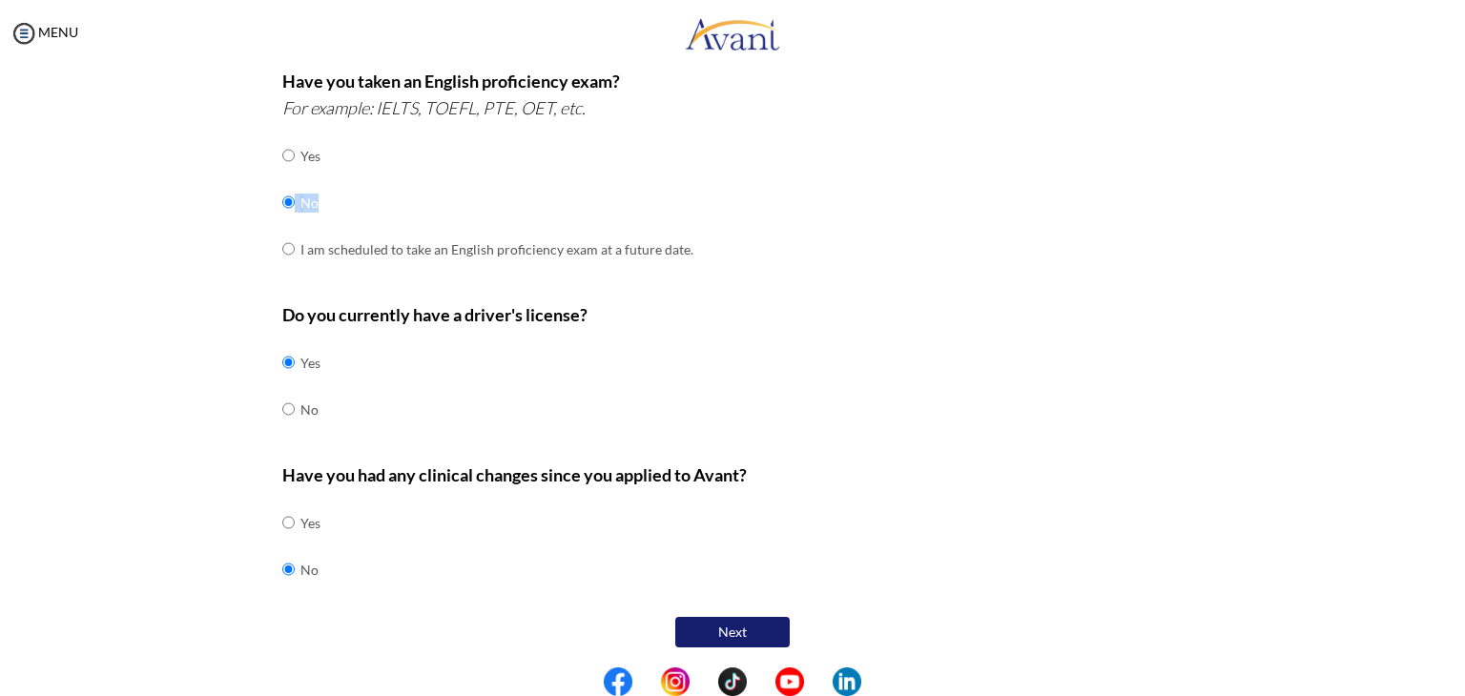
scroll to position [38, 0]
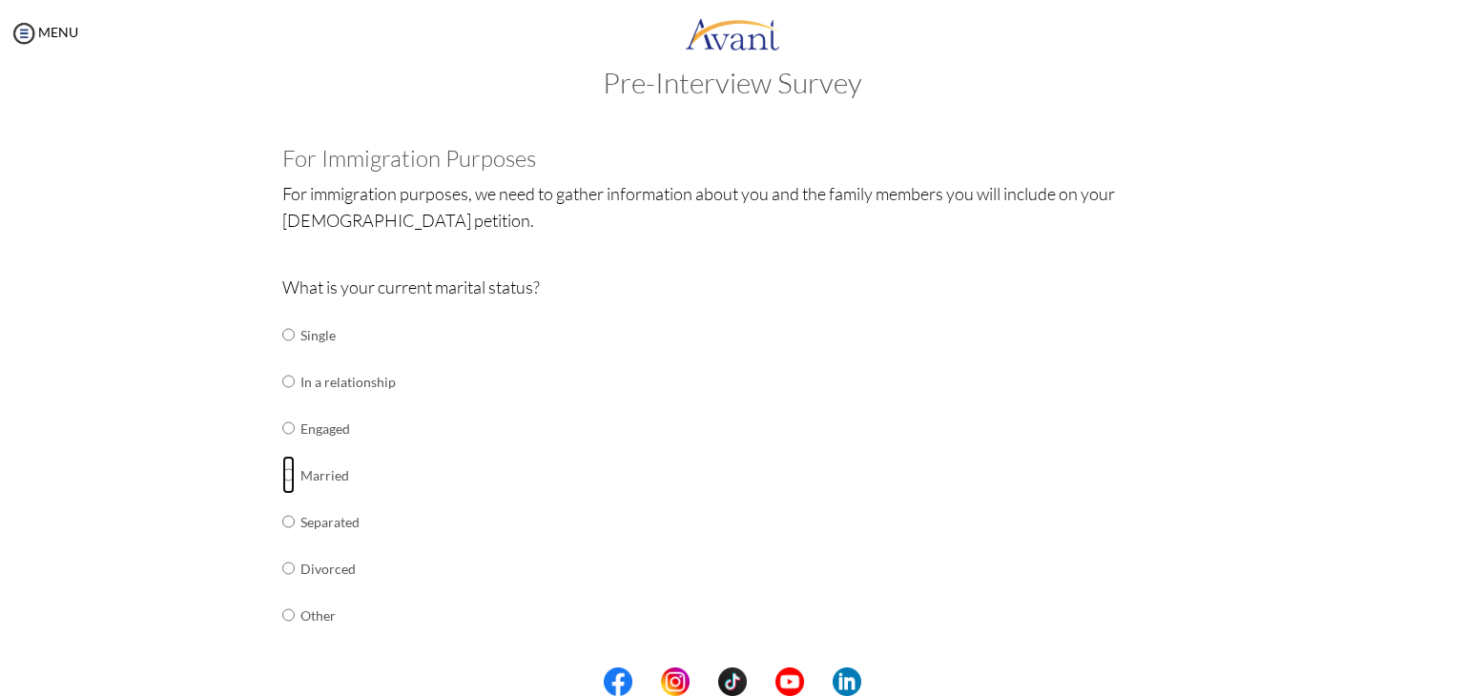
click at [282, 474] on input "radio" at bounding box center [288, 475] width 12 height 38
radio input "true"
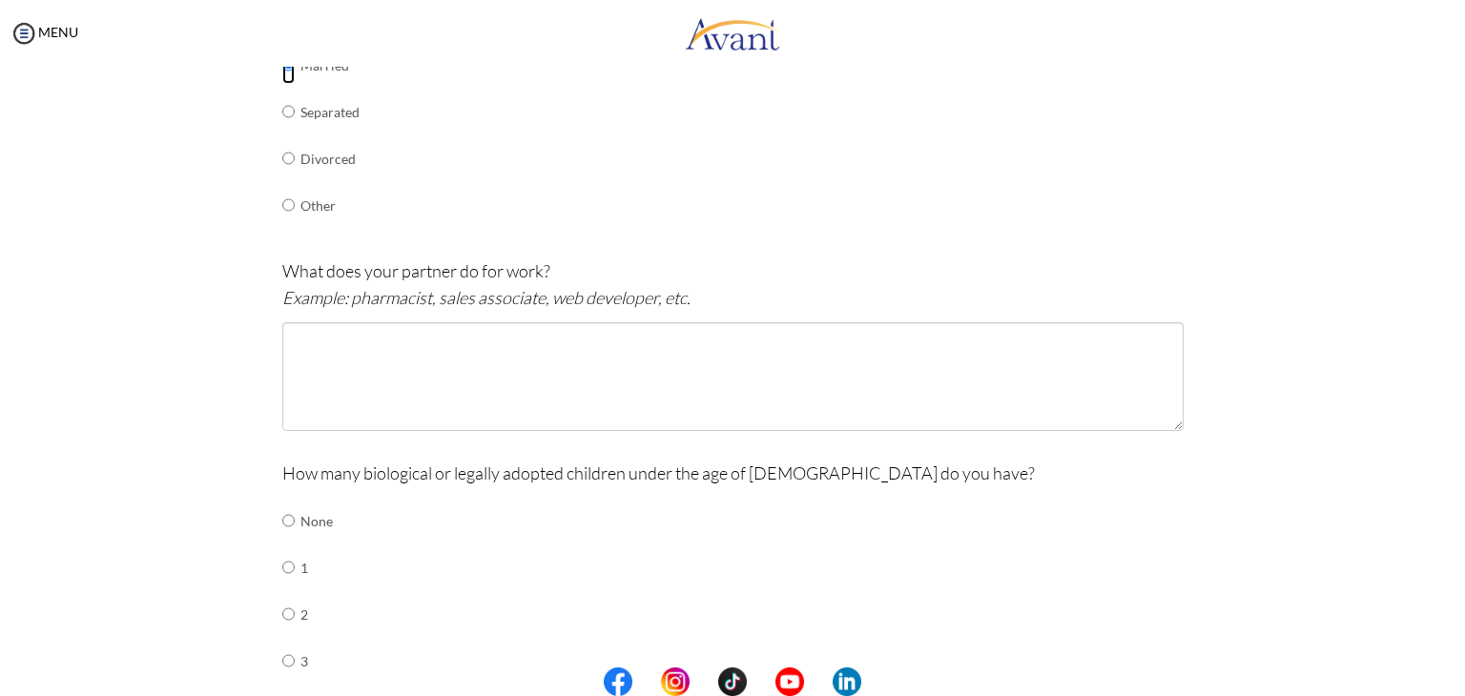
scroll to position [431, 0]
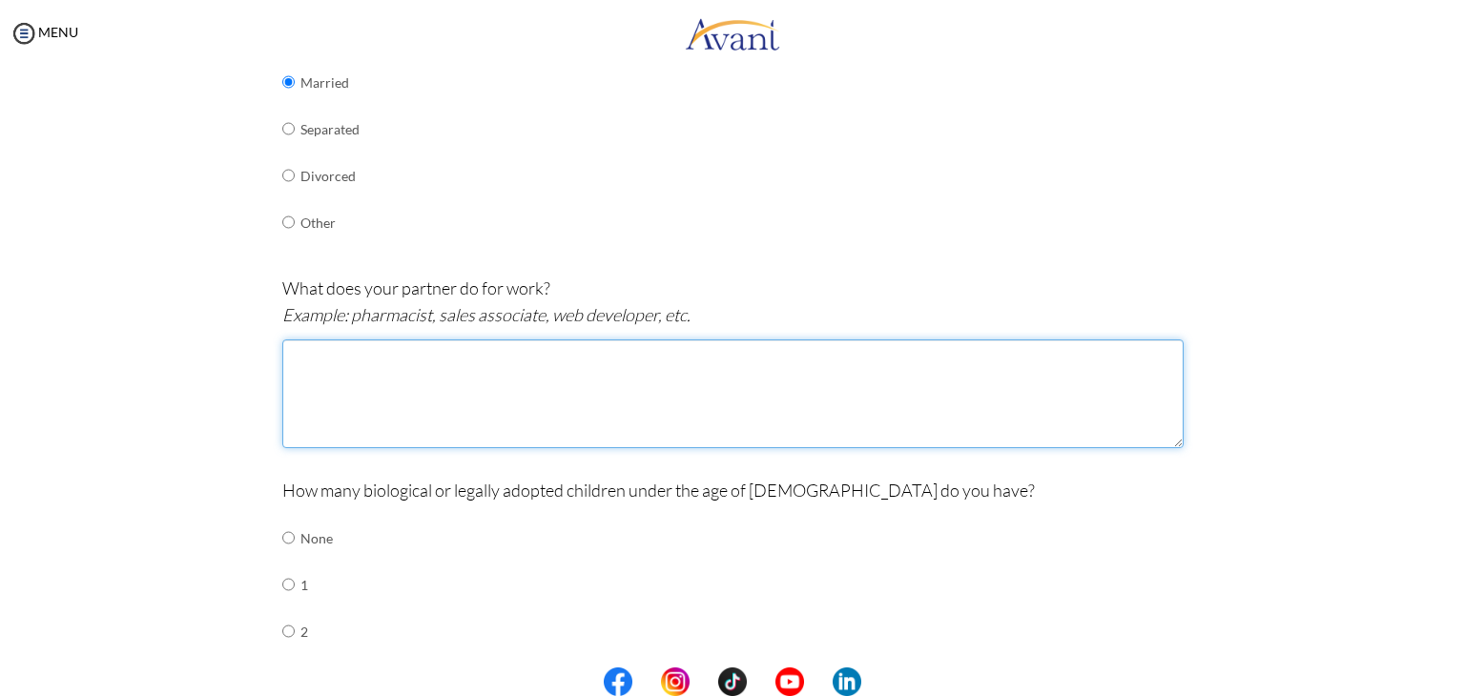
click at [455, 382] on textarea at bounding box center [732, 394] width 901 height 109
type textarea "my husband is a psychiatric nurse with diploma and bachelors in PSYCHIATRY NURSE"
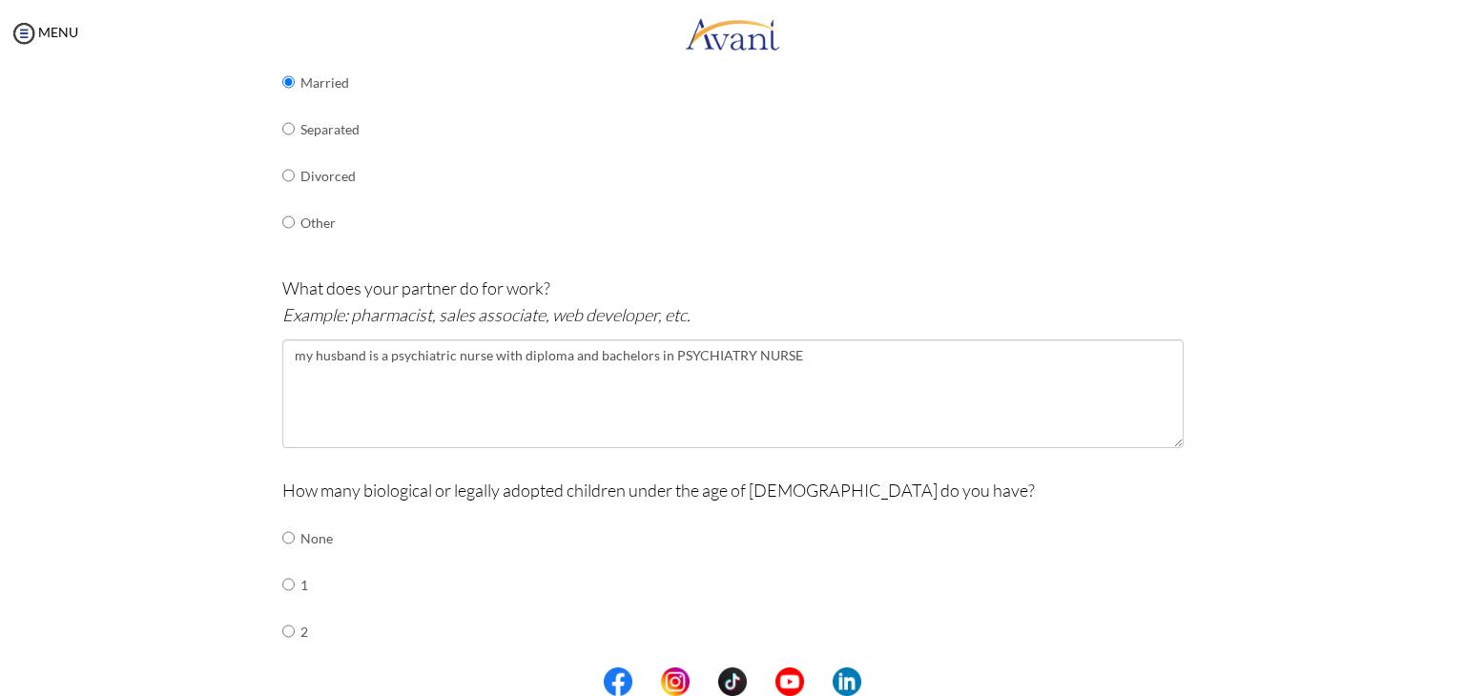
click at [1457, 681] on center at bounding box center [732, 682] width 1465 height 29
click at [282, 585] on input "radio" at bounding box center [288, 585] width 12 height 38
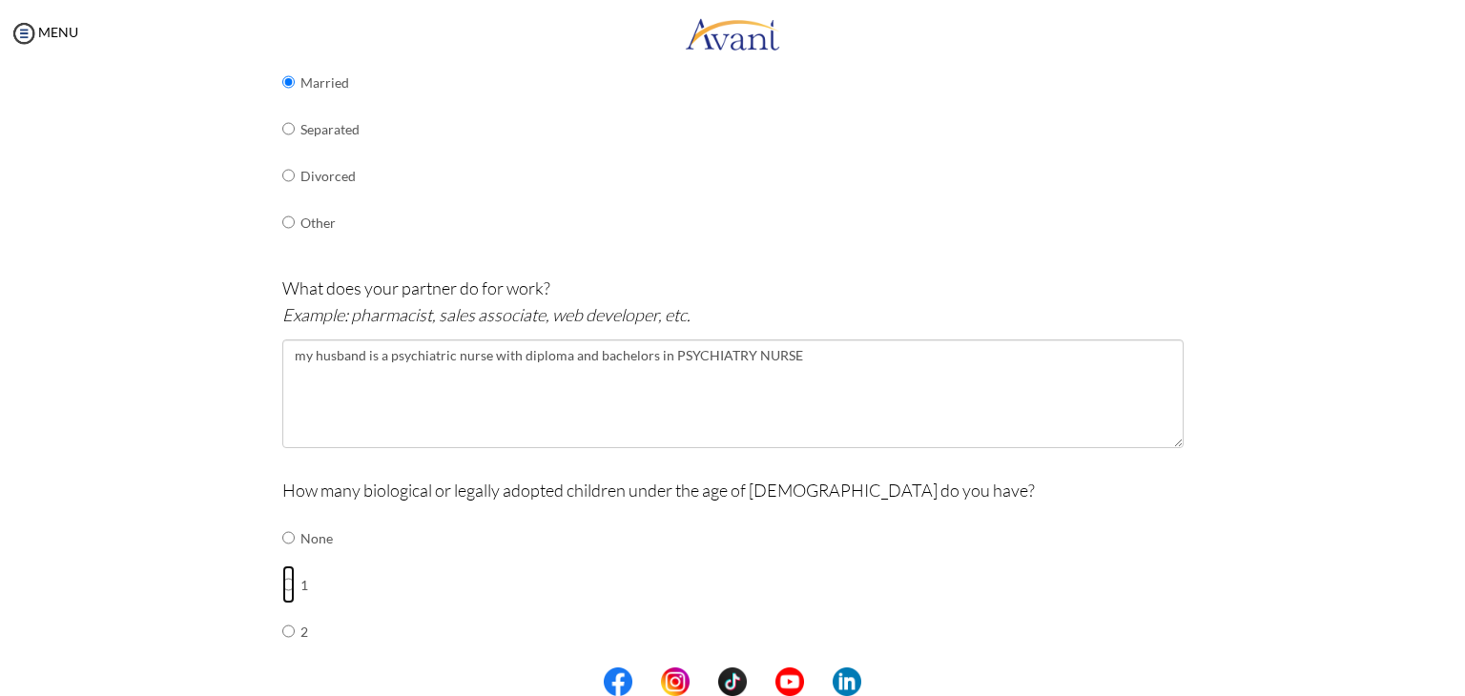
radio input "true"
click at [1339, 234] on div "Pre-Interview Survey Are you currently in school now? Yes No Have you taken the…" at bounding box center [732, 493] width 1427 height 1639
click at [1334, 421] on div "Pre-Interview Survey Are you currently in school now? Yes No Have you taken the…" at bounding box center [732, 493] width 1427 height 1639
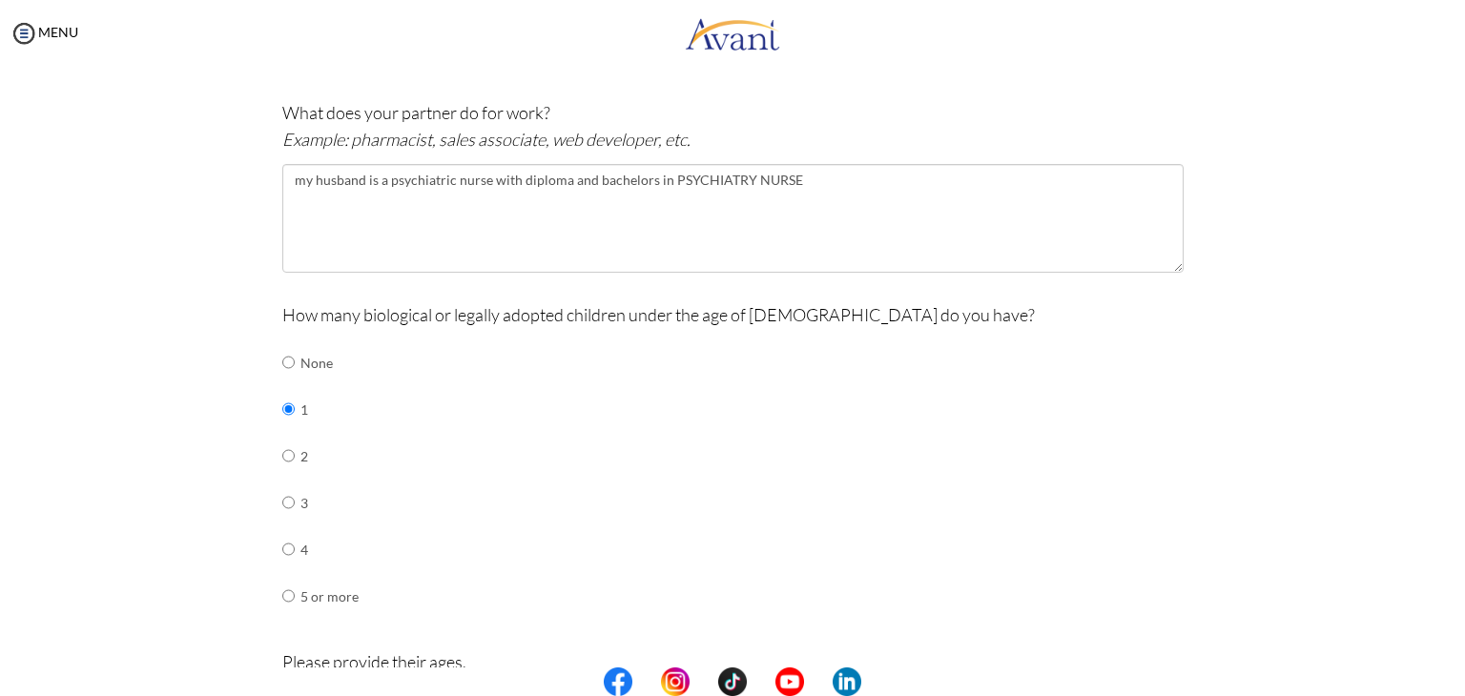
scroll to position [607, 0]
click at [1462, 669] on center at bounding box center [732, 682] width 1465 height 29
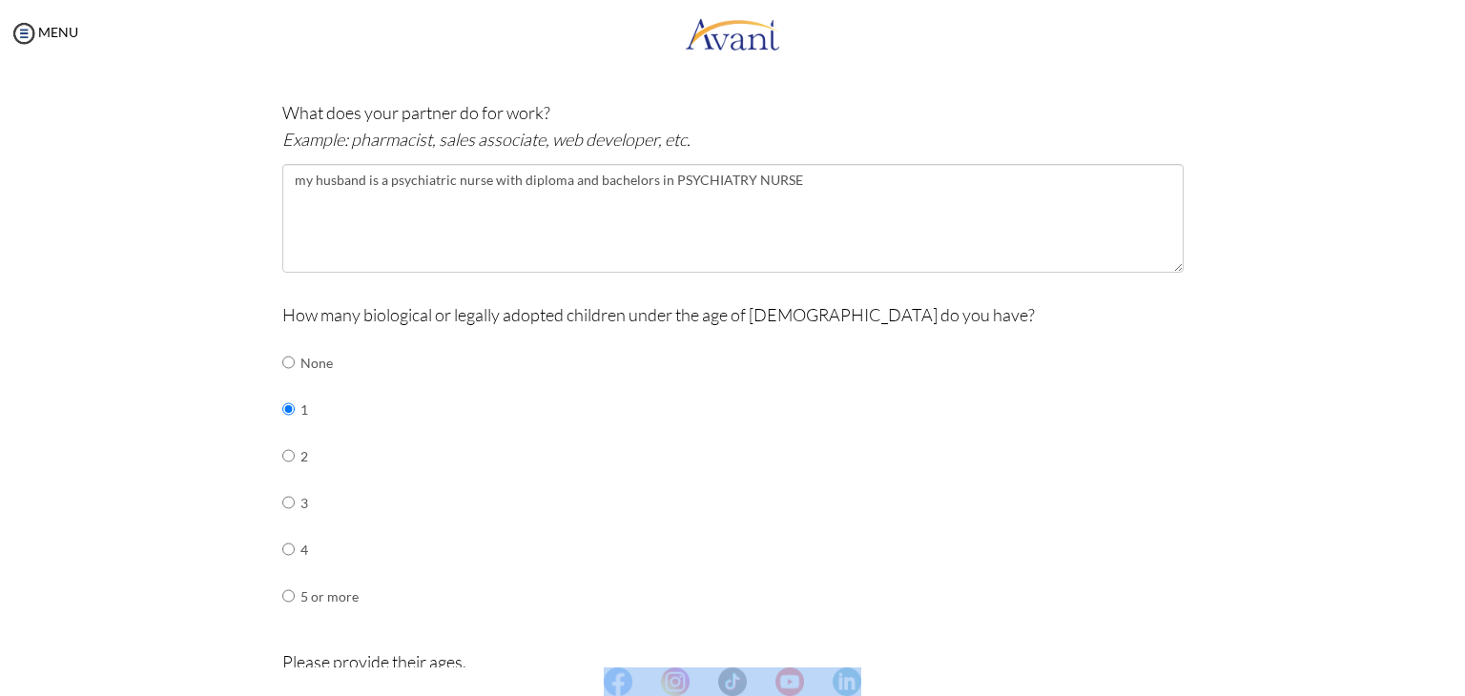
click at [1462, 669] on center at bounding box center [732, 682] width 1465 height 29
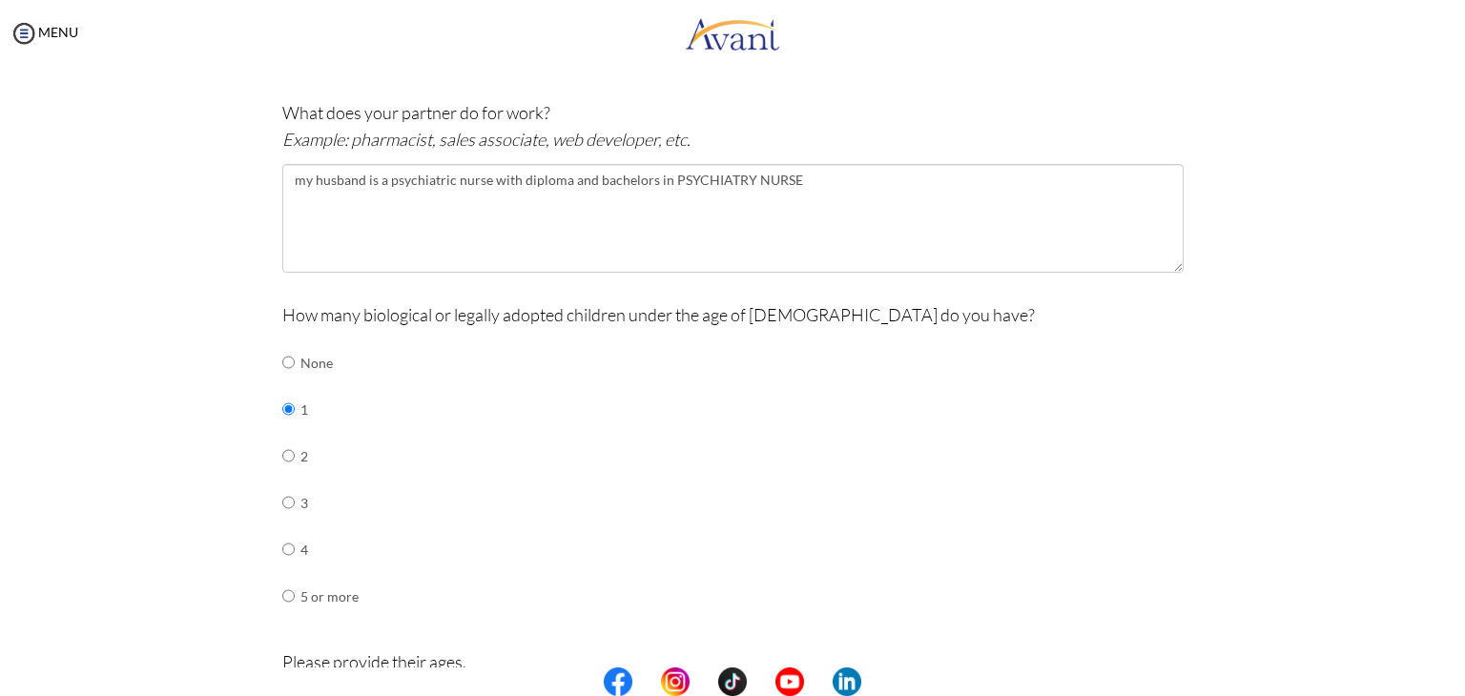
click at [1240, 560] on div "Are you currently in school now? Yes No Have you taken the NCLEX-RN exam before…" at bounding box center [733, 299] width 1116 height 1483
click at [1342, 447] on div "Pre-Interview Survey Are you currently in school now? Yes No Have you taken the…" at bounding box center [732, 317] width 1427 height 1639
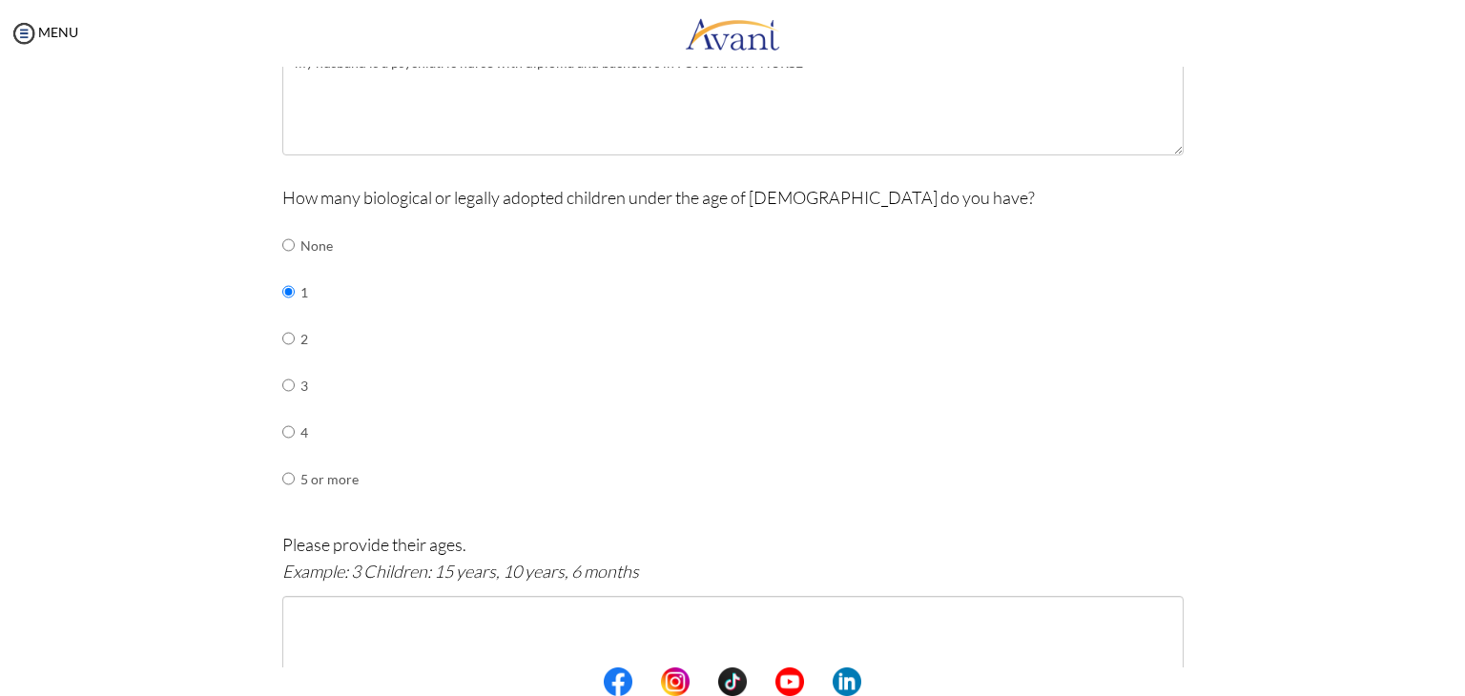
scroll to position [721, 0]
click at [282, 345] on input "radio" at bounding box center [288, 341] width 12 height 38
radio input "true"
click at [282, 369] on input "radio" at bounding box center [288, 388] width 12 height 38
radio input "true"
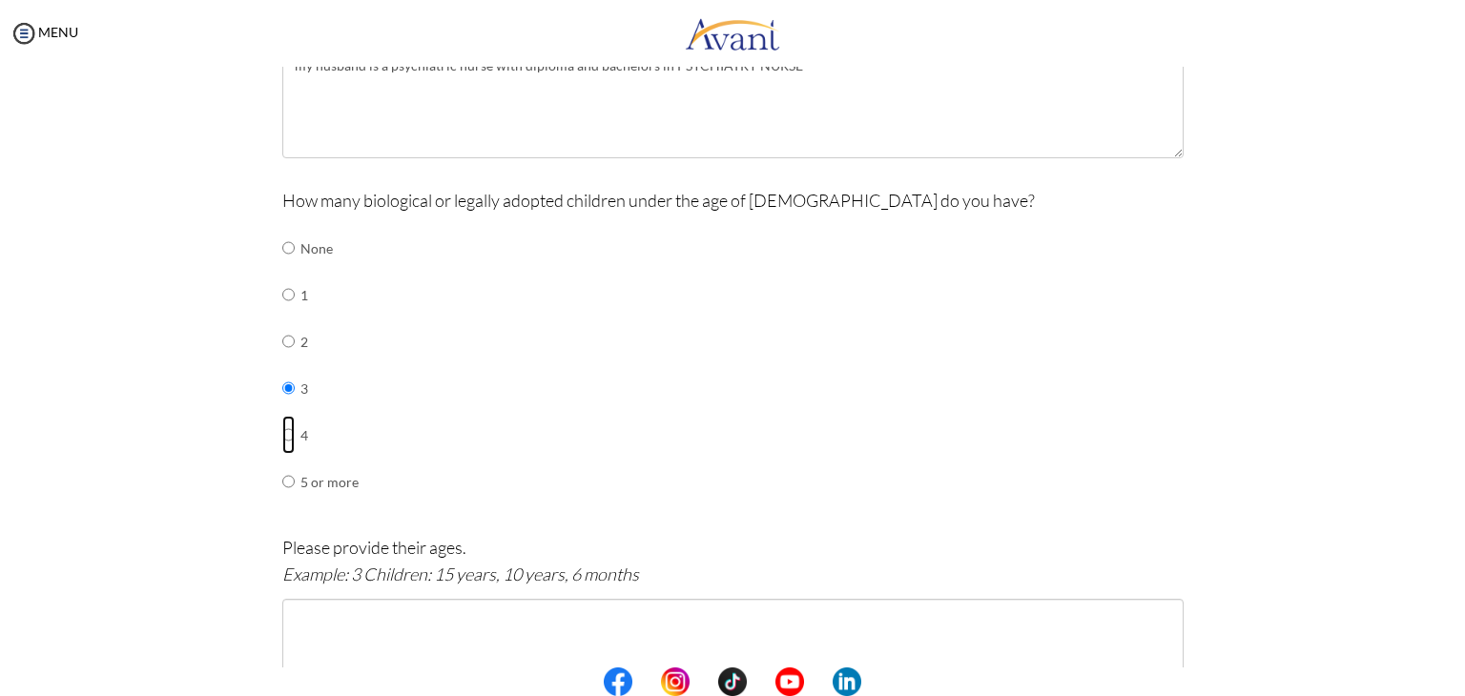
click at [282, 416] on input "radio" at bounding box center [288, 435] width 12 height 38
radio input "true"
click at [282, 463] on input "radio" at bounding box center [288, 482] width 12 height 38
radio input "true"
click at [282, 338] on input "radio" at bounding box center [288, 341] width 12 height 38
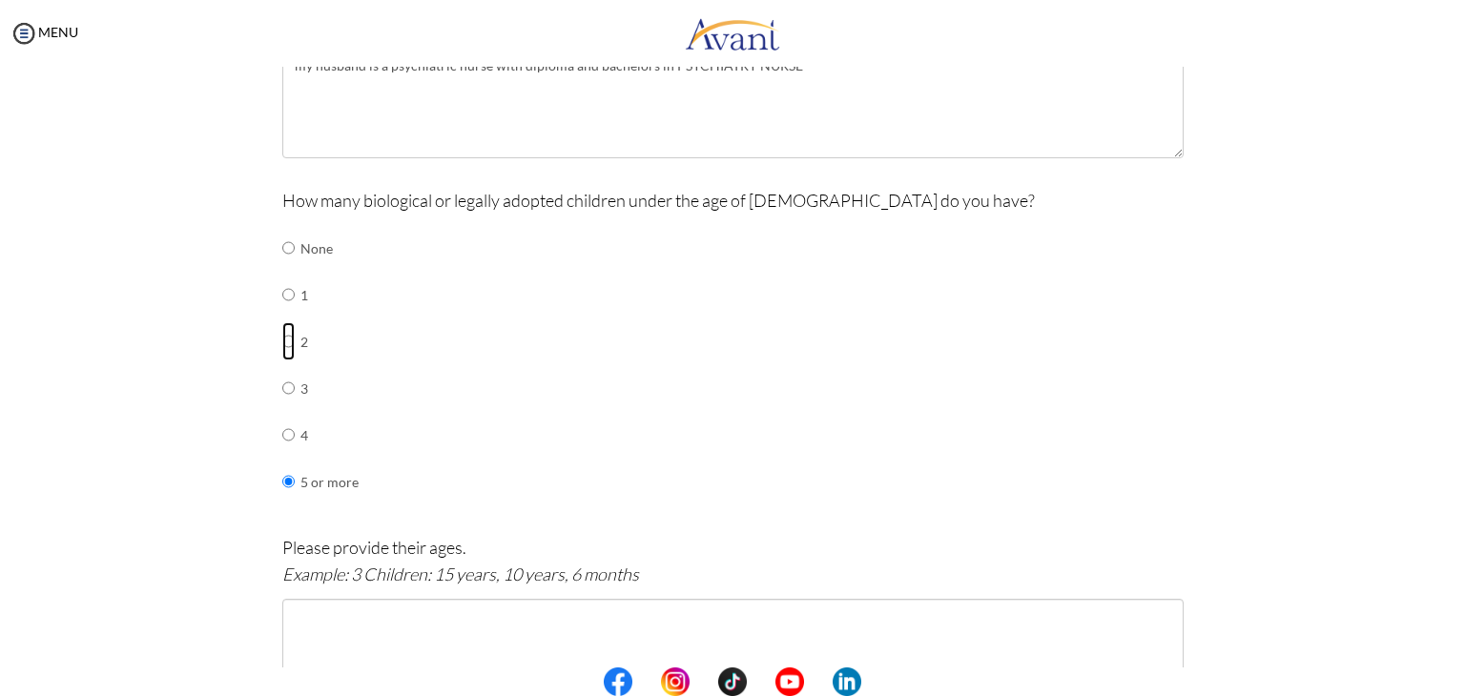
radio input "true"
click at [282, 369] on input "radio" at bounding box center [288, 388] width 12 height 38
radio input "true"
click at [282, 416] on input "radio" at bounding box center [288, 435] width 12 height 38
radio input "true"
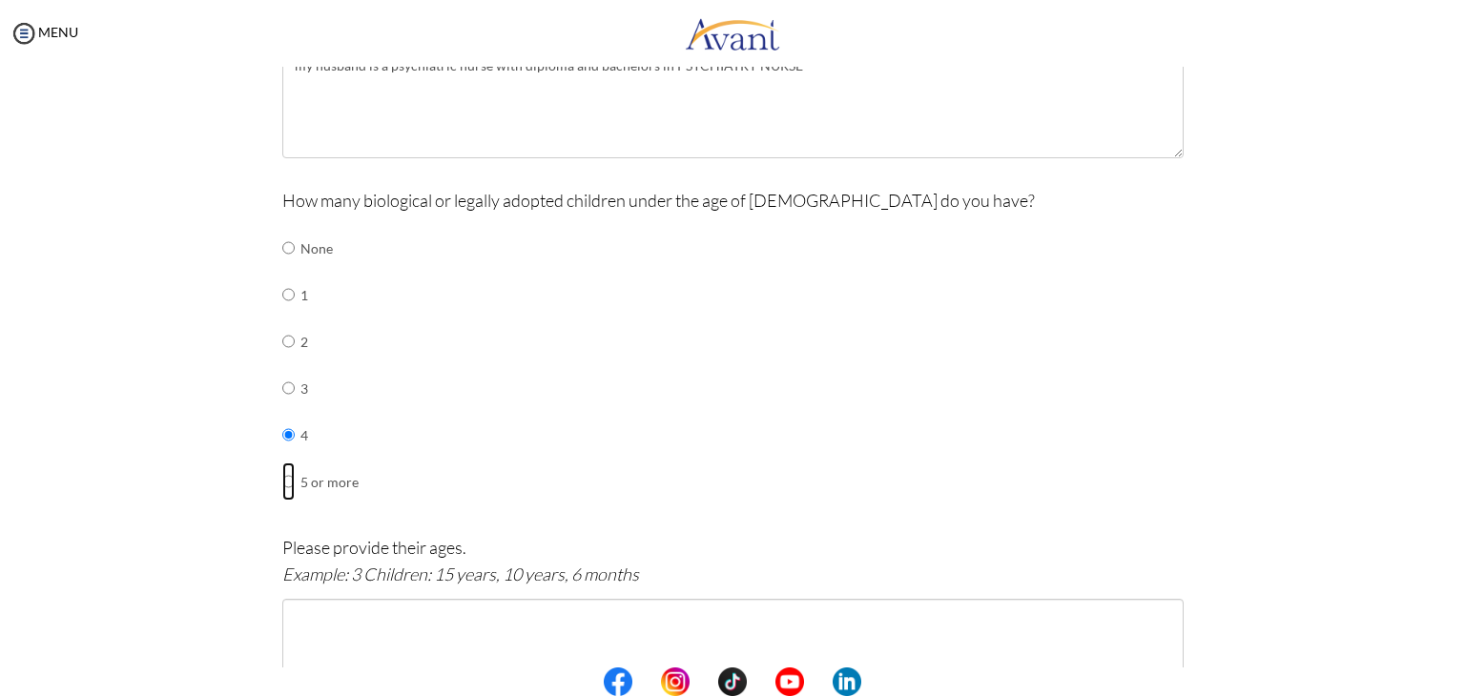
click at [282, 463] on input "radio" at bounding box center [288, 482] width 12 height 38
radio input "true"
click at [282, 341] on input "radio" at bounding box center [288, 341] width 12 height 38
radio input "true"
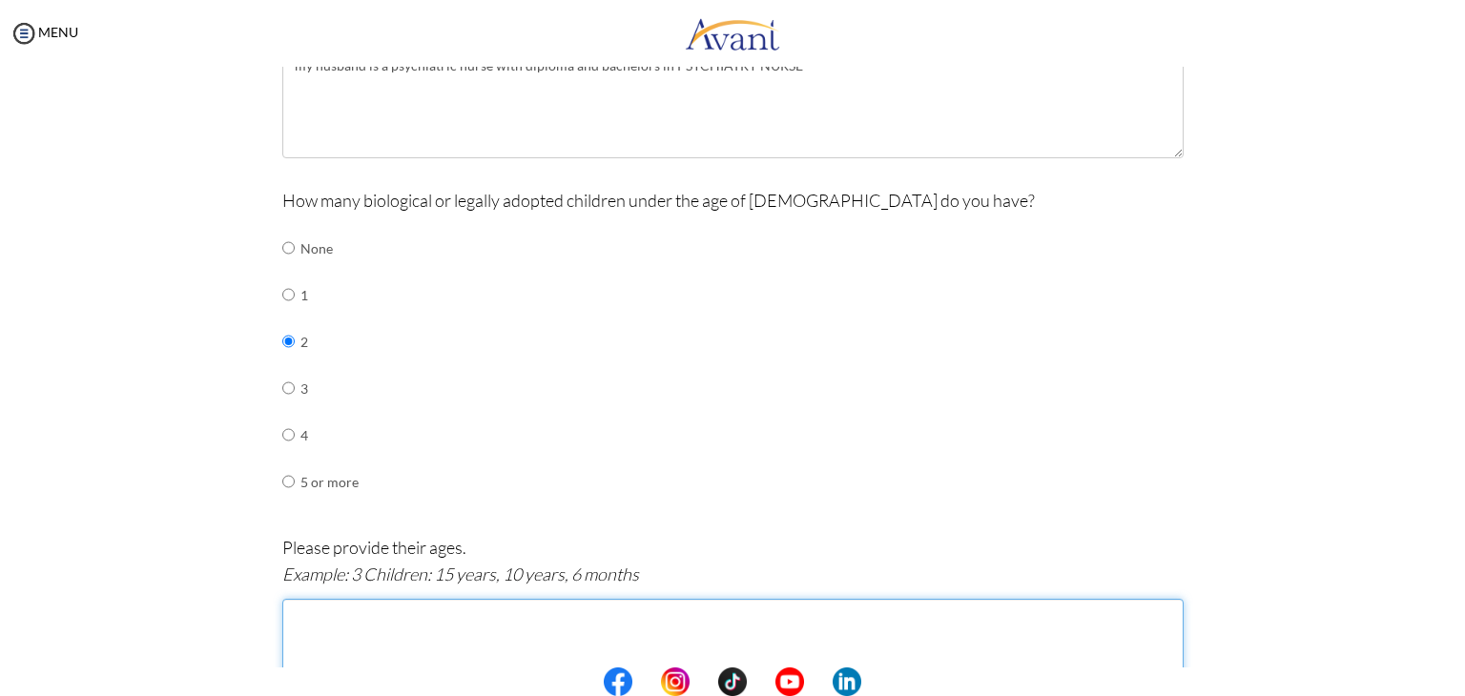
click at [343, 638] on textarea at bounding box center [732, 653] width 901 height 109
type textarea "9 AND 11"
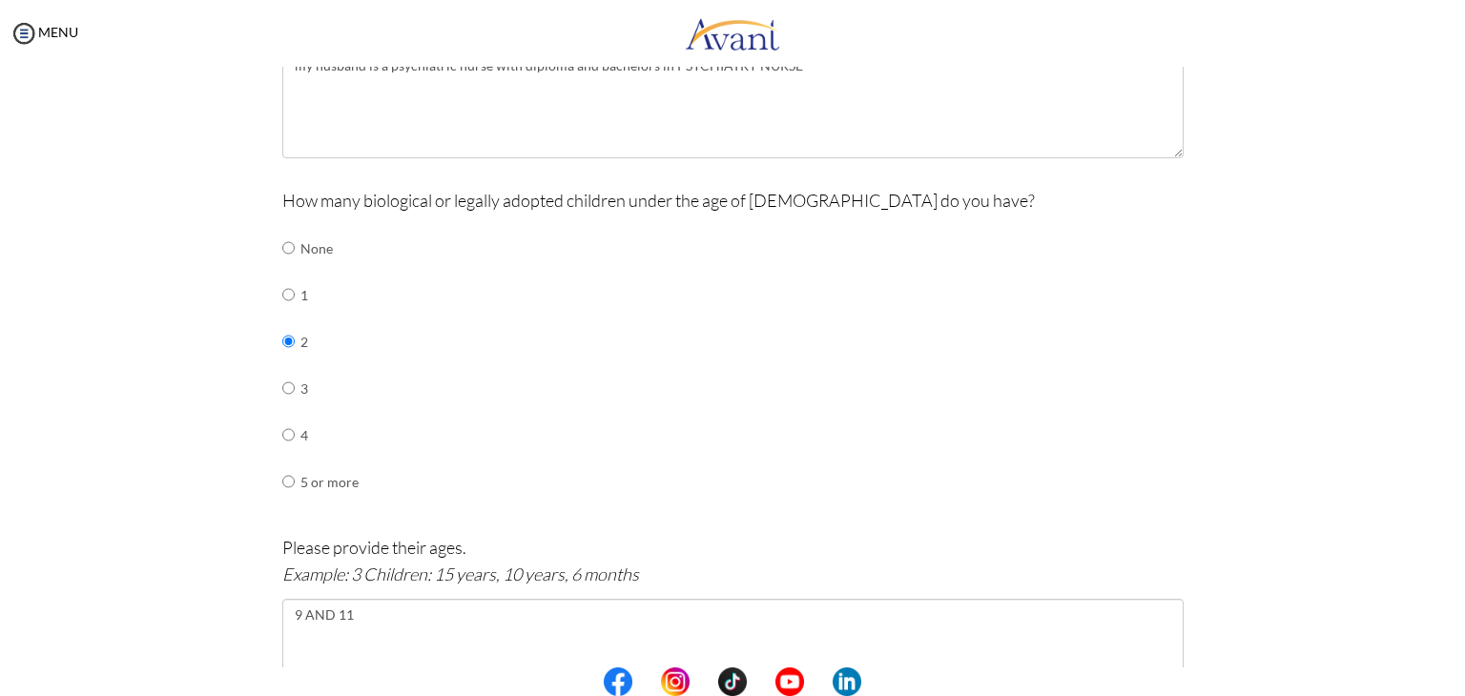
click at [1207, 552] on div "Are you currently in school now? Yes No Have you taken the NCLEX-RN exam before…" at bounding box center [733, 185] width 1116 height 1483
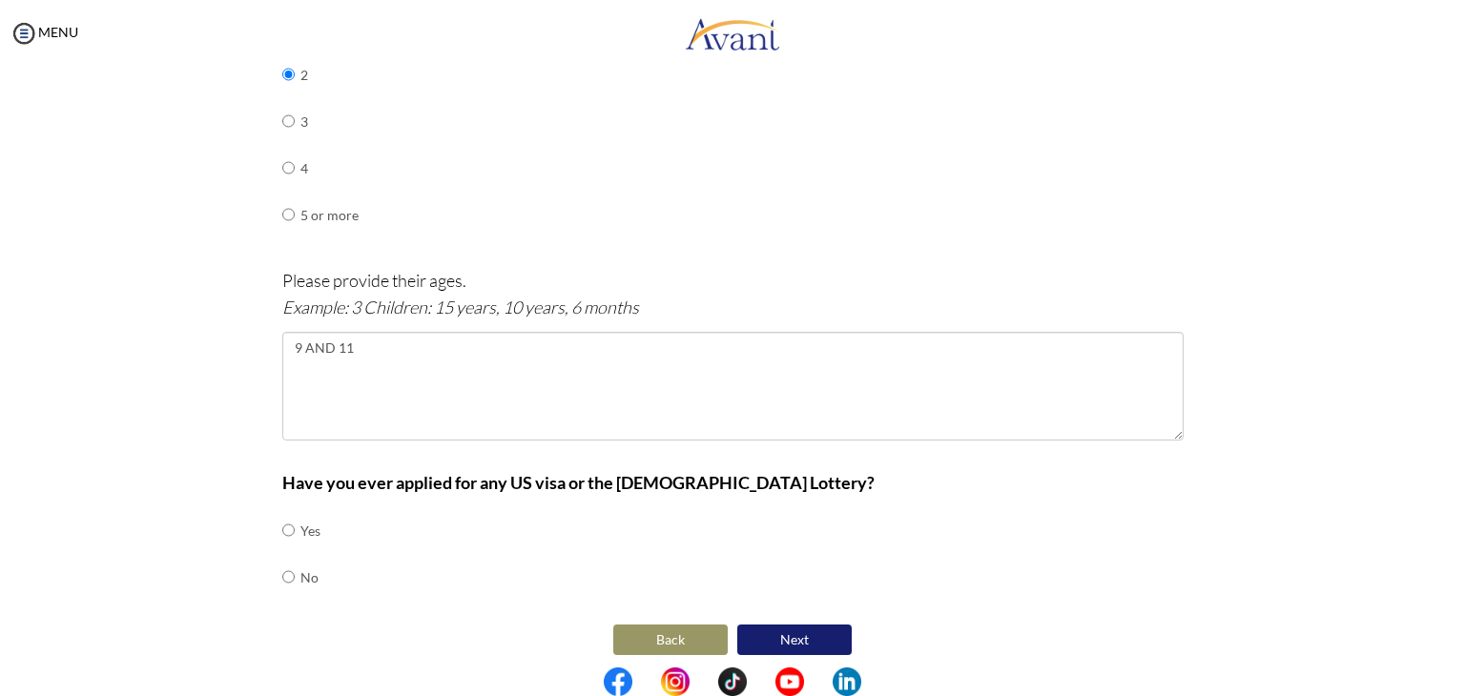
scroll to position [996, 0]
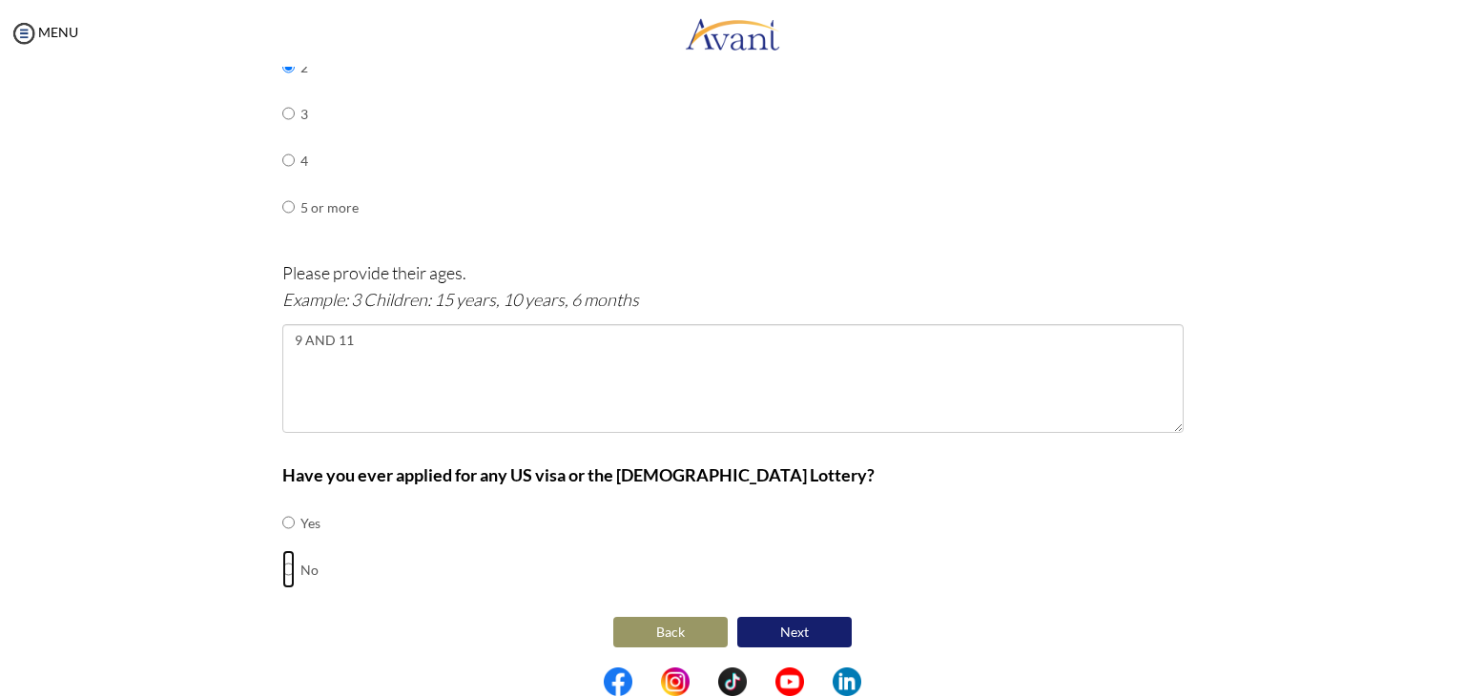
click at [282, 566] on input "radio" at bounding box center [288, 569] width 12 height 38
radio input "true"
click at [798, 628] on button "Next" at bounding box center [794, 632] width 114 height 31
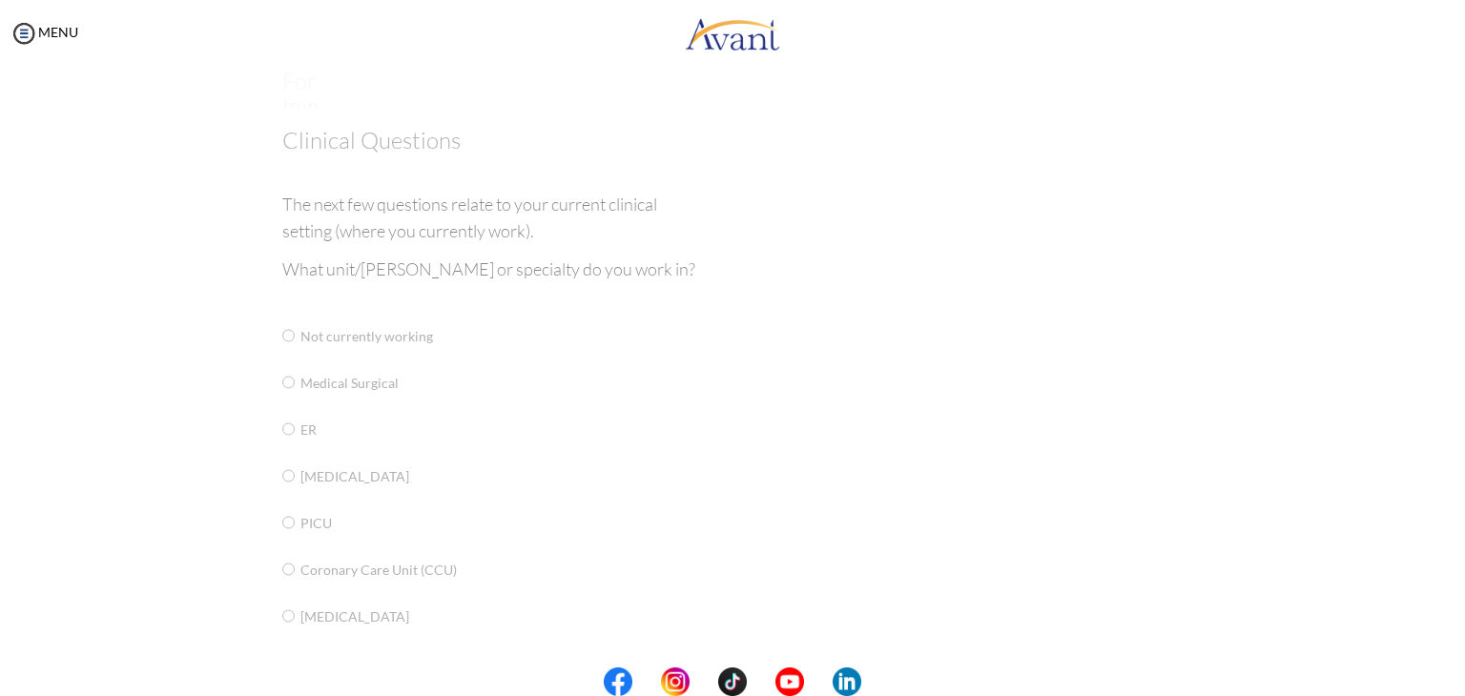
scroll to position [38, 0]
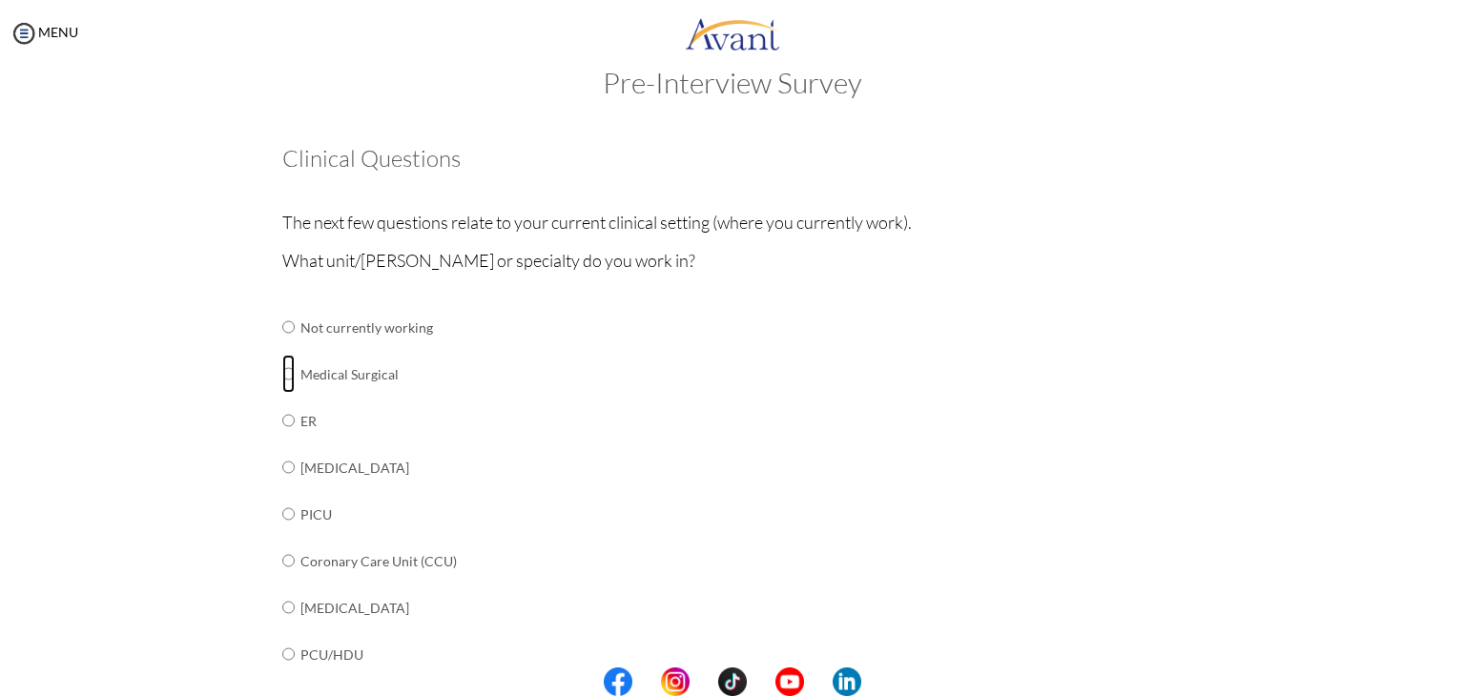
click at [282, 379] on input "radio" at bounding box center [288, 374] width 12 height 38
radio input "true"
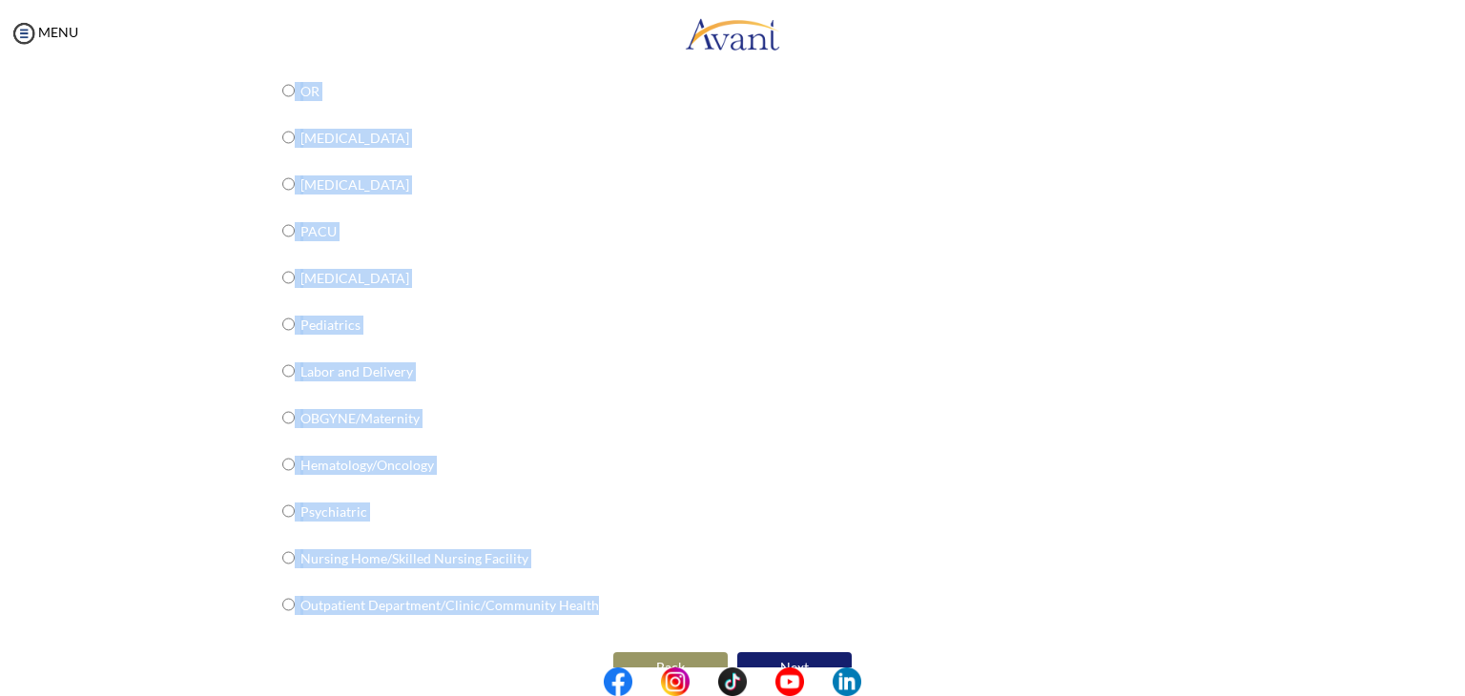
scroll to position [684, 0]
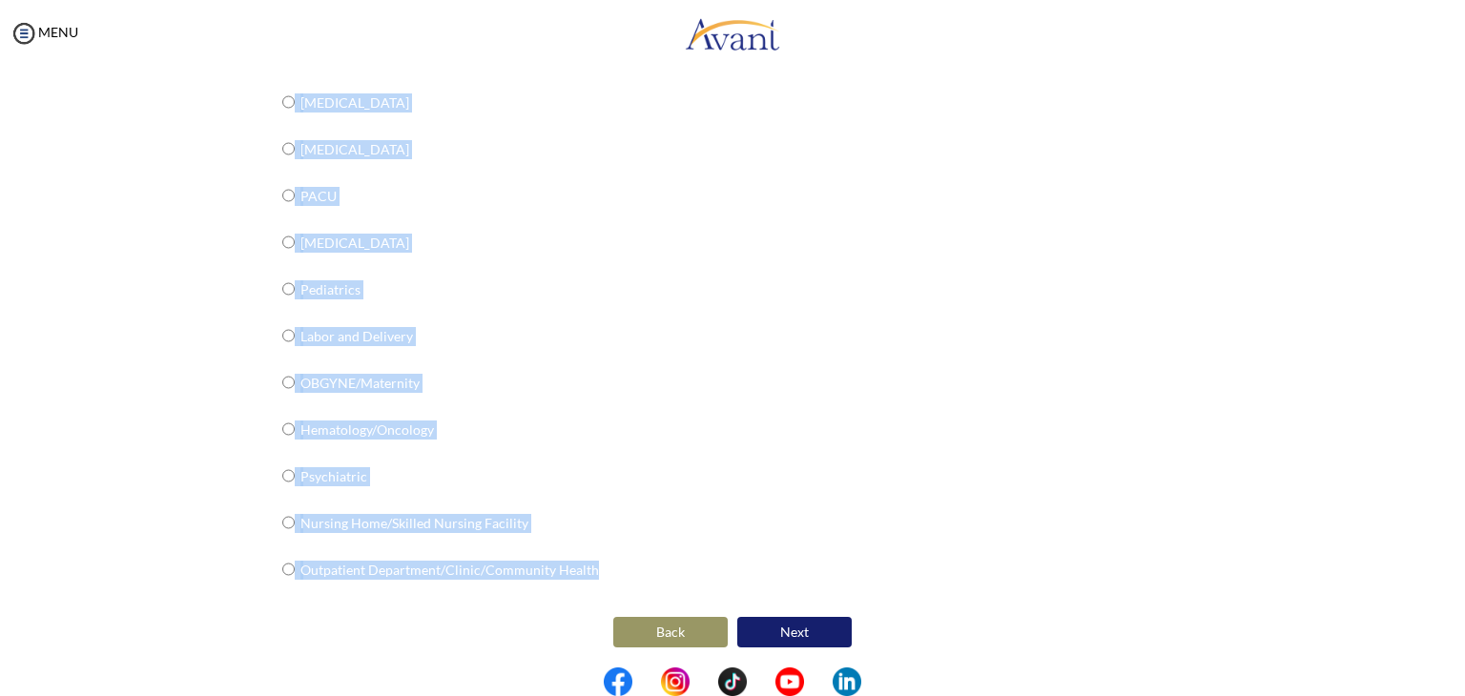
click at [807, 630] on button "Next" at bounding box center [794, 632] width 114 height 31
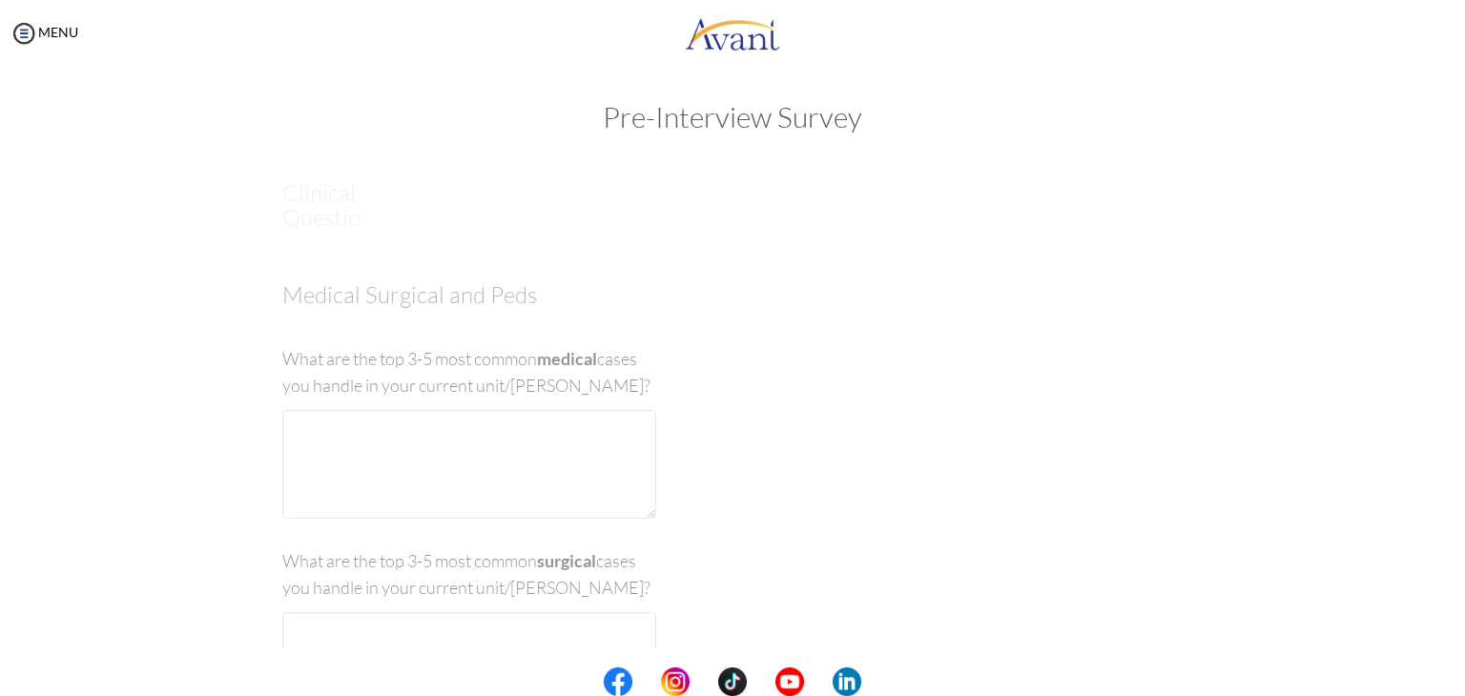
scroll to position [0, 0]
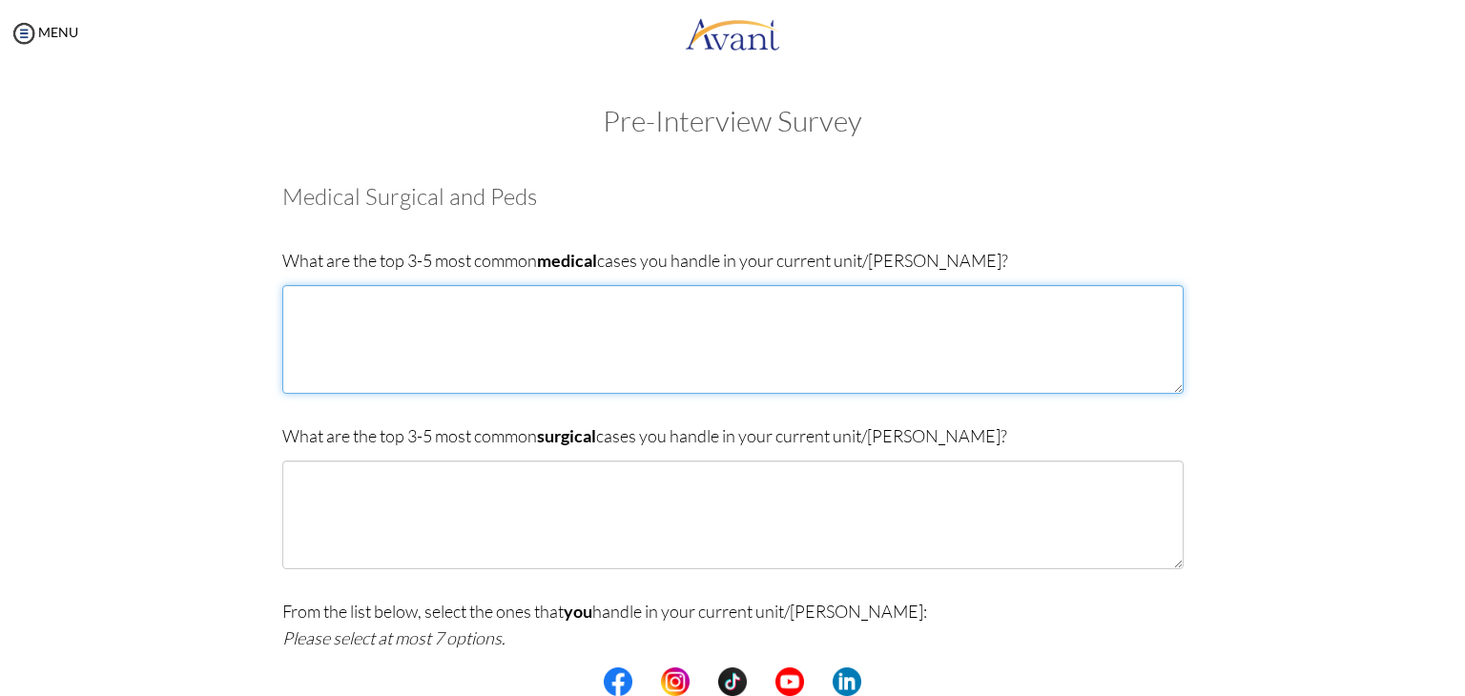
click at [350, 343] on textarea at bounding box center [732, 339] width 901 height 109
type textarea "HYPERTENSION,DIABETES ,CEREBROVASCULAR ACCIDENT,PNEMONIA,"
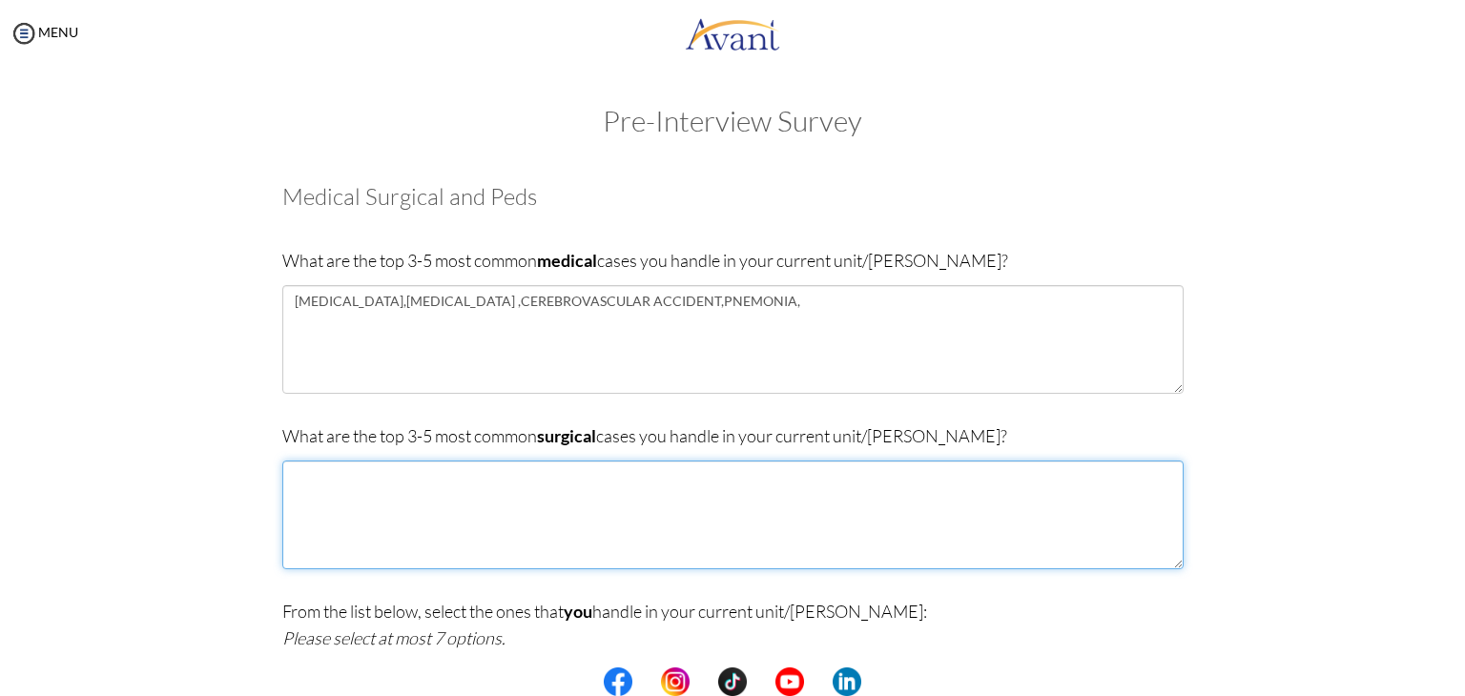
click at [347, 511] on textarea at bounding box center [732, 515] width 901 height 109
click at [717, 473] on textarea "HERNIA,APPENDIX CASES,INTESTINAL OBSTRUCTION,,COLON CASES,CHOLECYSTECTOMY" at bounding box center [732, 515] width 901 height 109
click at [446, 477] on textarea "HERNIA,APPENDIX CASES,INTESTINAL OBSTRUCTION,,COLONECTOMY,CHOLECYSTECTOMY" at bounding box center [732, 515] width 901 height 109
click at [338, 475] on textarea "HERNIA,APPENDICECTOMY,INTESTINAL OBSTRUCTION,,COLONECTOMY,CHOLECYSTECTOMY" at bounding box center [732, 515] width 901 height 109
type textarea "HERNIORRPHY,APPENDICECTOMY,INTESTINAL OBSTRUCTION,,COLONECTOMY,CHOLECYSTECTOMY"
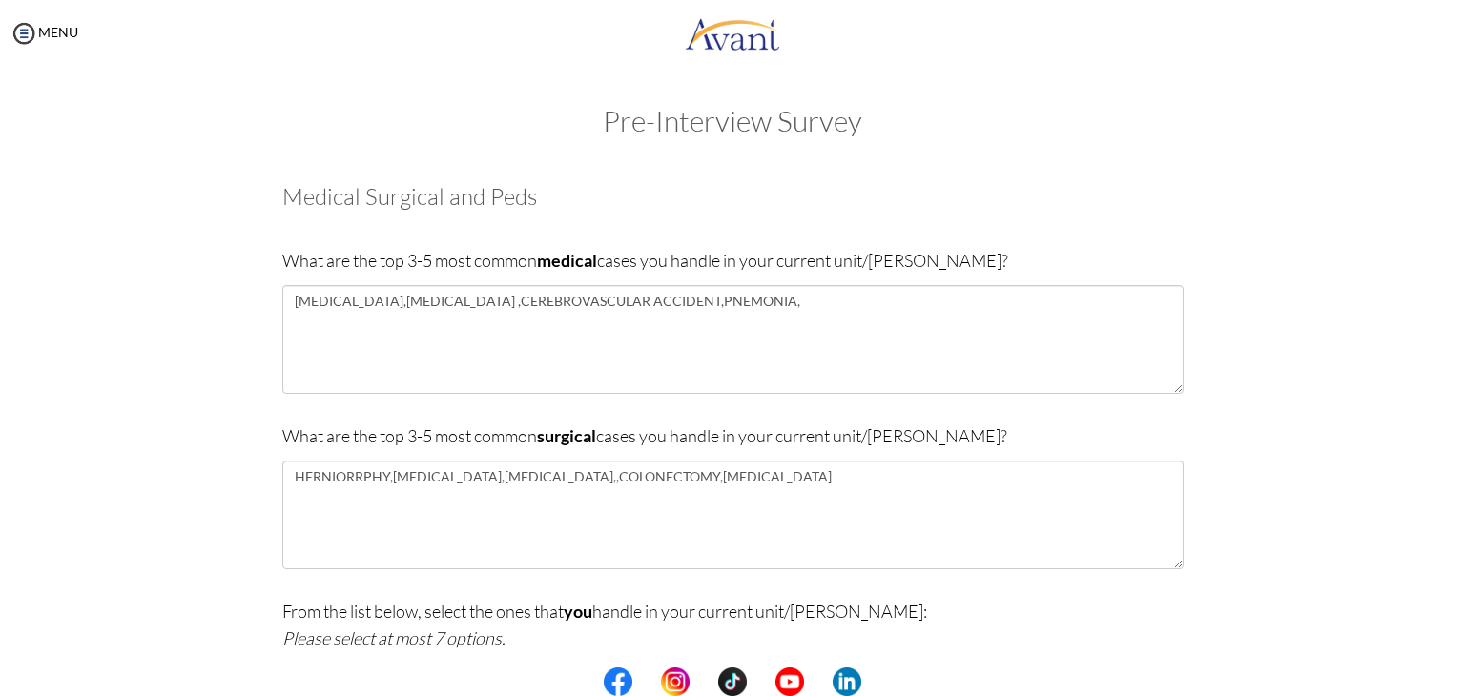
click at [1335, 627] on div "Pre-Interview Survey Are you currently in school now? Yes No Have you taken the…" at bounding box center [732, 648] width 1427 height 1086
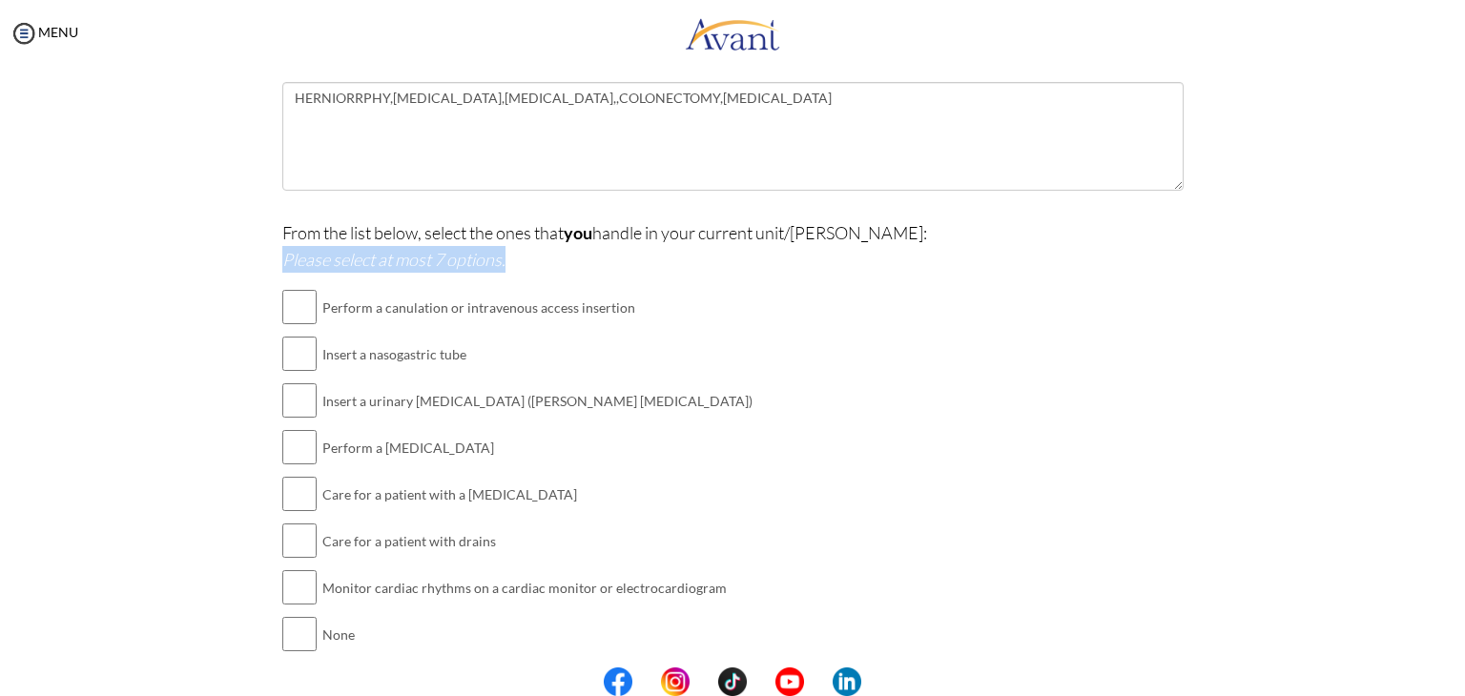
scroll to position [382, 0]
click at [297, 300] on input "checkbox" at bounding box center [299, 304] width 34 height 38
checkbox input "true"
click at [290, 347] on input "checkbox" at bounding box center [299, 351] width 34 height 38
checkbox input "true"
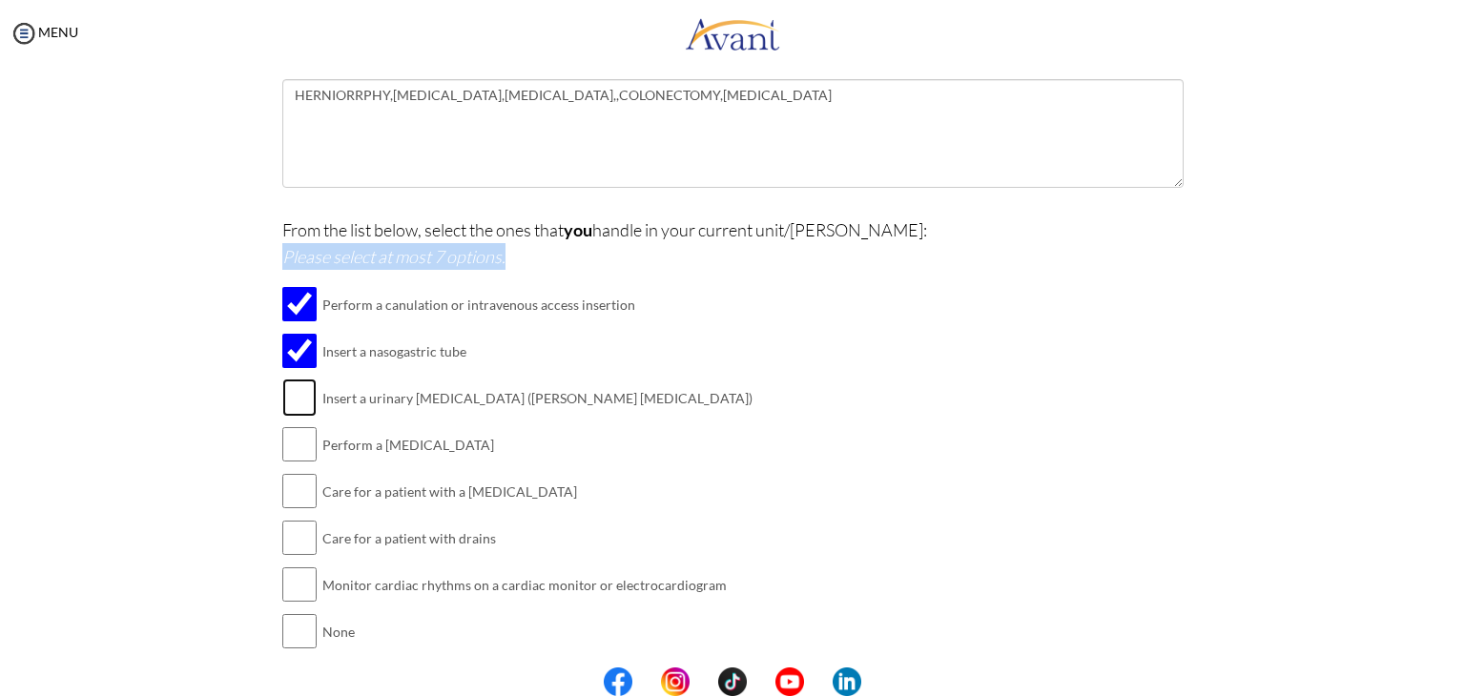
click at [292, 409] on input "checkbox" at bounding box center [299, 398] width 34 height 38
checkbox input "true"
click at [294, 441] on input "checkbox" at bounding box center [299, 444] width 34 height 38
checkbox input "true"
click at [290, 495] on input "checkbox" at bounding box center [299, 491] width 34 height 38
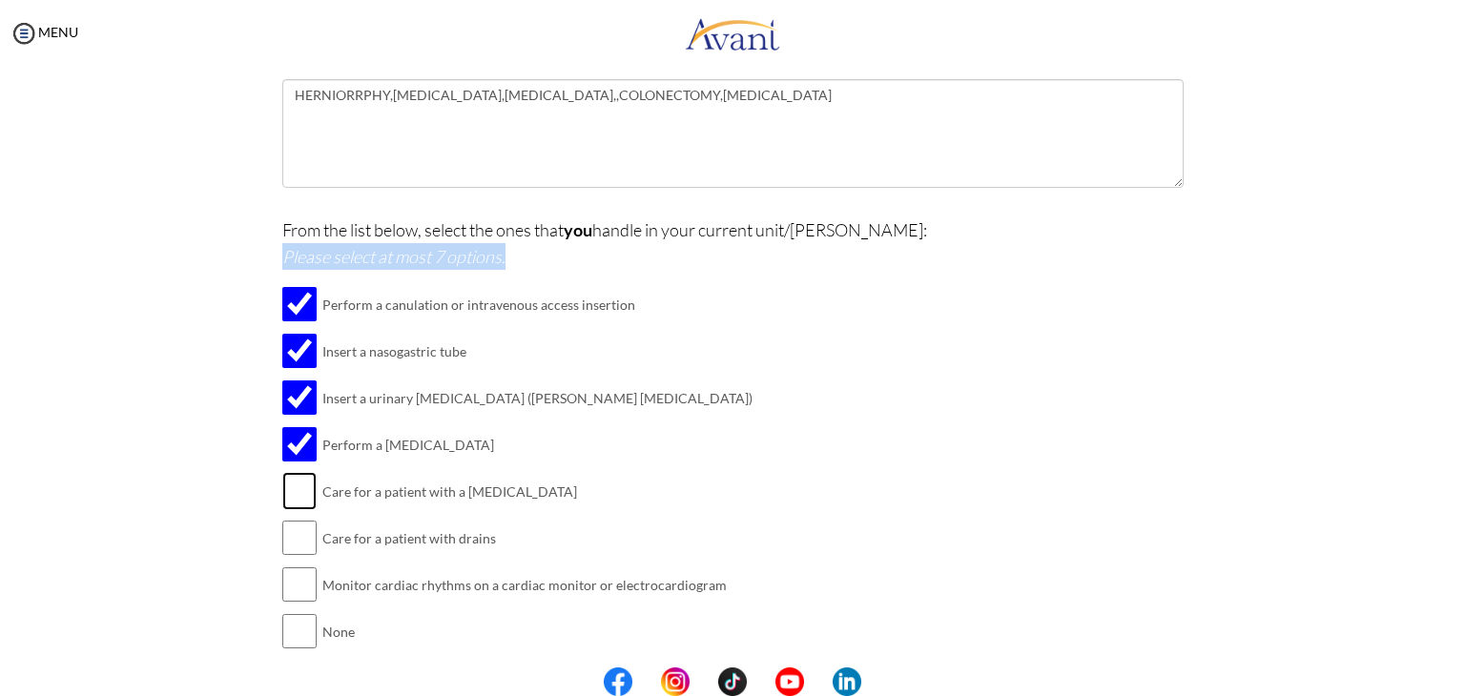
checkbox input "true"
click at [286, 543] on input "checkbox" at bounding box center [299, 538] width 34 height 38
checkbox input "true"
click at [287, 585] on input "checkbox" at bounding box center [299, 585] width 34 height 38
checkbox input "true"
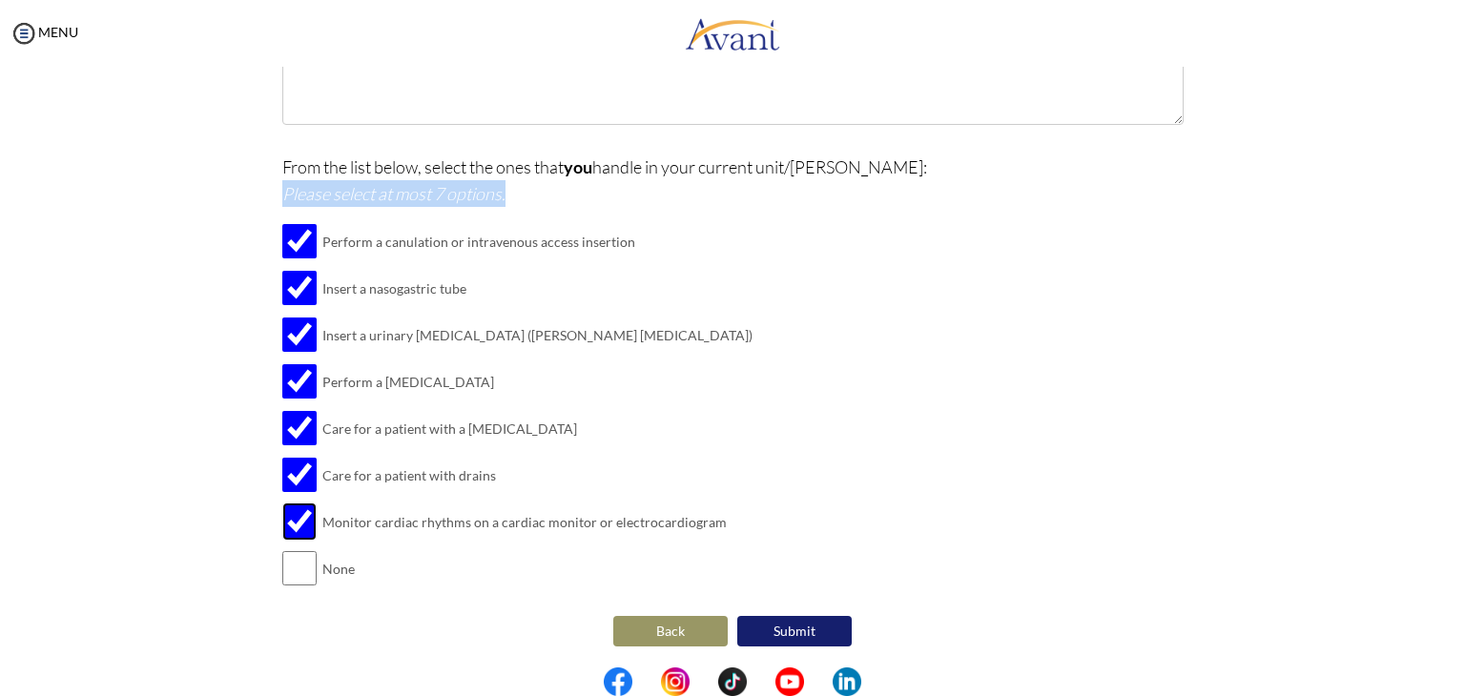
scroll to position [445, 0]
click at [792, 621] on button "Submit" at bounding box center [794, 630] width 114 height 31
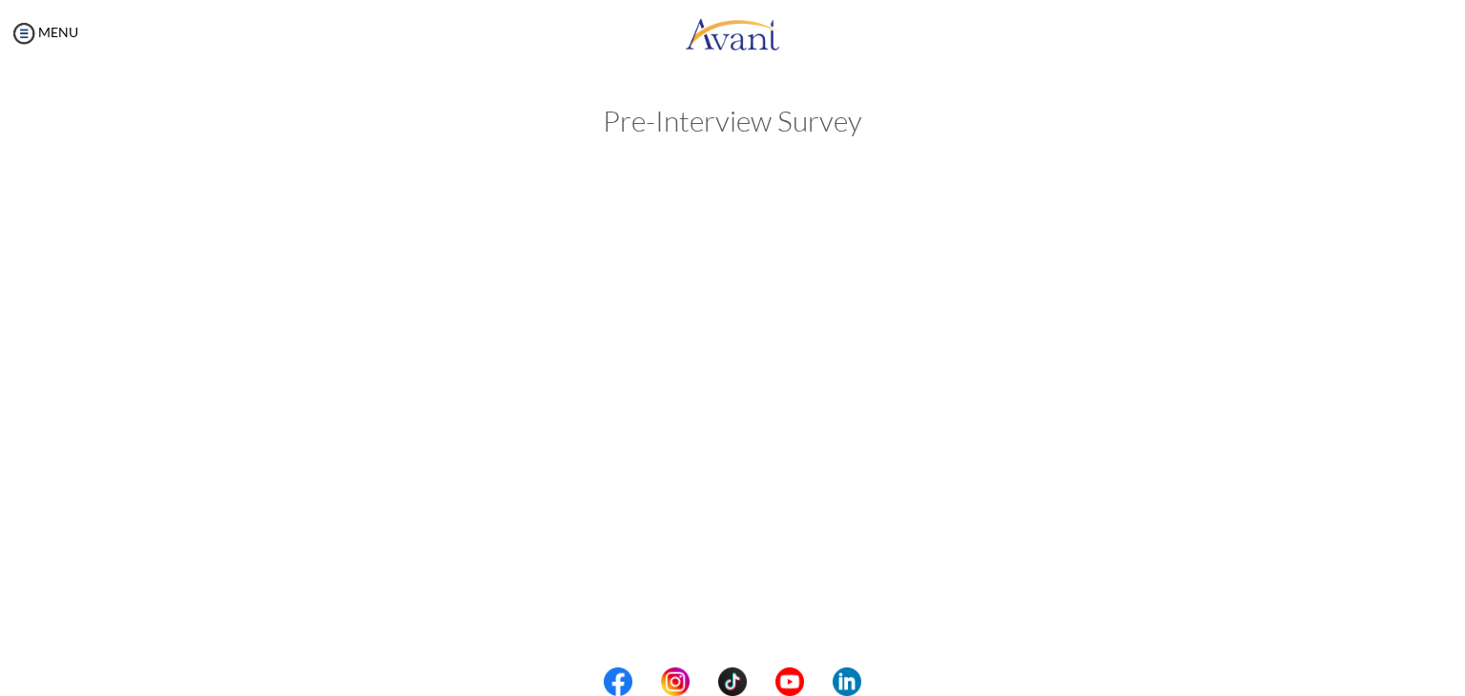
scroll to position [0, 0]
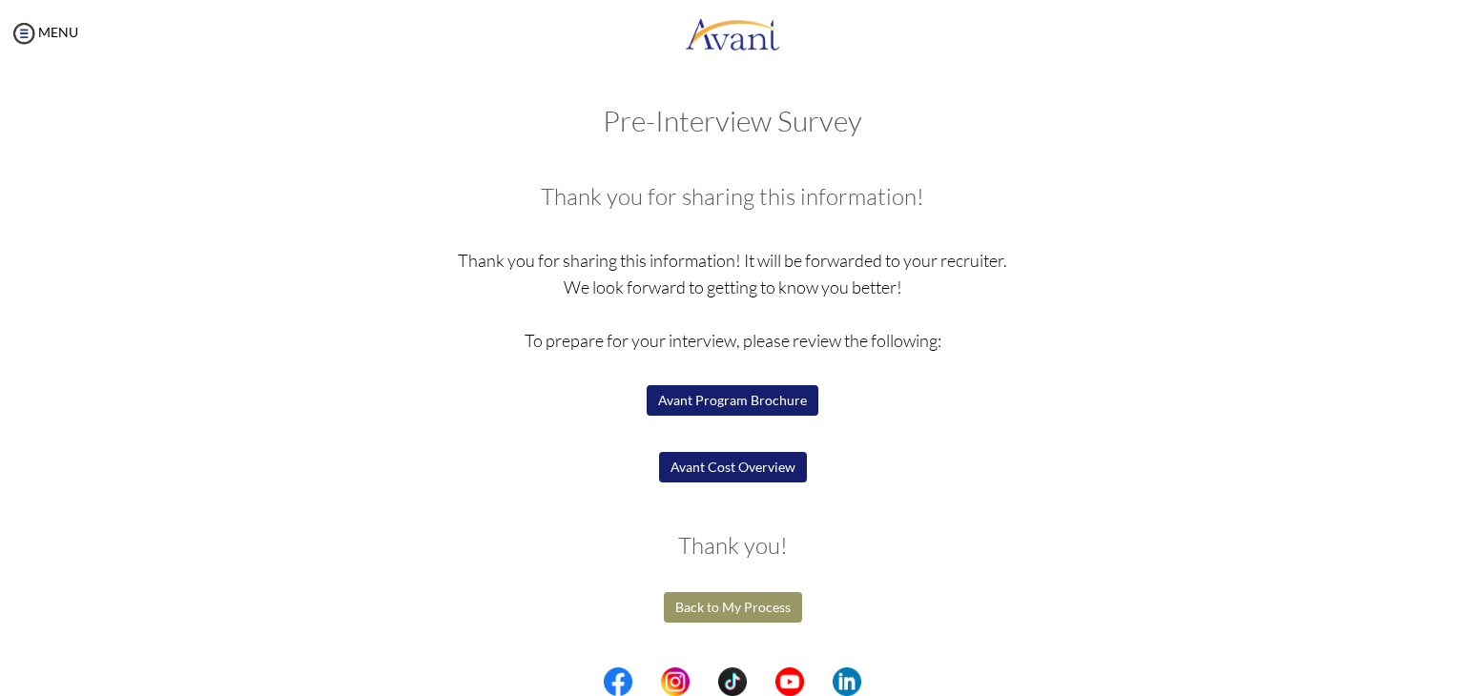
click at [761, 403] on button "Avant Program Brochure" at bounding box center [733, 400] width 172 height 31
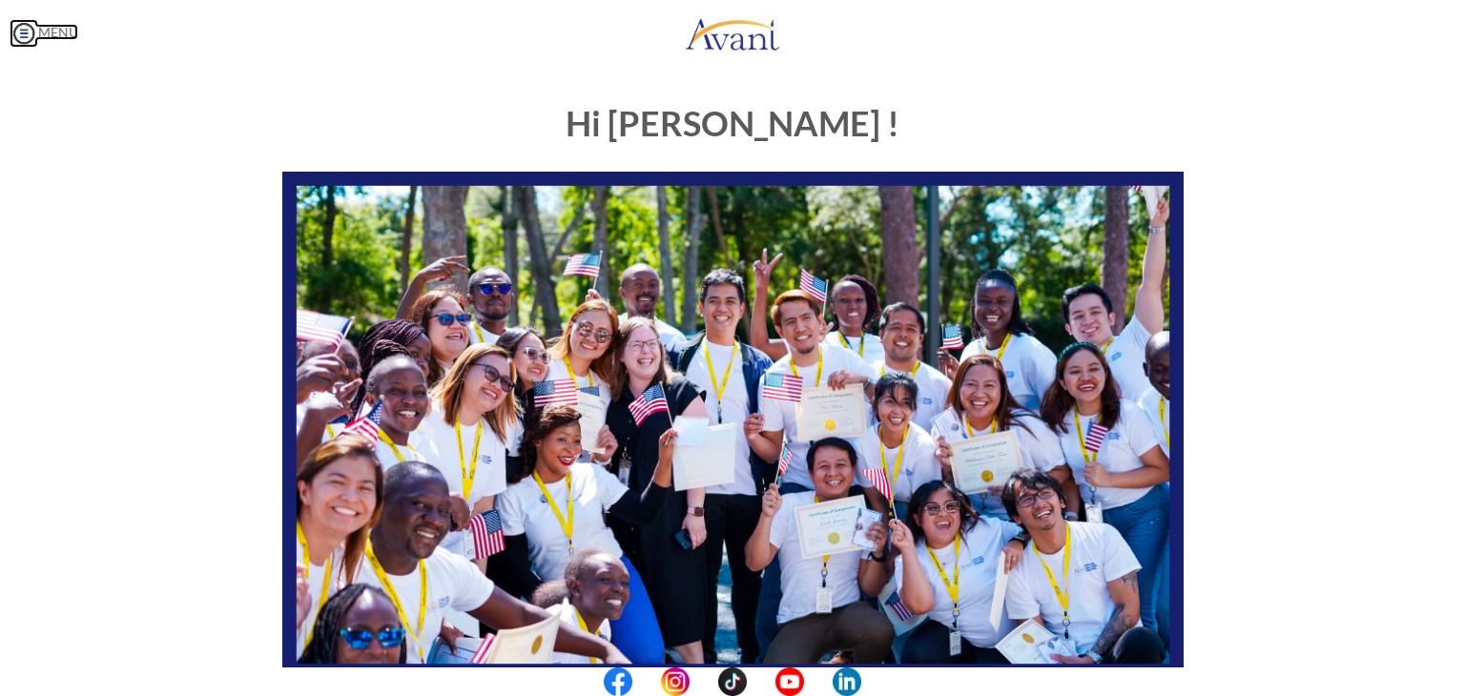
click at [33, 28] on img at bounding box center [24, 33] width 29 height 29
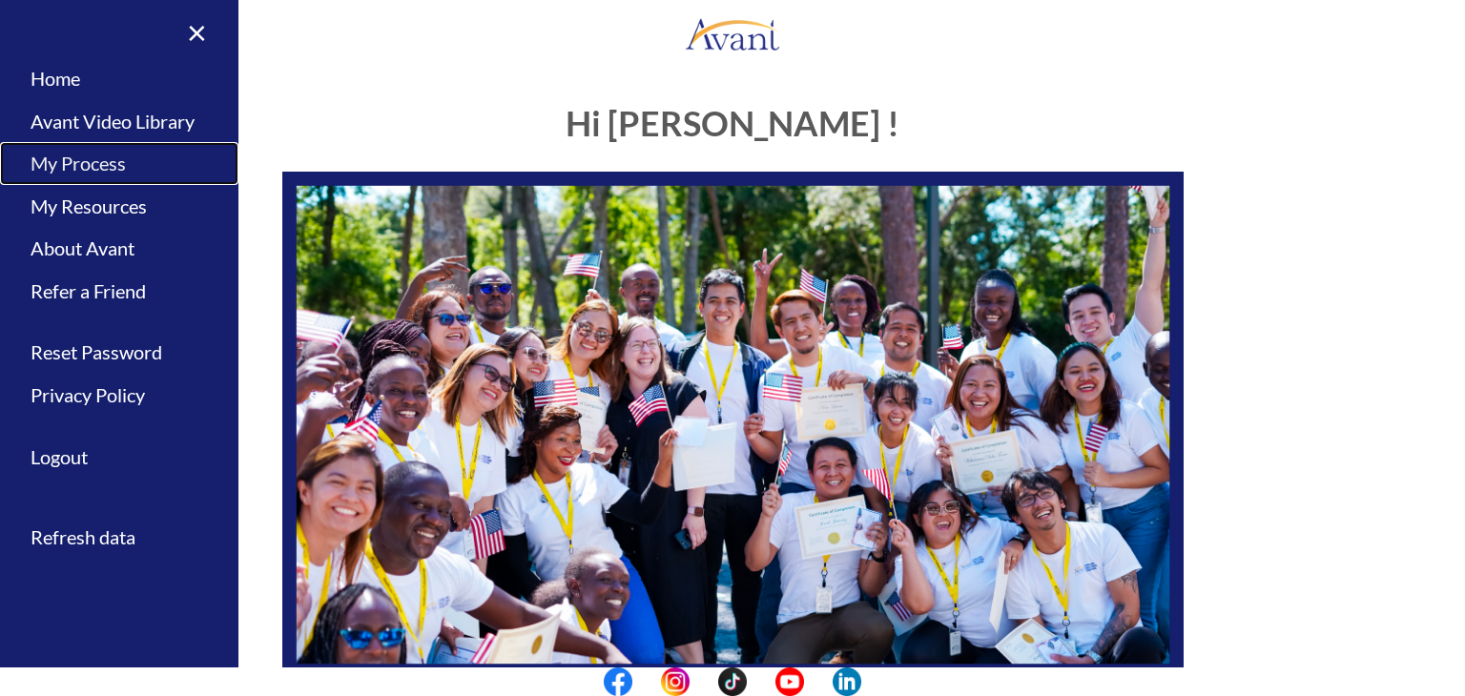
click at [55, 156] on link "My Process" at bounding box center [119, 163] width 238 height 43
